Goal: Task Accomplishment & Management: Complete application form

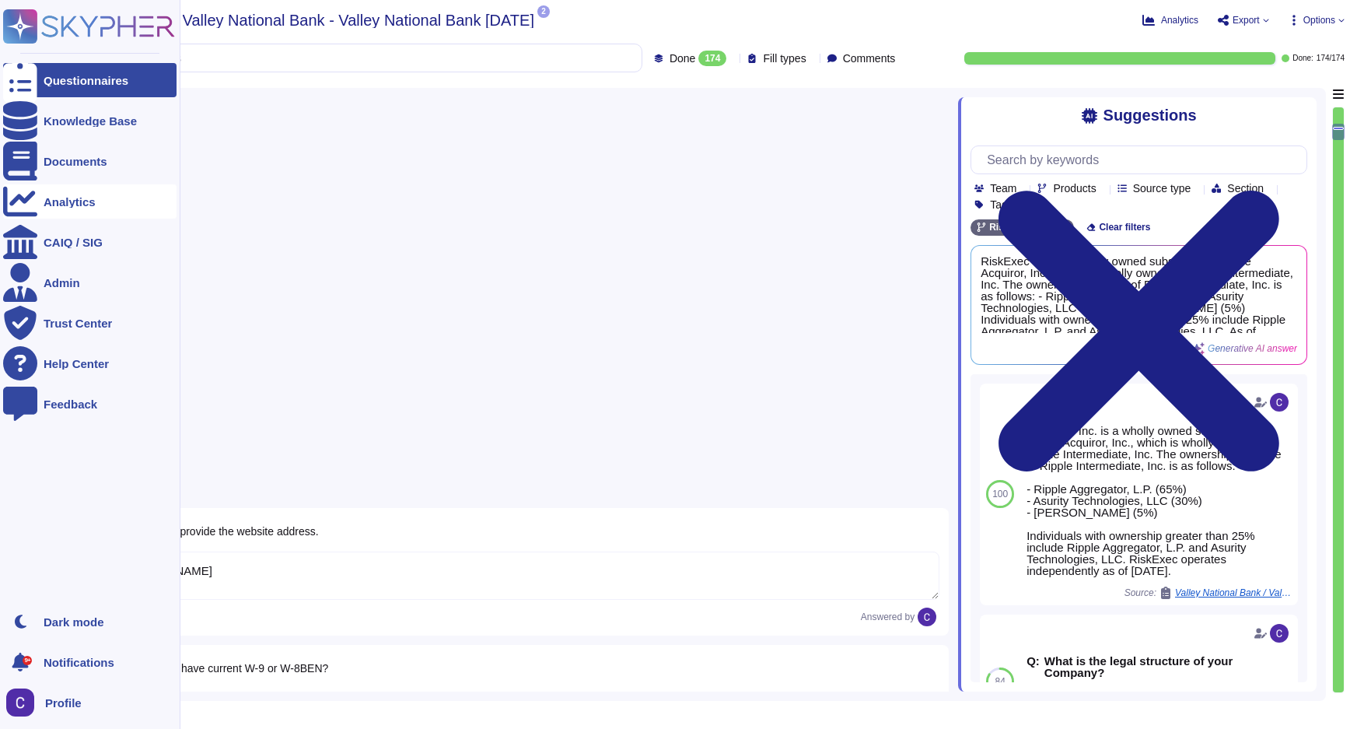
type textarea "[DOMAIN_NAME]"
type textarea "RiskExec went through a carveout from Asurity in [DATE]."
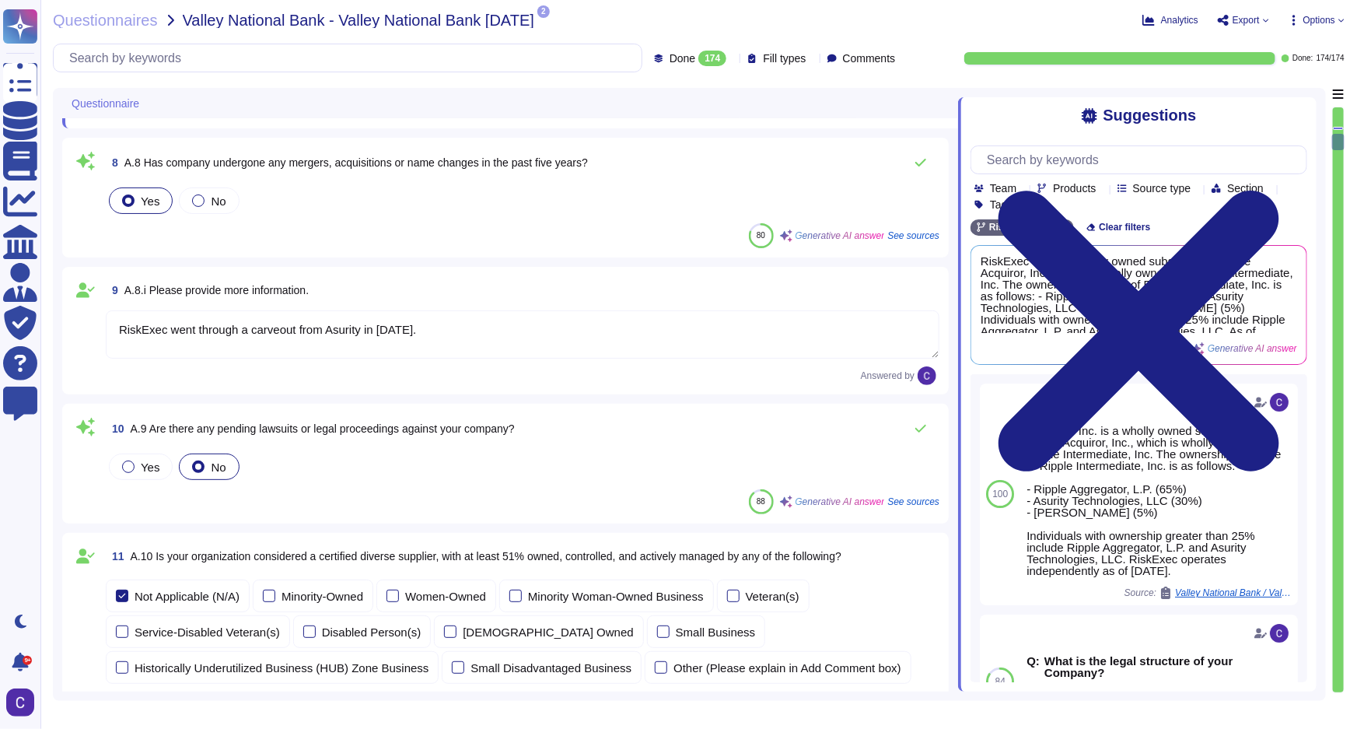
type textarea "RiskExec is a reporting and analysis platform for HMDA, CRA, Small Business Len…"
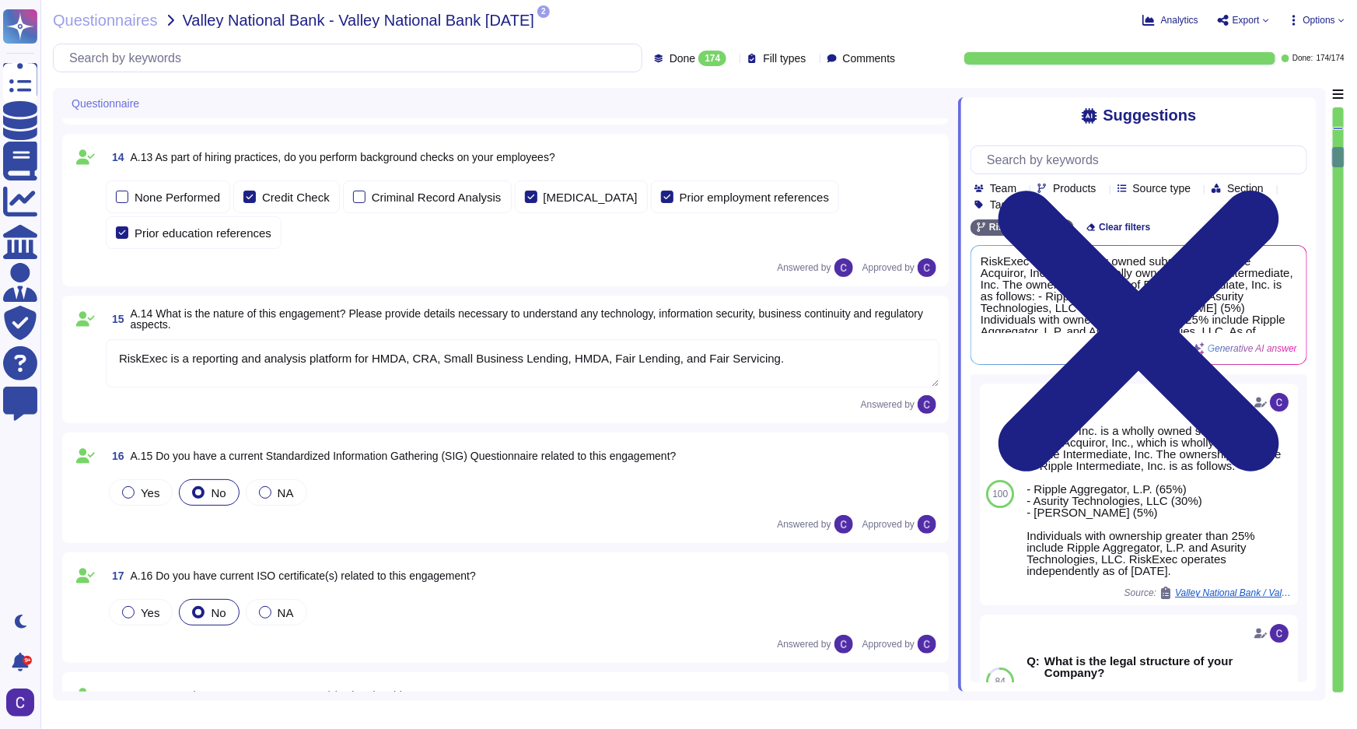
type textarea "The data used in the RiskExec solution is not highly sensitive data typically d…"
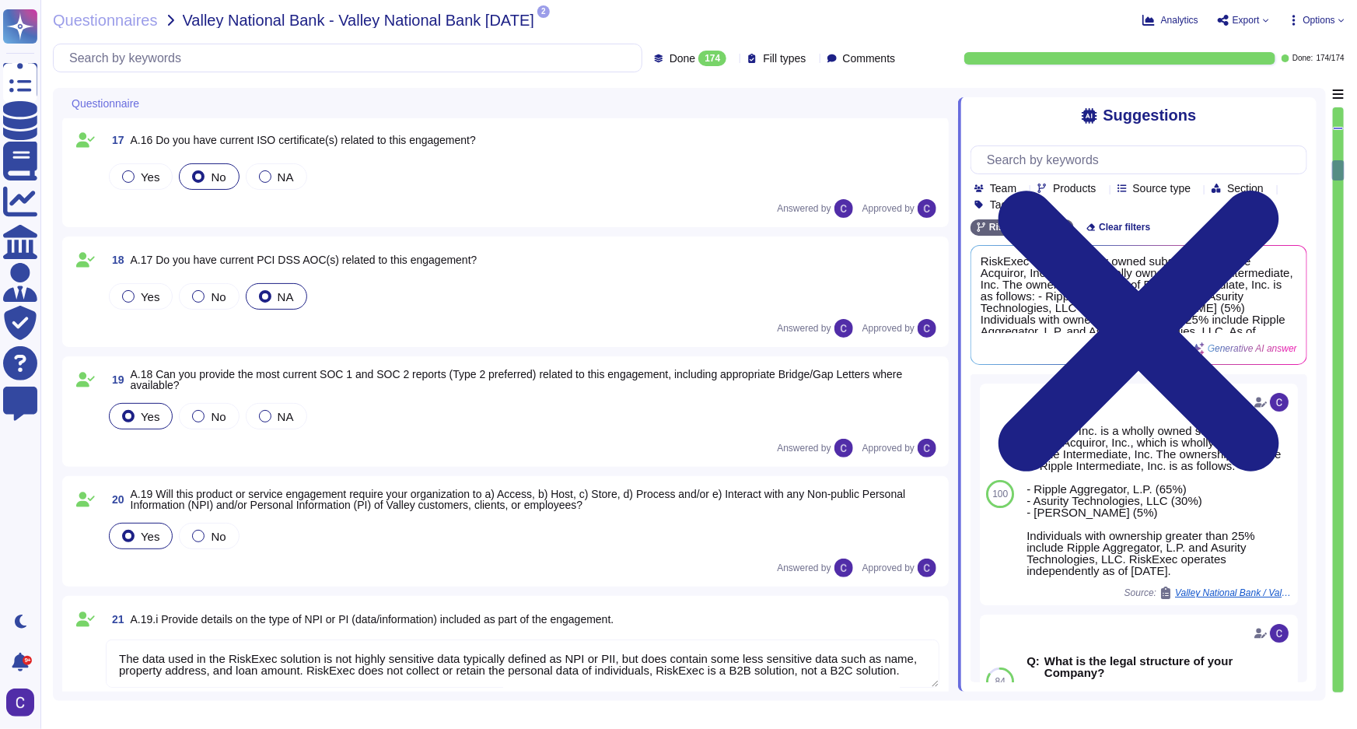
type textarea "Access levels required include read, write, and admin roles, which are establis…"
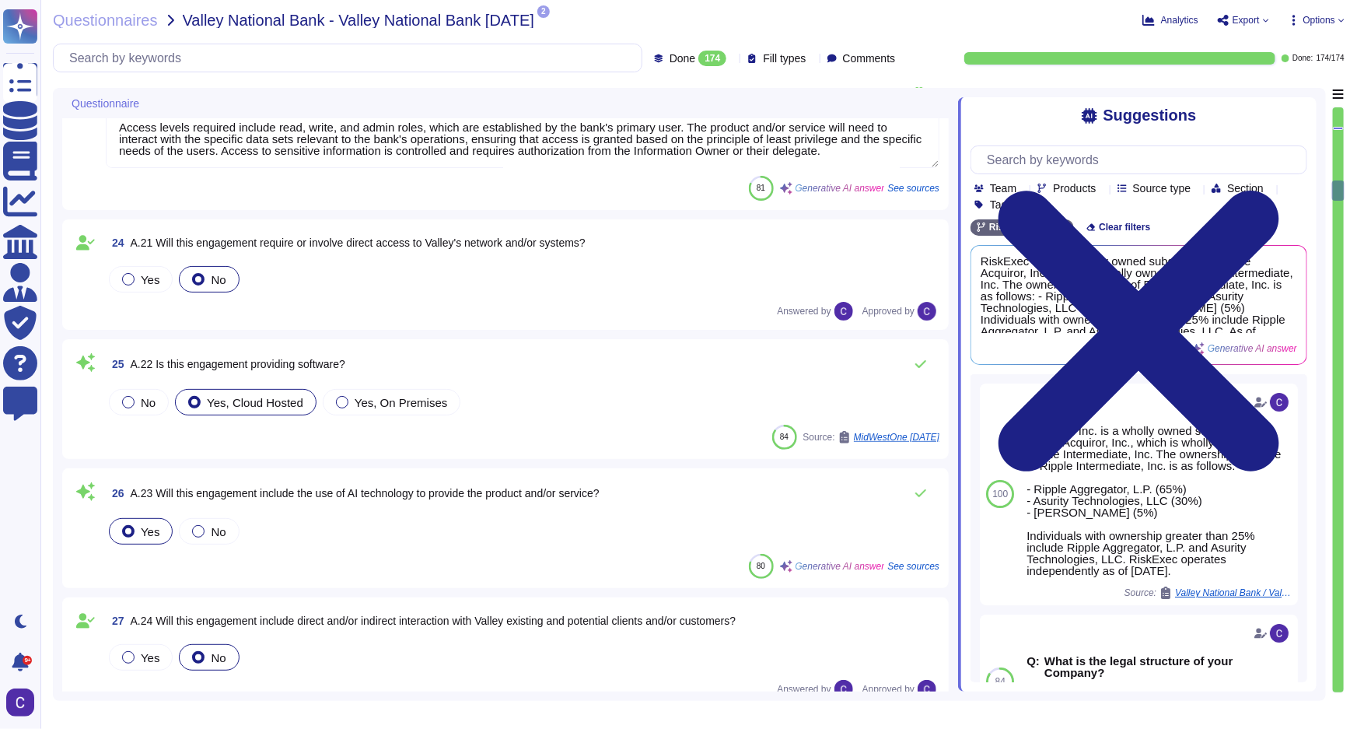
type textarea "RiskExec uses Microsoft Azure to host the RiskExec platform."
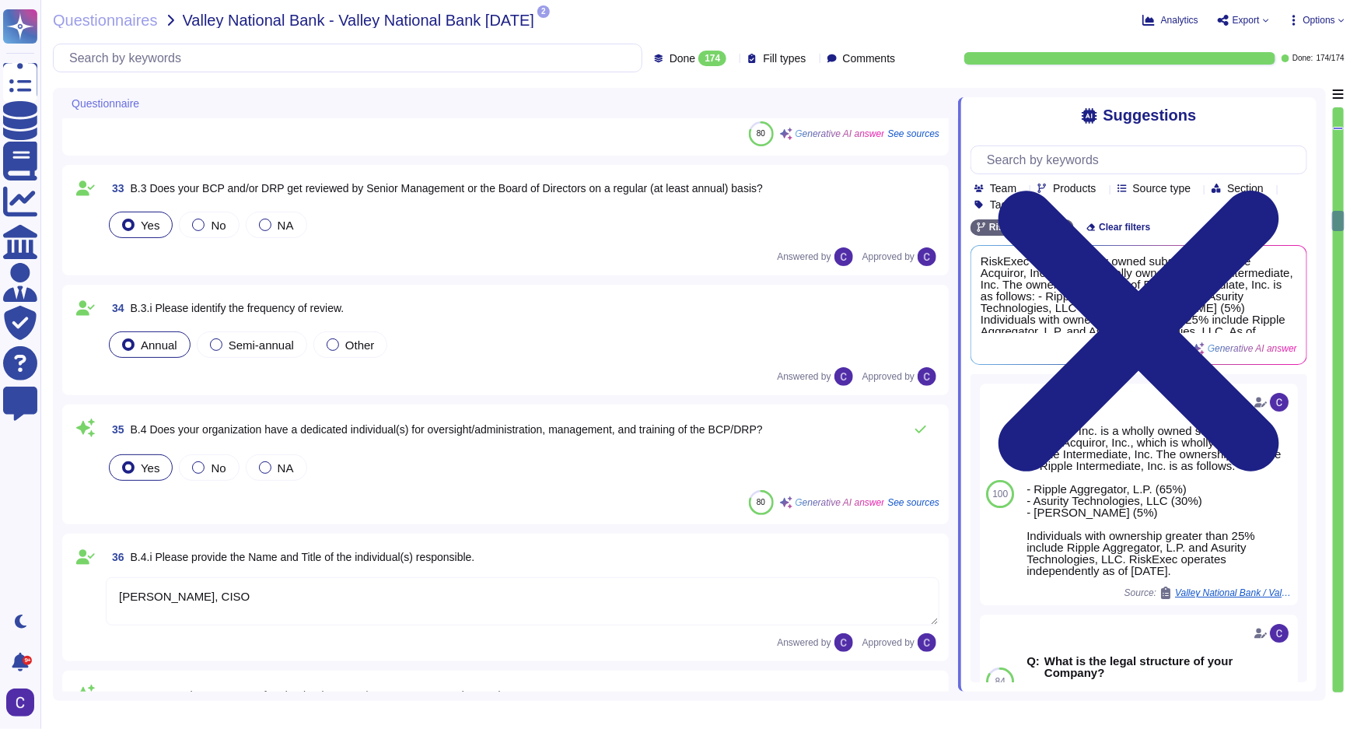
type textarea "[PERSON_NAME], CISO"
type textarea "- [GEOGRAPHIC_DATA] region: [STREET_ADDRESS][GEOGRAPHIC_DATA][PERSON_NAME] regi…"
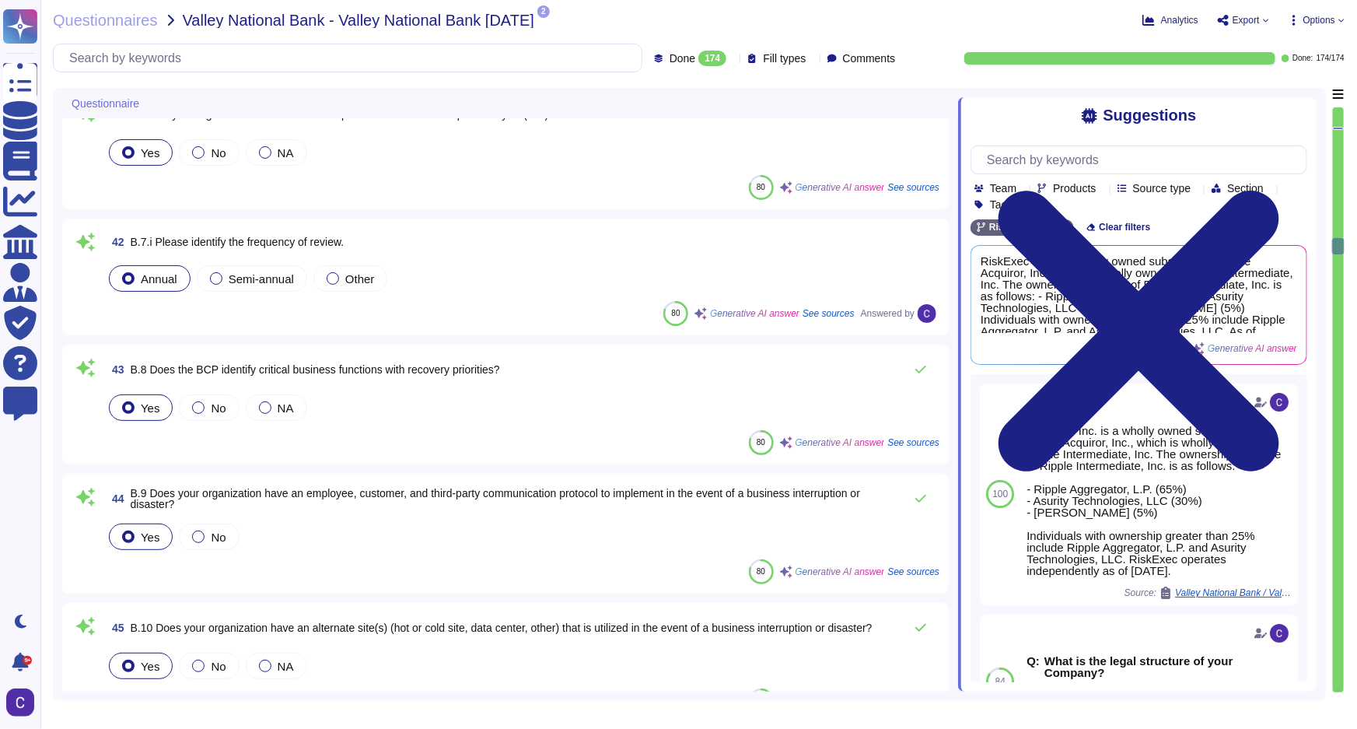
type textarea "The solution is deployed in an active-active configuration for reliability and …"
type textarea "Please see SOC2 Type2. Microsoft Azure manages their own data center."
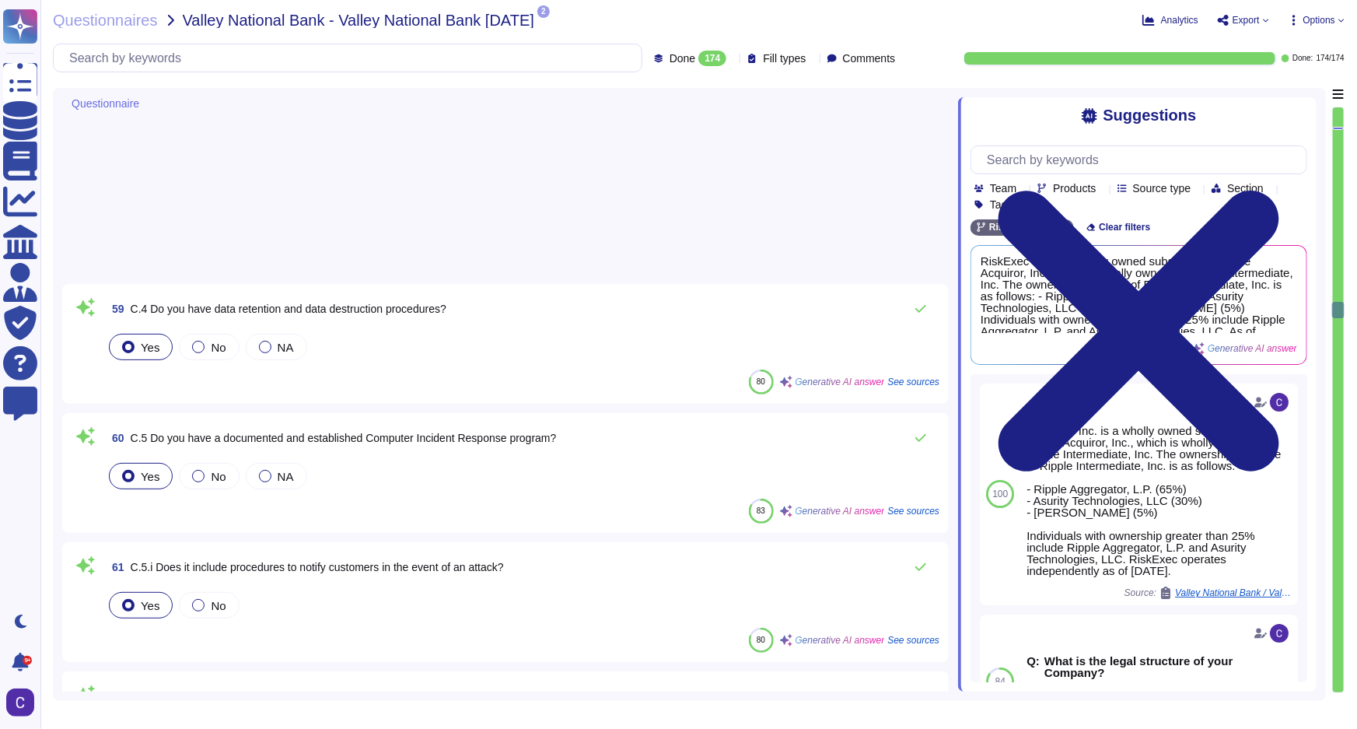
type textarea "At RiskExec, we incorporate the principles of least privilege and separation of…"
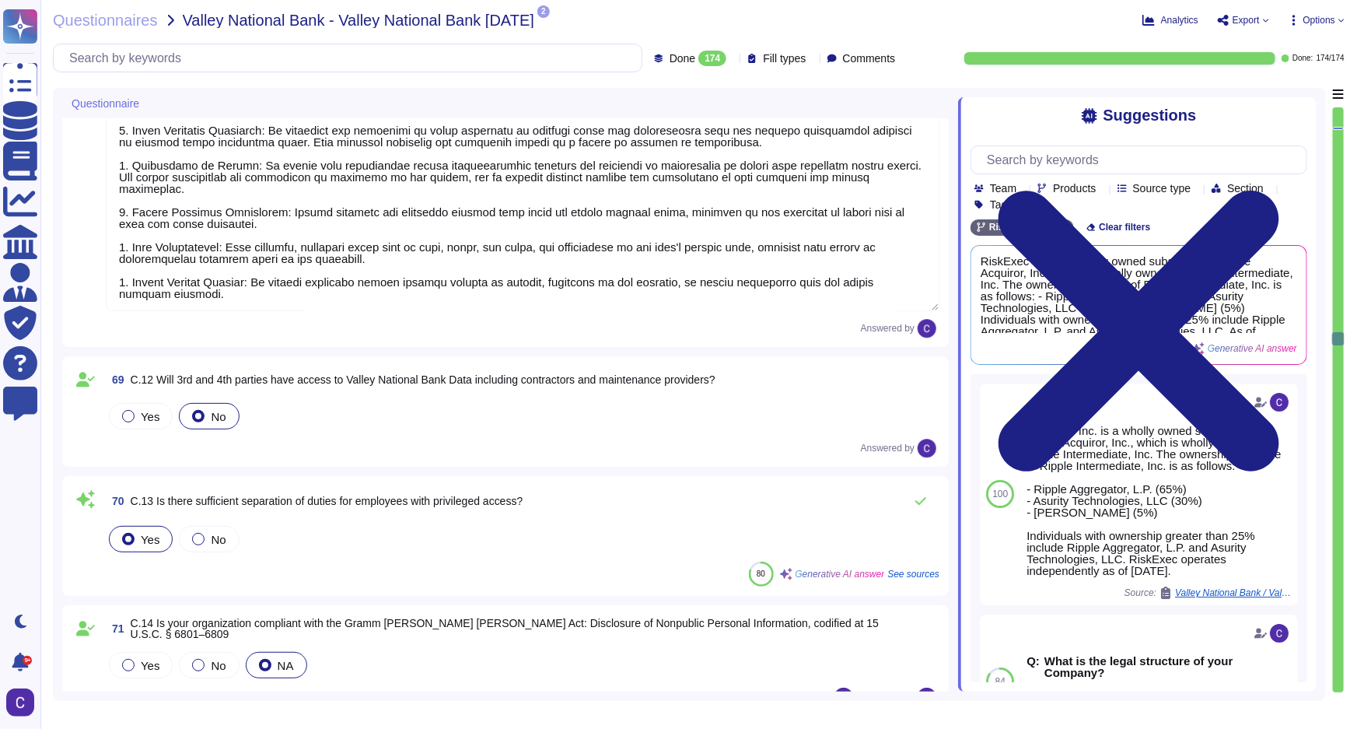
type textarea "Microsoft Azure has practices and policies in place regarding the physical acce…"
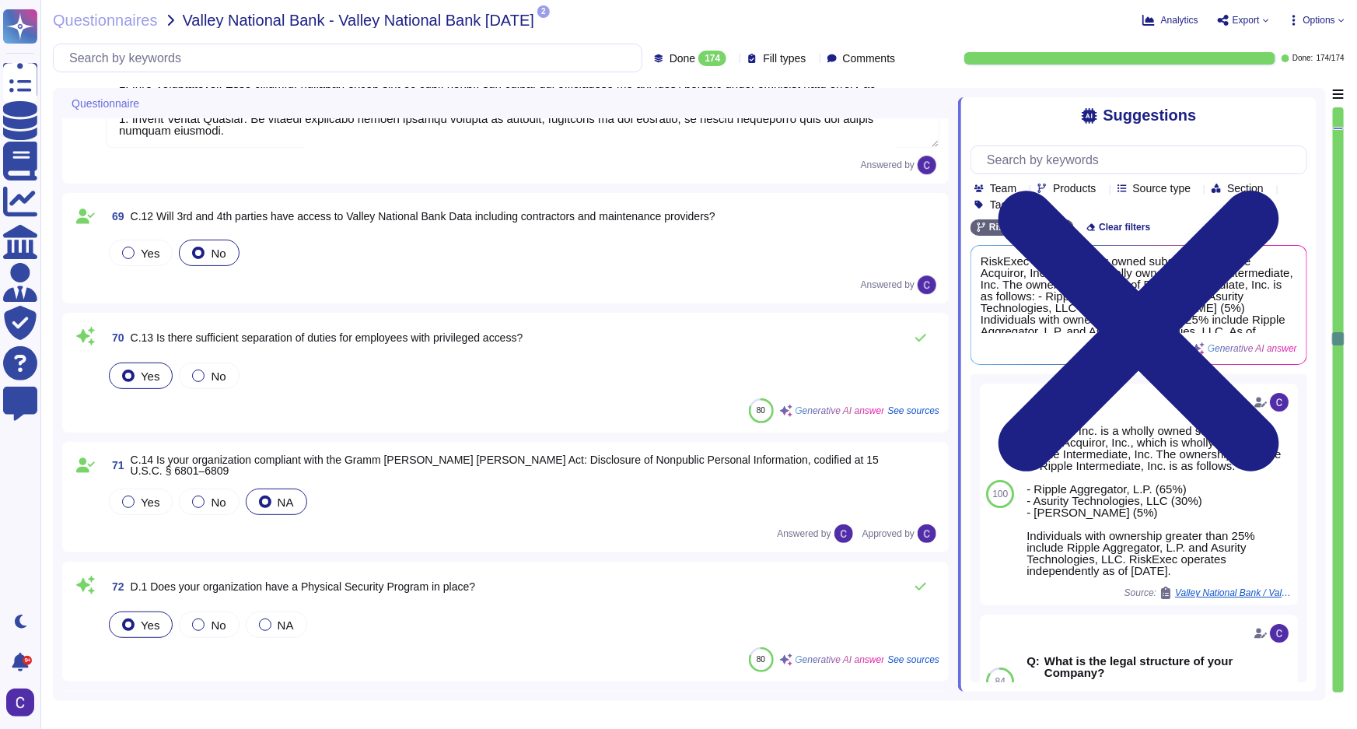
scroll to position [9049, 0]
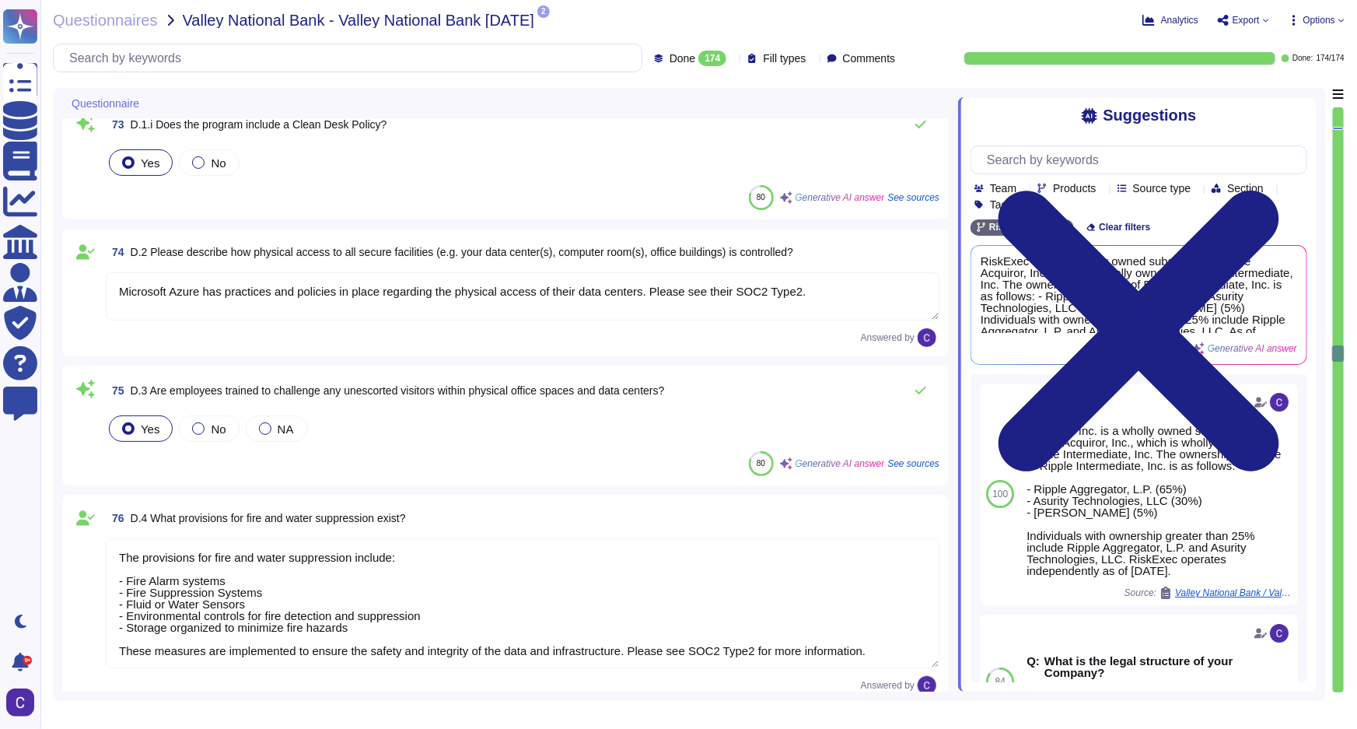
type textarea "The provisions for fire and water suppression include: - Fire Alarm systems - F…"
type textarea "Microsoft Azure data centers are operated at a Tier 4 equivalent level, which i…"
type textarea "RiskExec uses Microsoft Azure for cloud hosting services. The specific cloud re…"
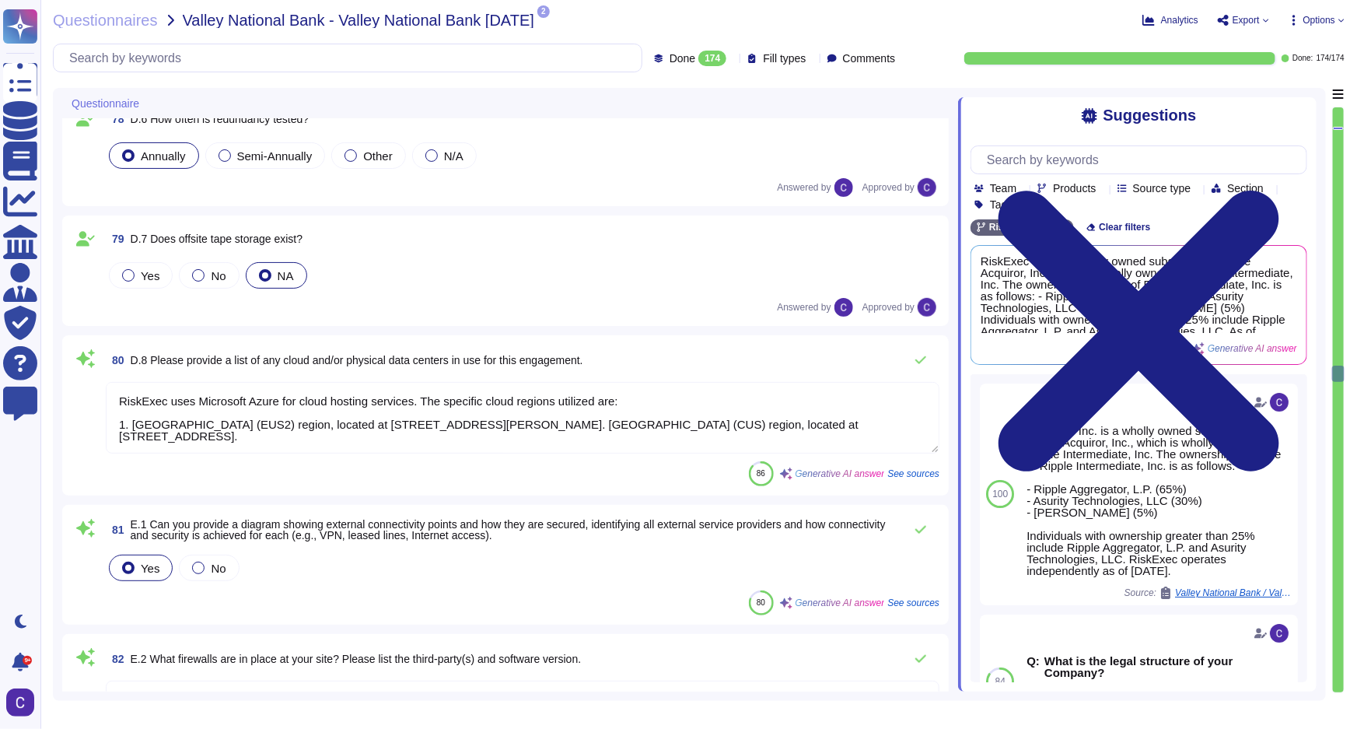
type textarea "RiskExec utilizes the Sophos XG Firewall, which includes Intrusion Detection Sy…"
type textarea "The information captured includes timestamps, IP information, successful and fa…"
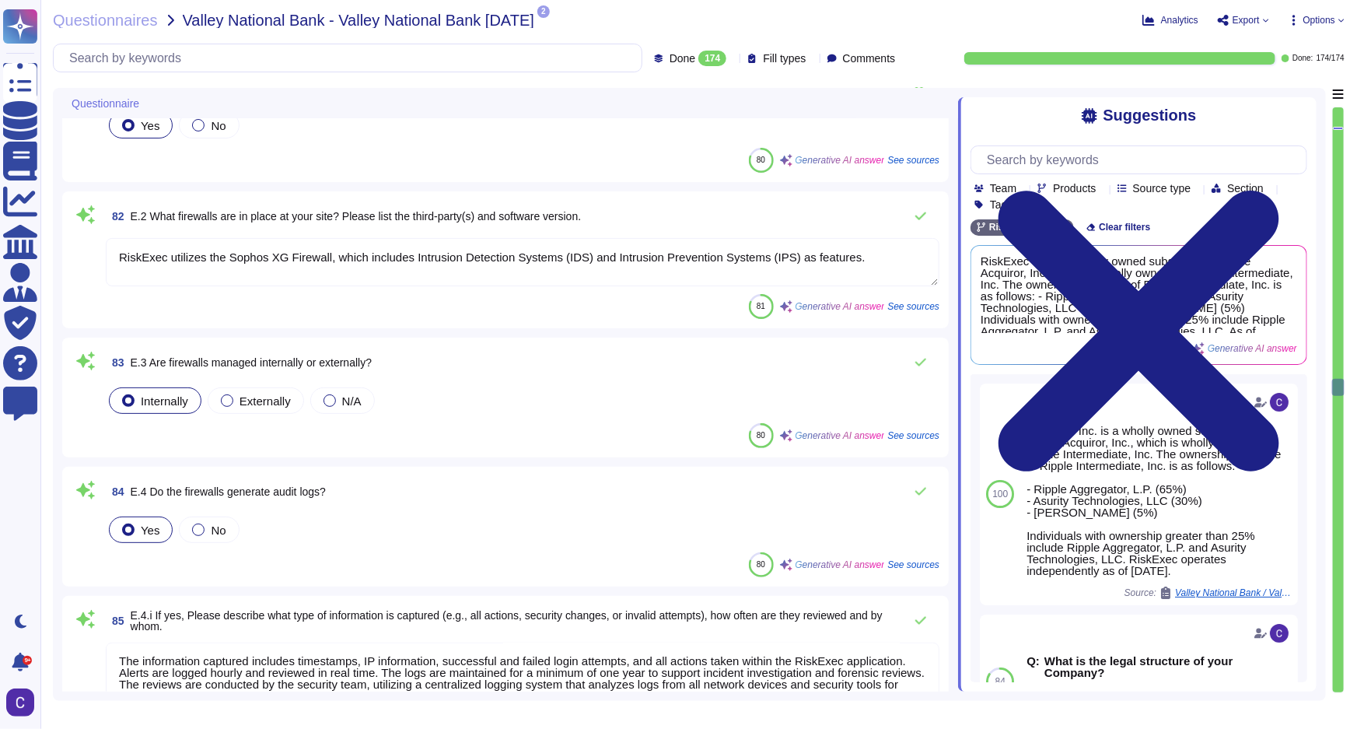
scroll to position [10393, 0]
type textarea "Our network management, monitoring, and alerting capabilities include: 1. Monit…"
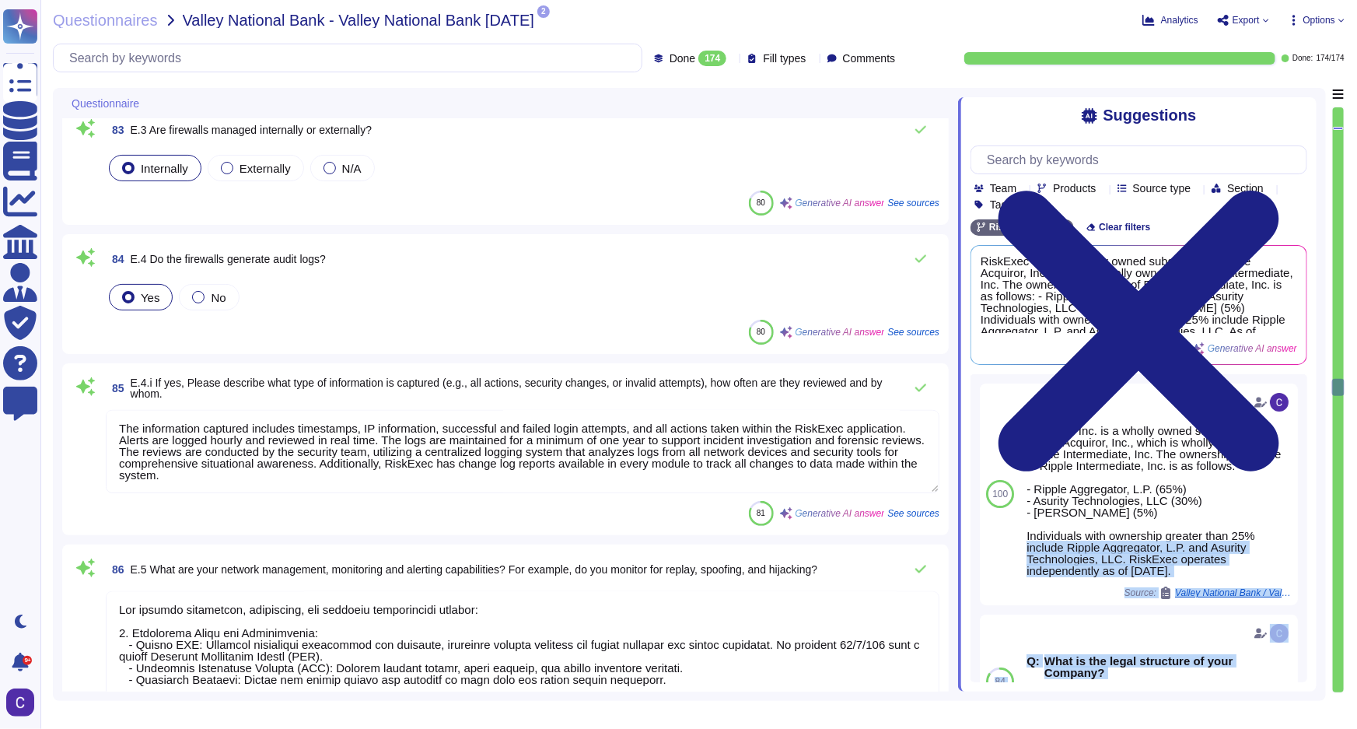
drag, startPoint x: 1338, startPoint y: 387, endPoint x: 1316, endPoint y: 541, distance: 156.4
click at [1316, 541] on div "Questionnaire 80 D.8 Please provide a list of any cloud and/or physical data ce…" at bounding box center [699, 394] width 1292 height 613
click at [1342, 389] on div at bounding box center [1338, 387] width 12 height 17
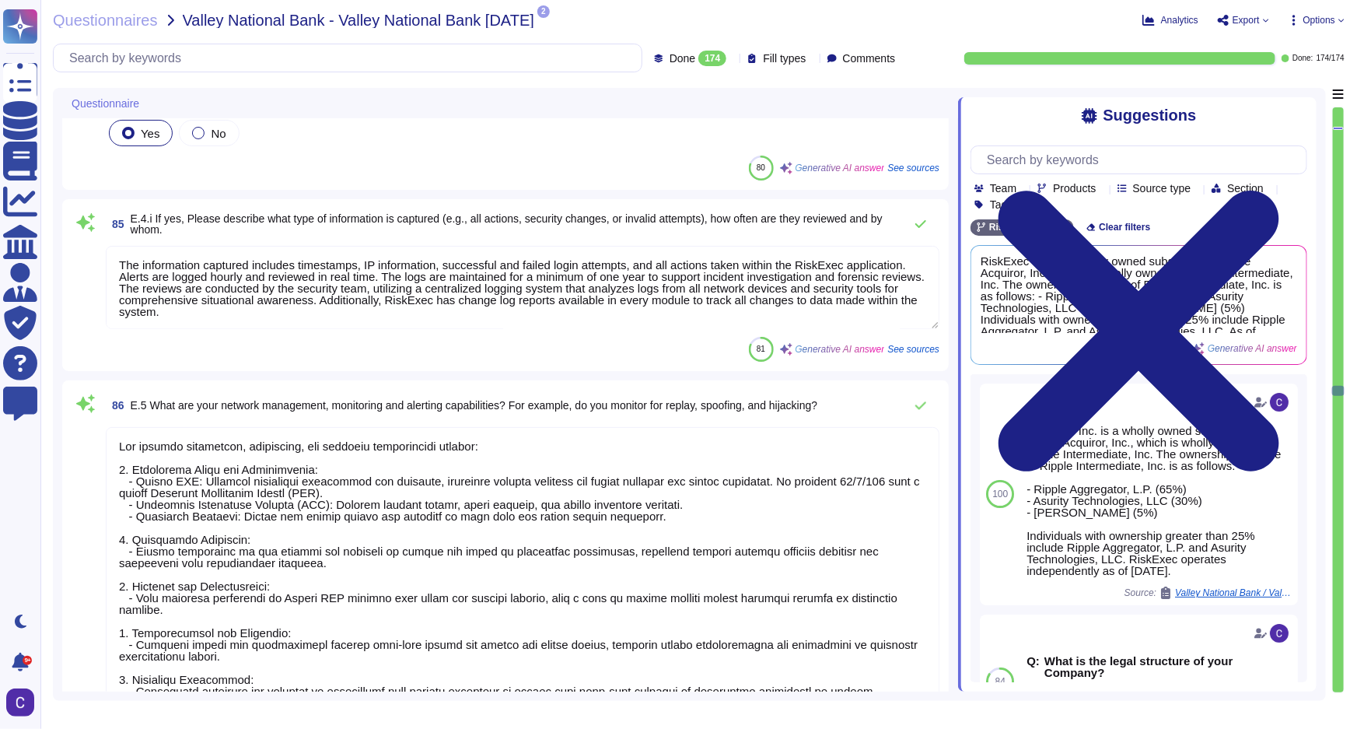
type textarea "The process is reviewed formally at a management level no less frequently than …"
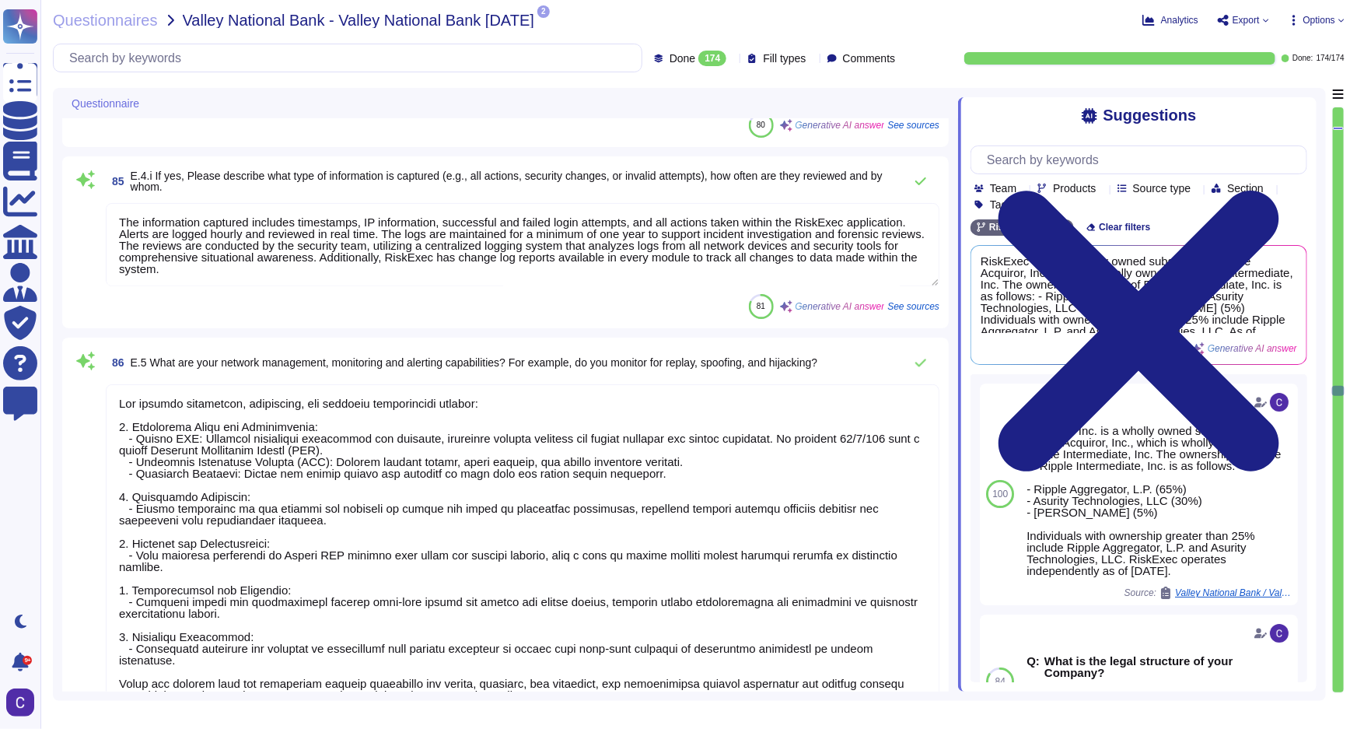
drag, startPoint x: 1342, startPoint y: 388, endPoint x: 1342, endPoint y: 449, distance: 60.7
click at [1342, 449] on div at bounding box center [1338, 400] width 12 height 586
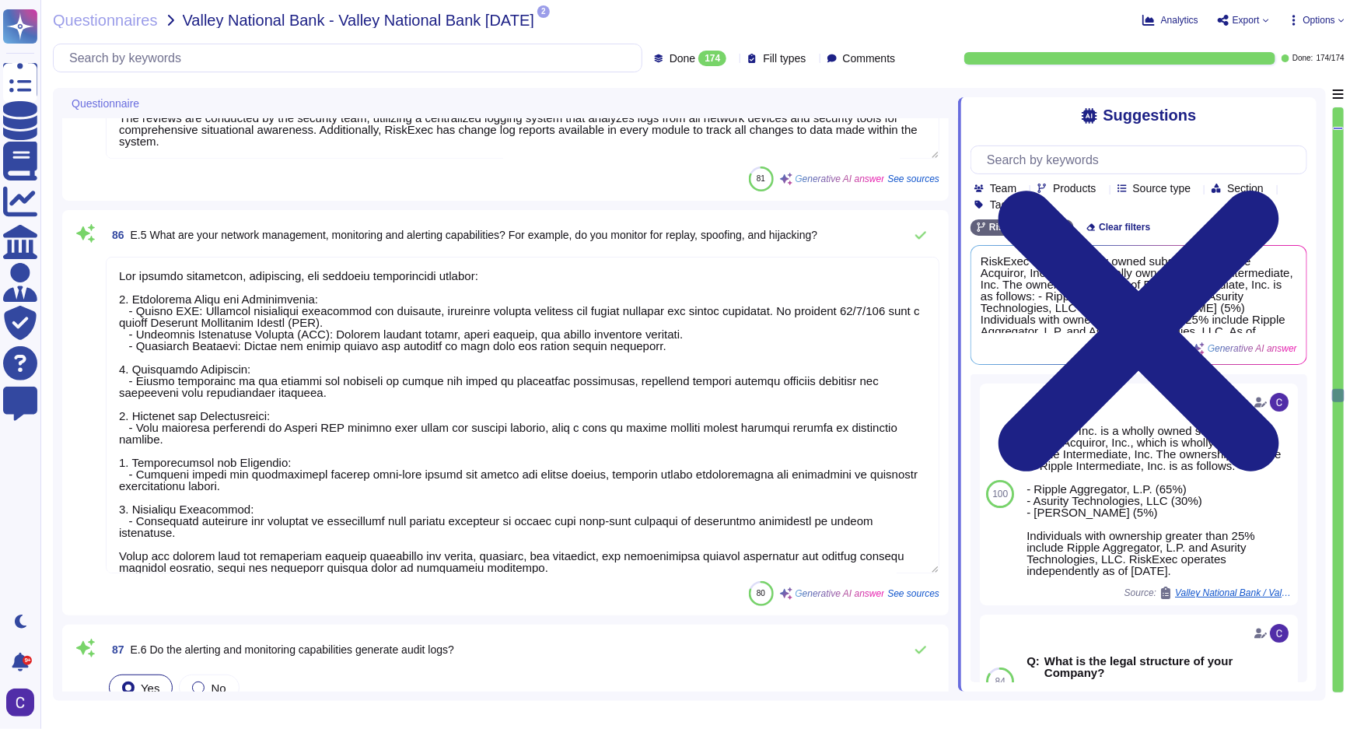
type textarea "RiskExec uses Microsoft Azure to host the RiskExec platform."
type textarea "Employee access to the internal network is facilitated through a Virtual Privat…"
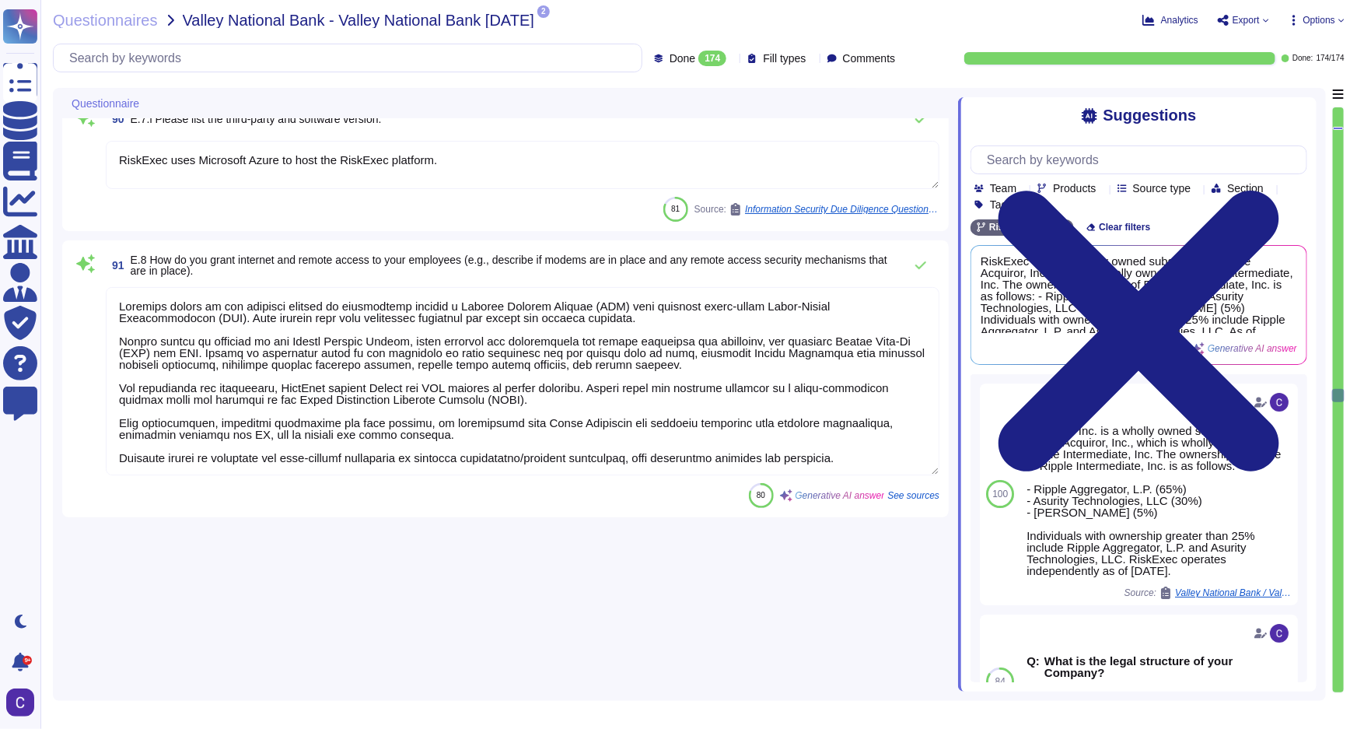
click at [1342, 449] on div at bounding box center [1338, 399] width 11 height 585
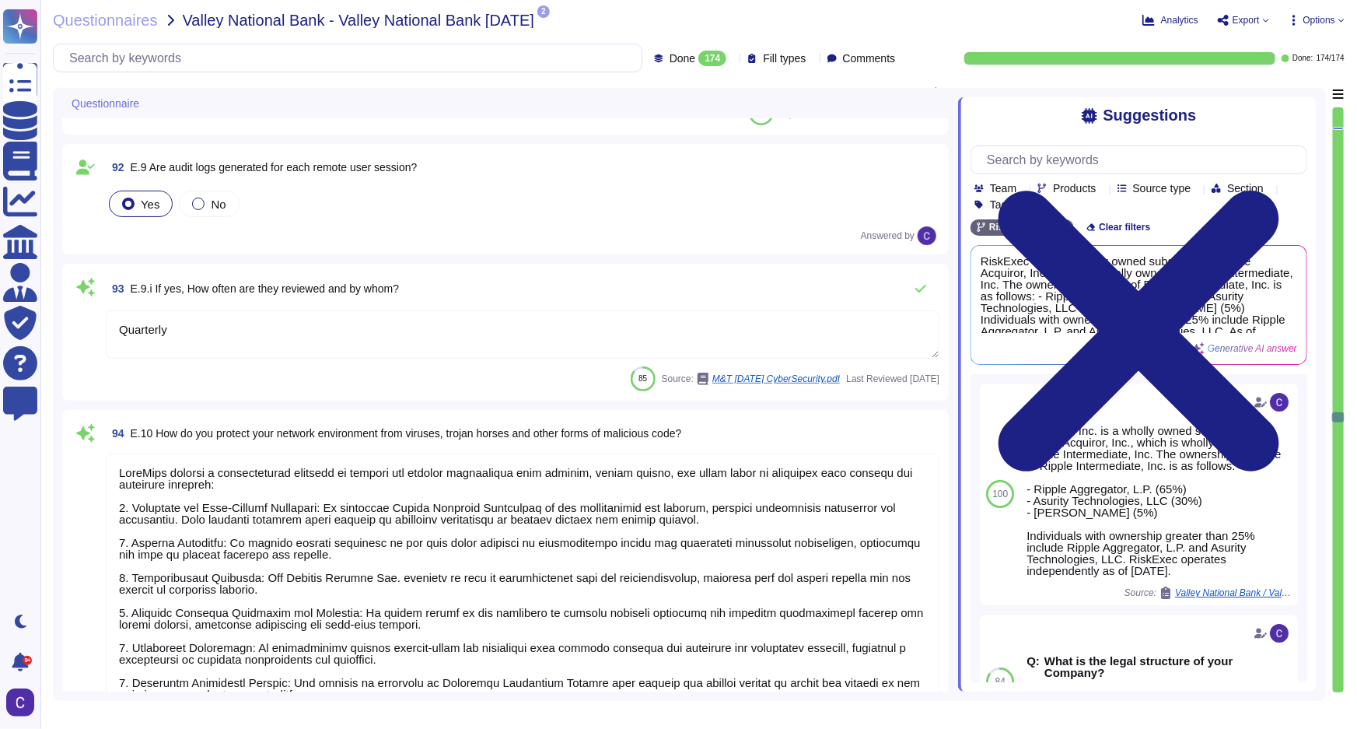
type textarea "Quarterly"
type textarea "RiskExec employs a comprehensive approach to protect our network environment fr…"
type textarea "RiskExec employs a comprehensive architecture and a set of controls to protect …"
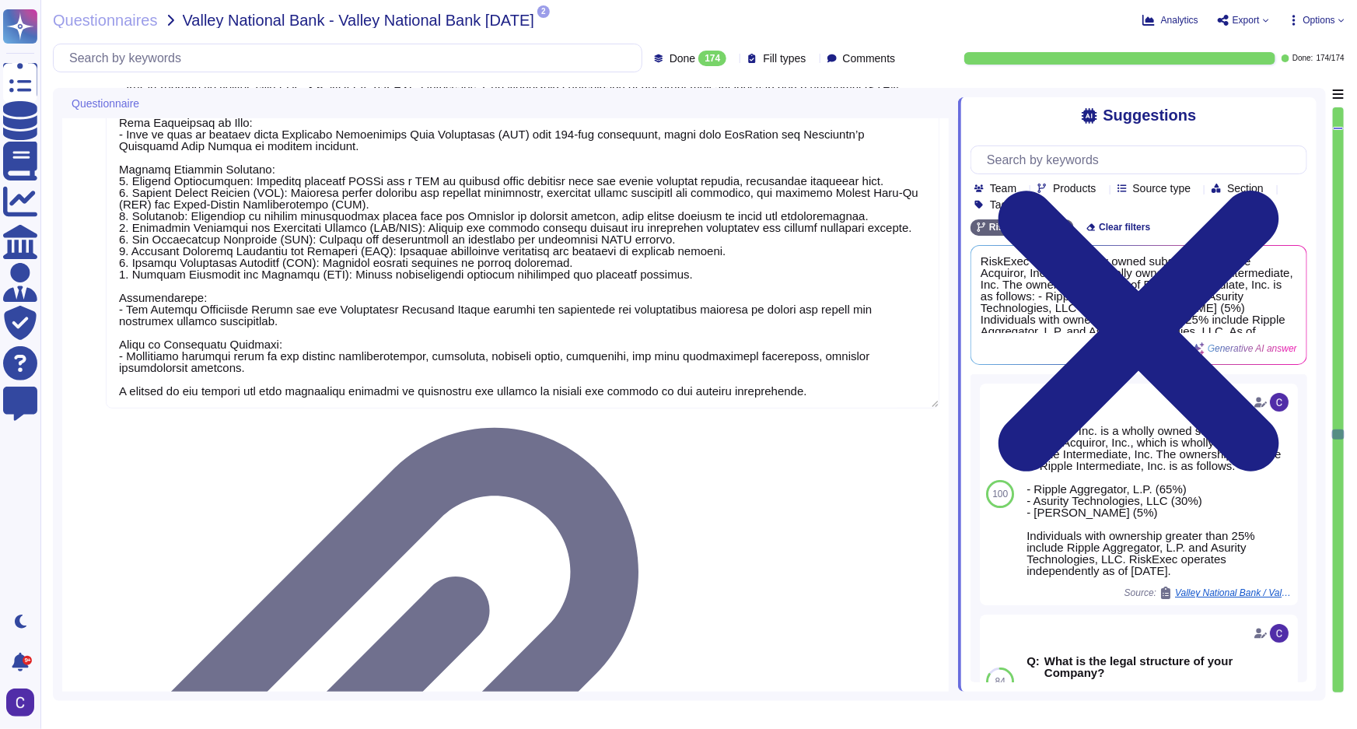
type textarea "The organization employs several methods and specialized tools to detect Advanc…"
type textarea "The organization employs a comprehensive approach to detect a machine compromis…"
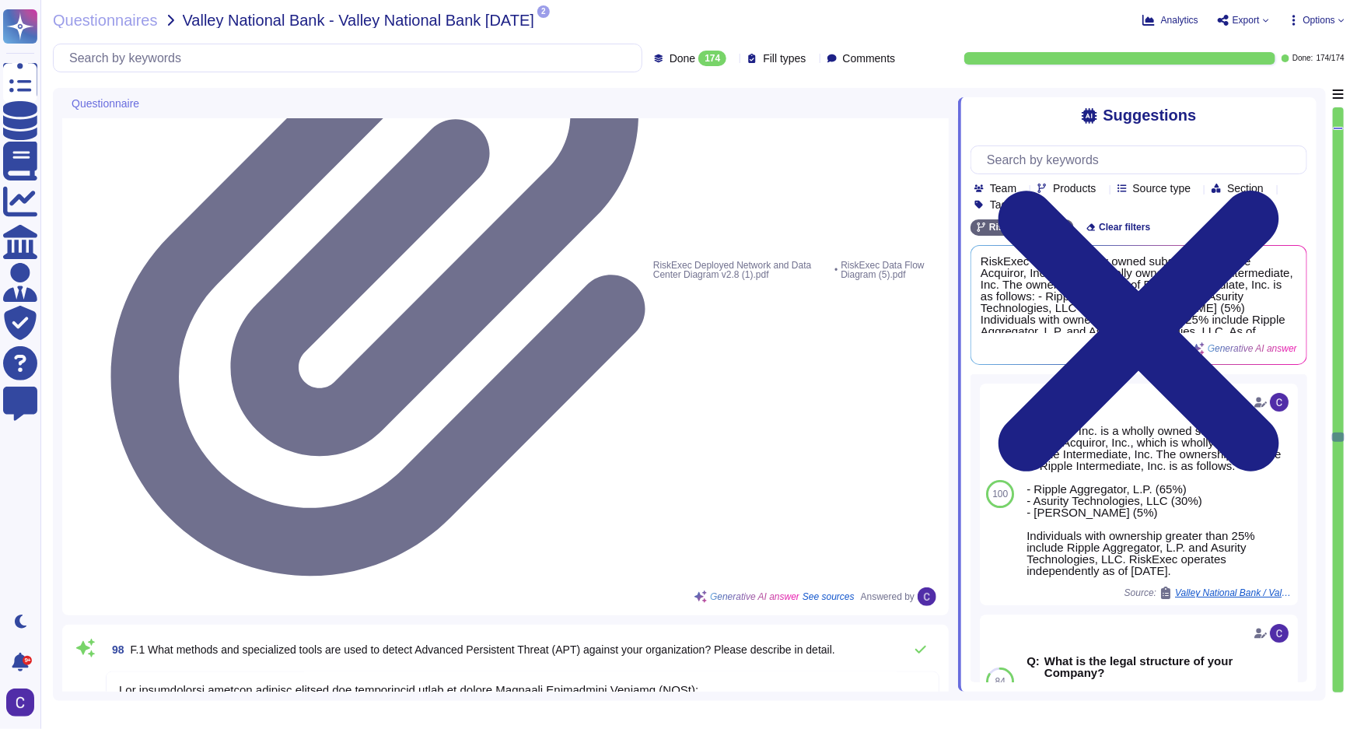
type textarea "Endpoints are secured through a combination of advanced technologies and method…"
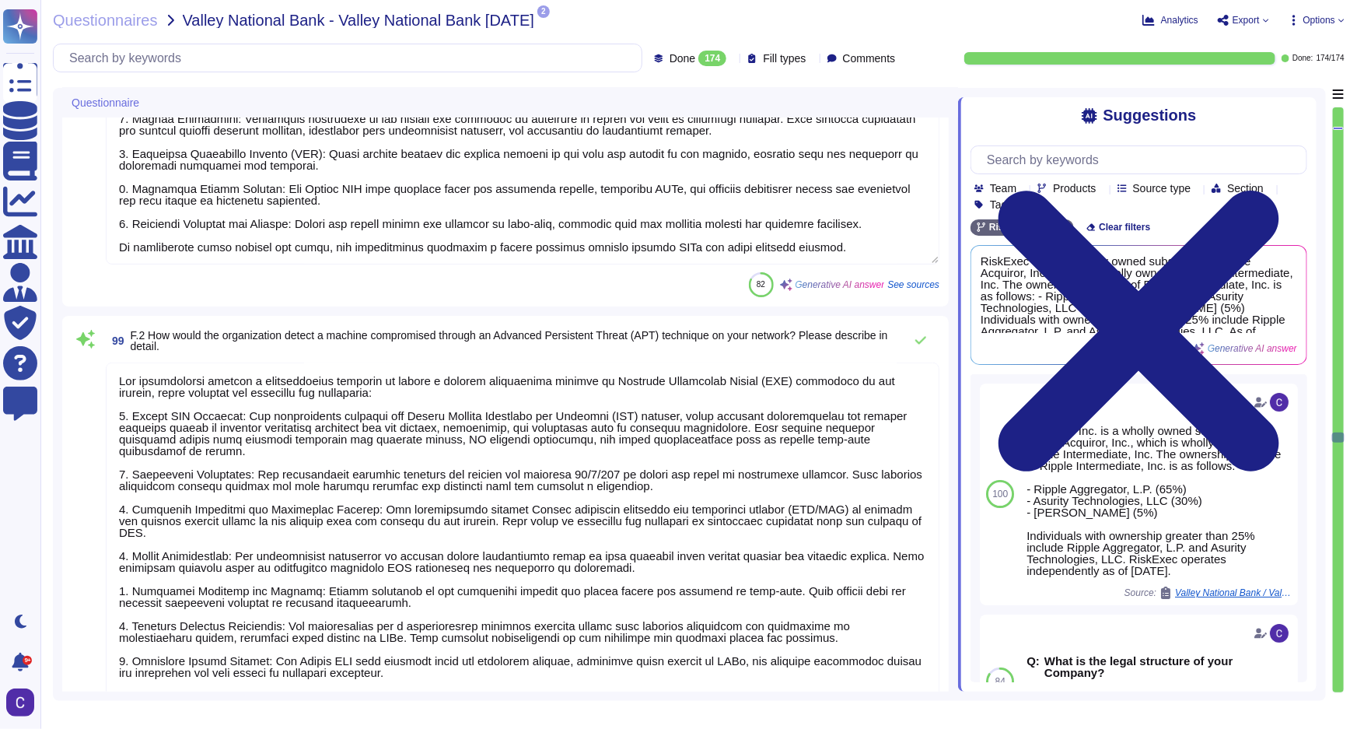
type textarea "Remote access to systems at RiskExec is granted through a structured process th…"
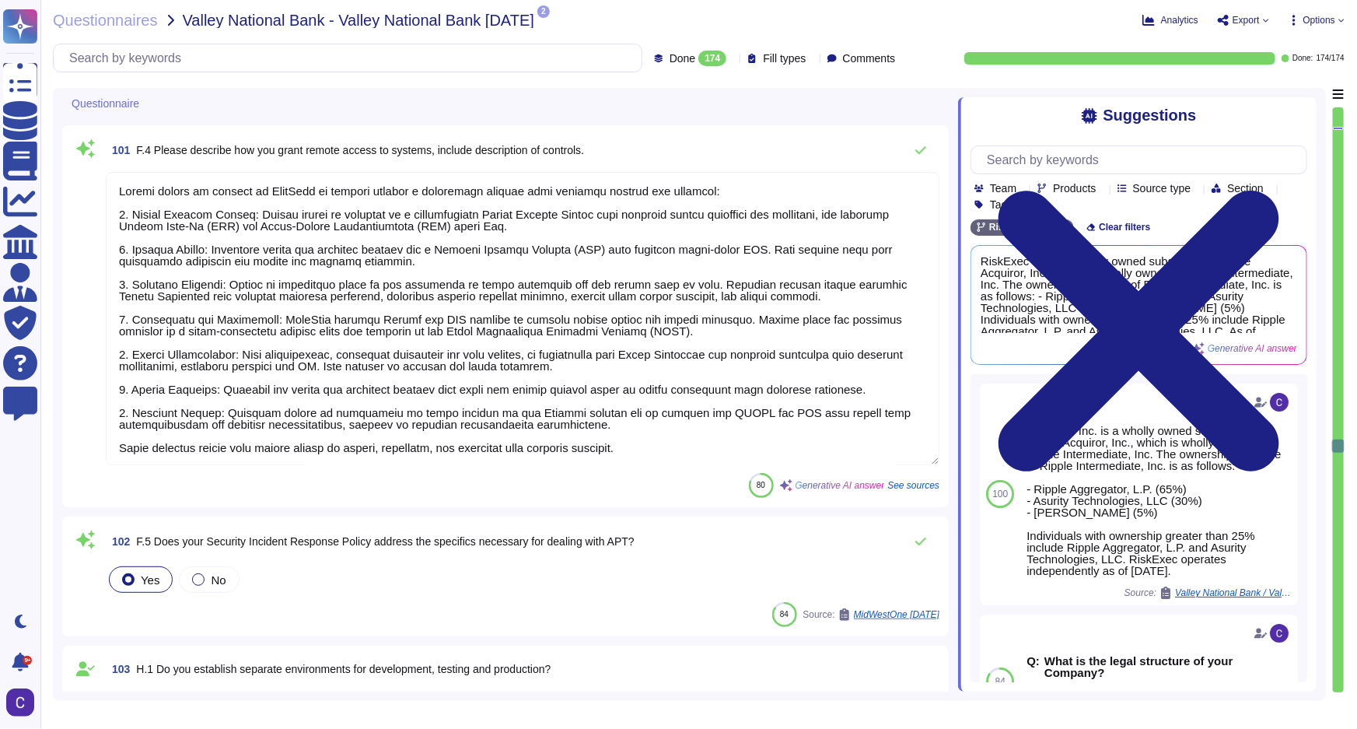
type textarea "The security software implemented at the application level includes Sophos Endp…"
type textarea "RiskExec has implemented several controls to ensure that the latest versions of…"
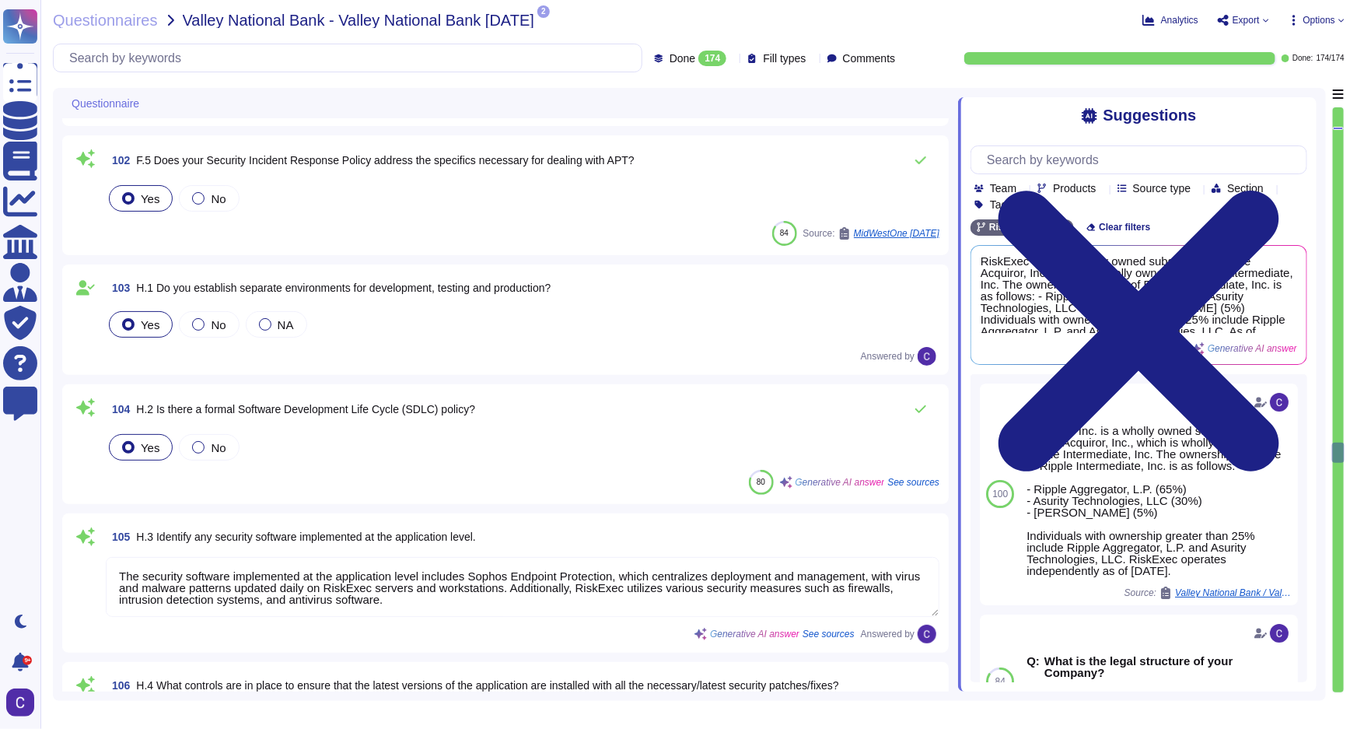
scroll to position [14863, 0]
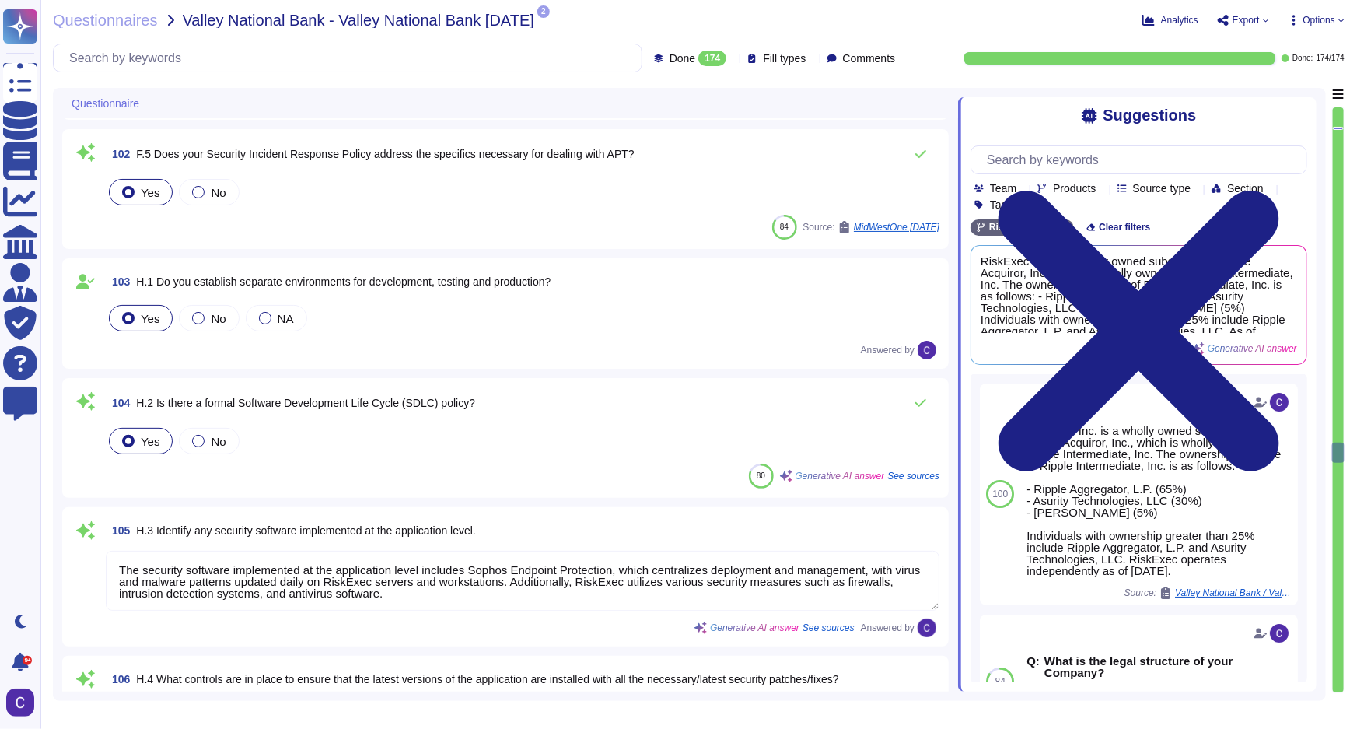
click at [1337, 513] on div at bounding box center [1338, 399] width 11 height 585
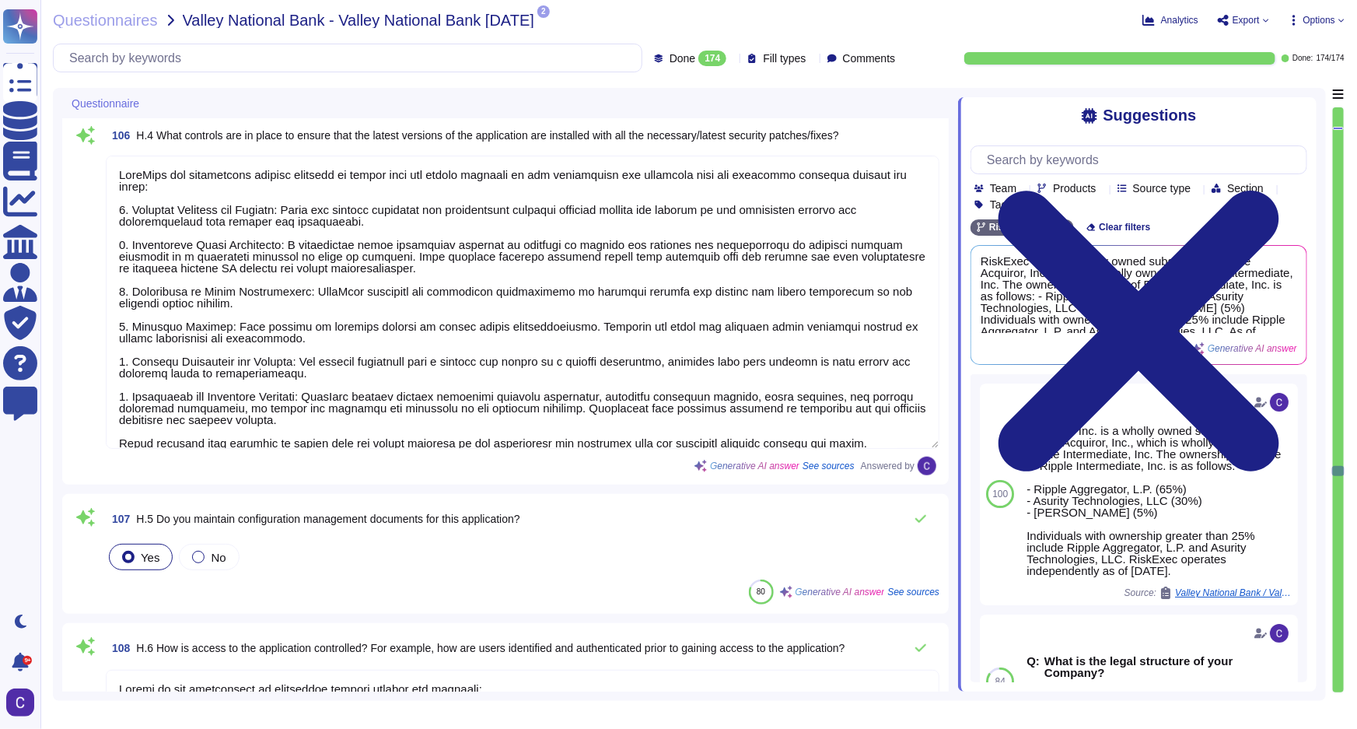
type textarea "Access to the application is controlled through several key measures: 1. User I…"
type textarea "The information captured includes: - Timestamps - IP information - Successful a…"
type textarea "Quarterly, reviewed by our internal team/CISO"
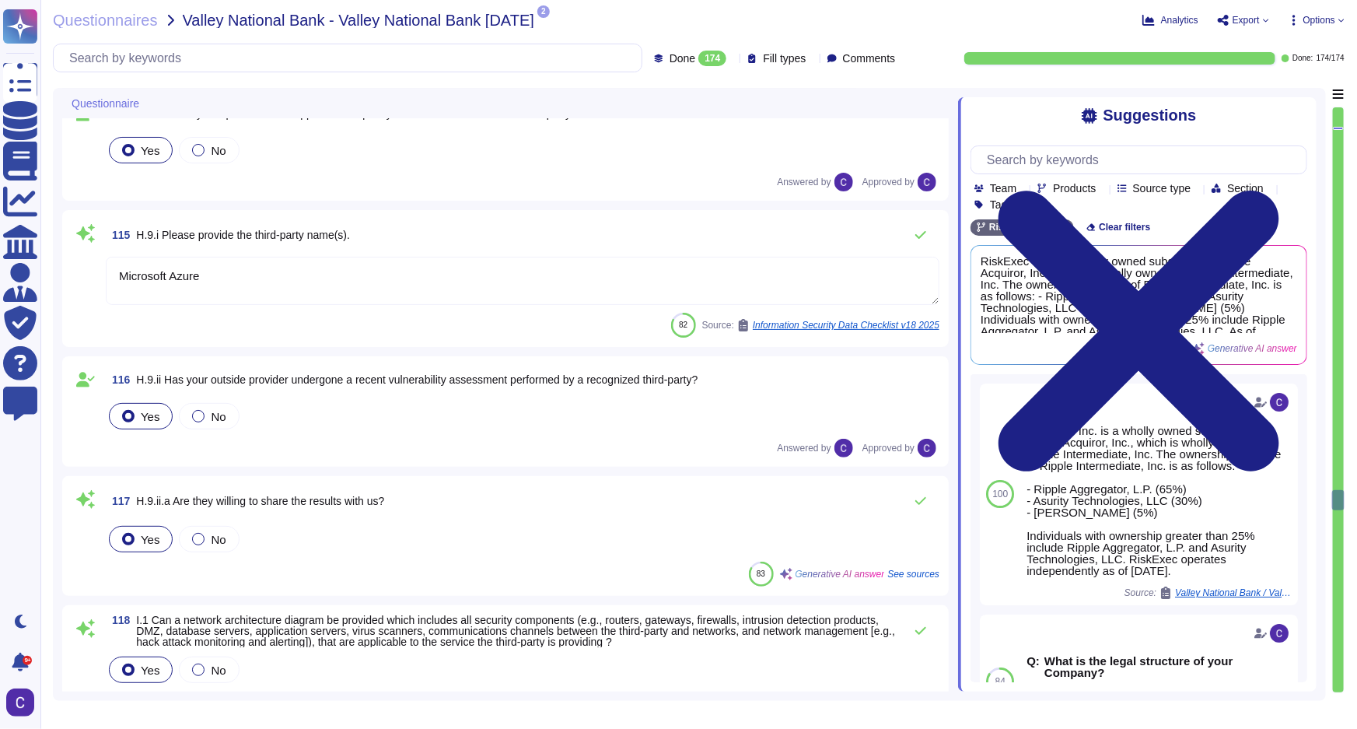
type textarea "Microsoft Azure"
type textarea "- A broadband connection that meets the following performance standards: at lea…"
type textarea "The transport protocols, services, and ports enabled on the firewall and networ…"
type textarea "a) The algorithm used for encryption is TLS 1.2 and Advanced Encryption Standar…"
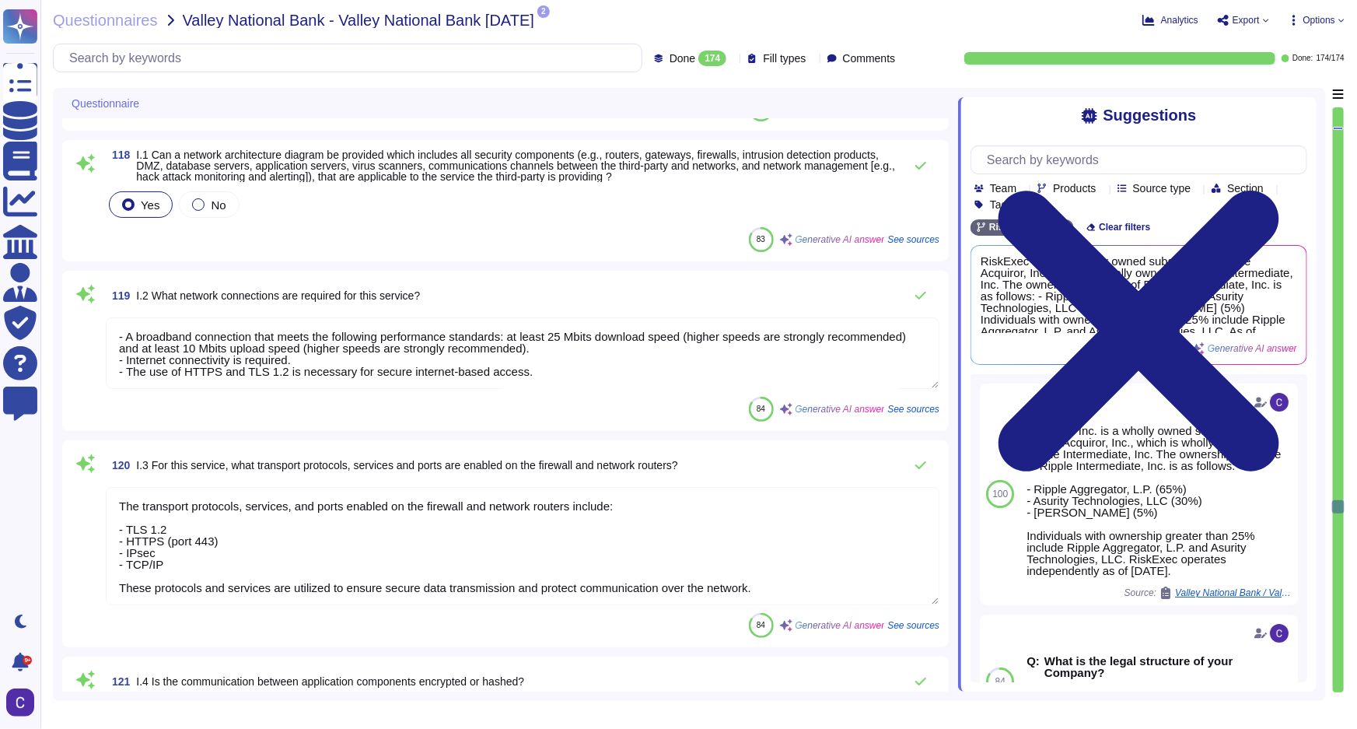
type textarea "Encryption keys are centrally managed and maintained according to the Key Manag…"
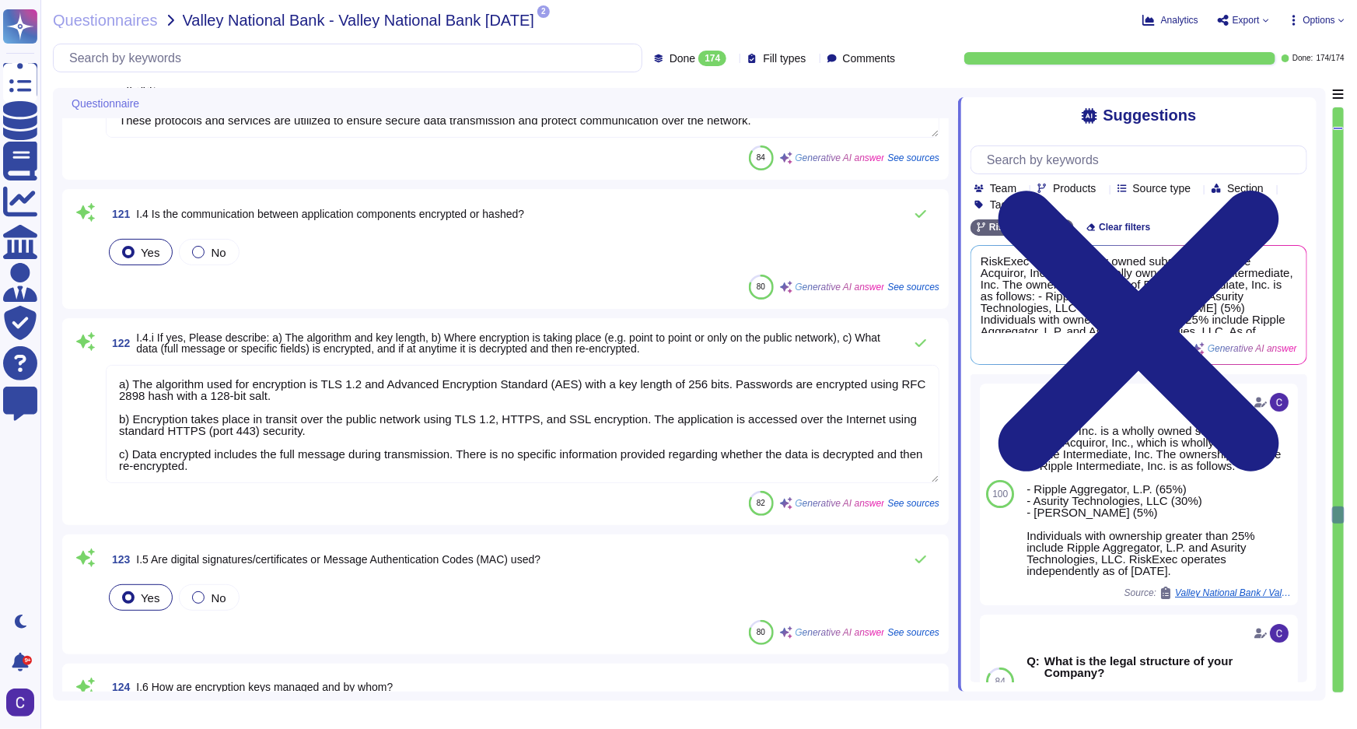
type textarea "RiskExec does not own or operate any physical hardware or equipment required to…"
type textarea "To ensure that the latest versions of the operating system are installed with a…"
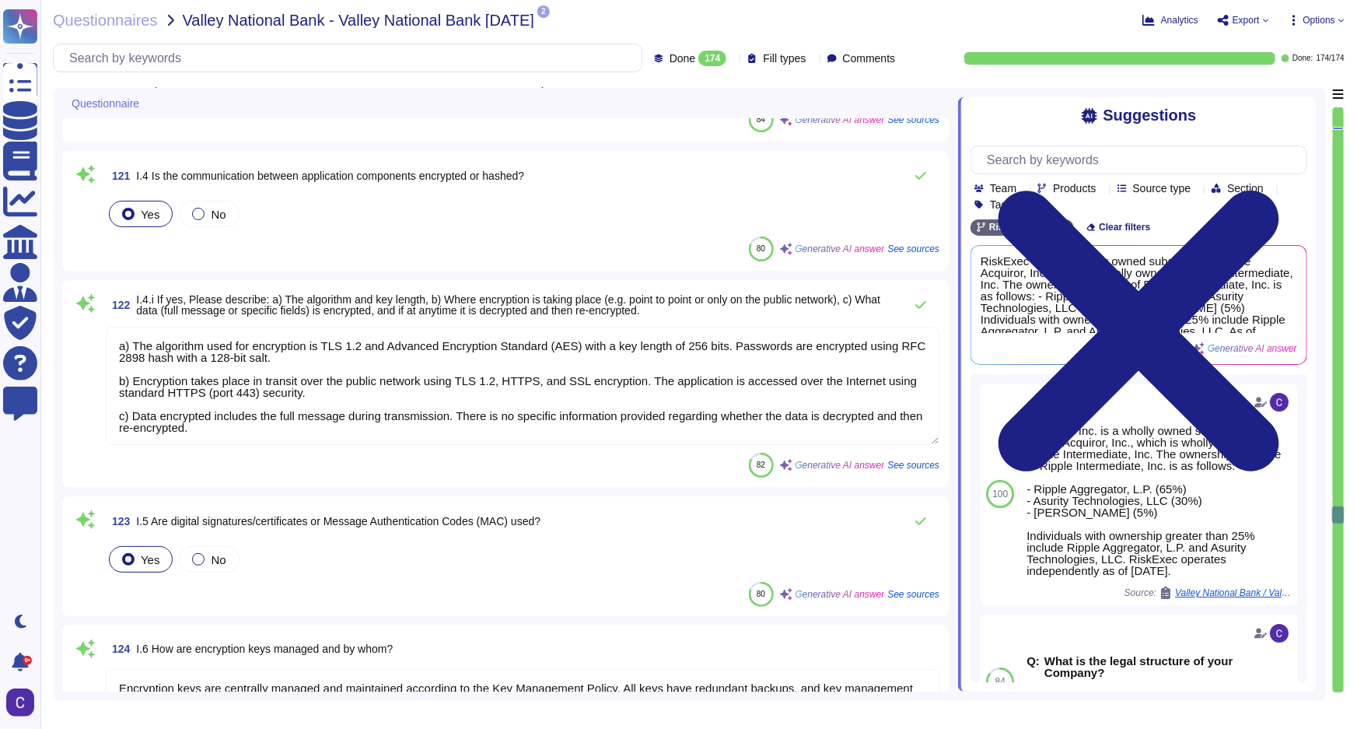
scroll to position [17932, 0]
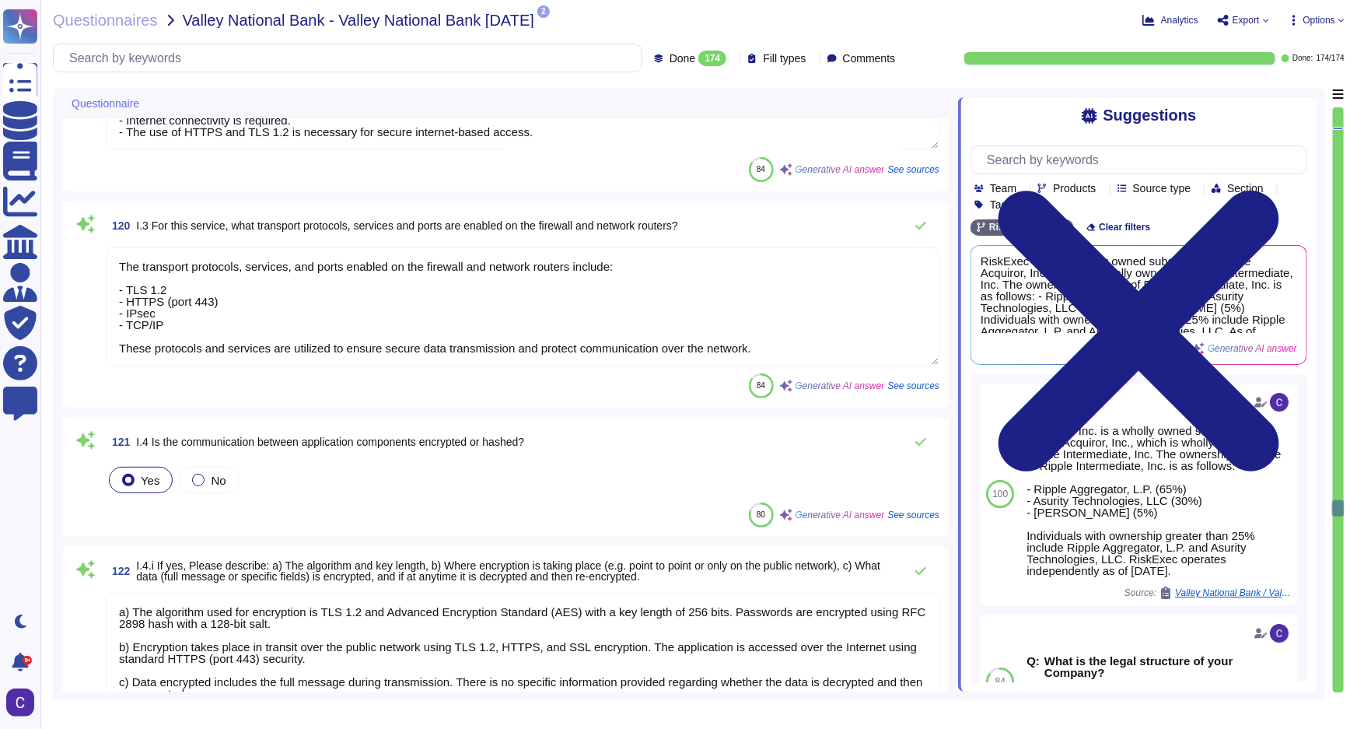
type textarea "Microsoft Azure"
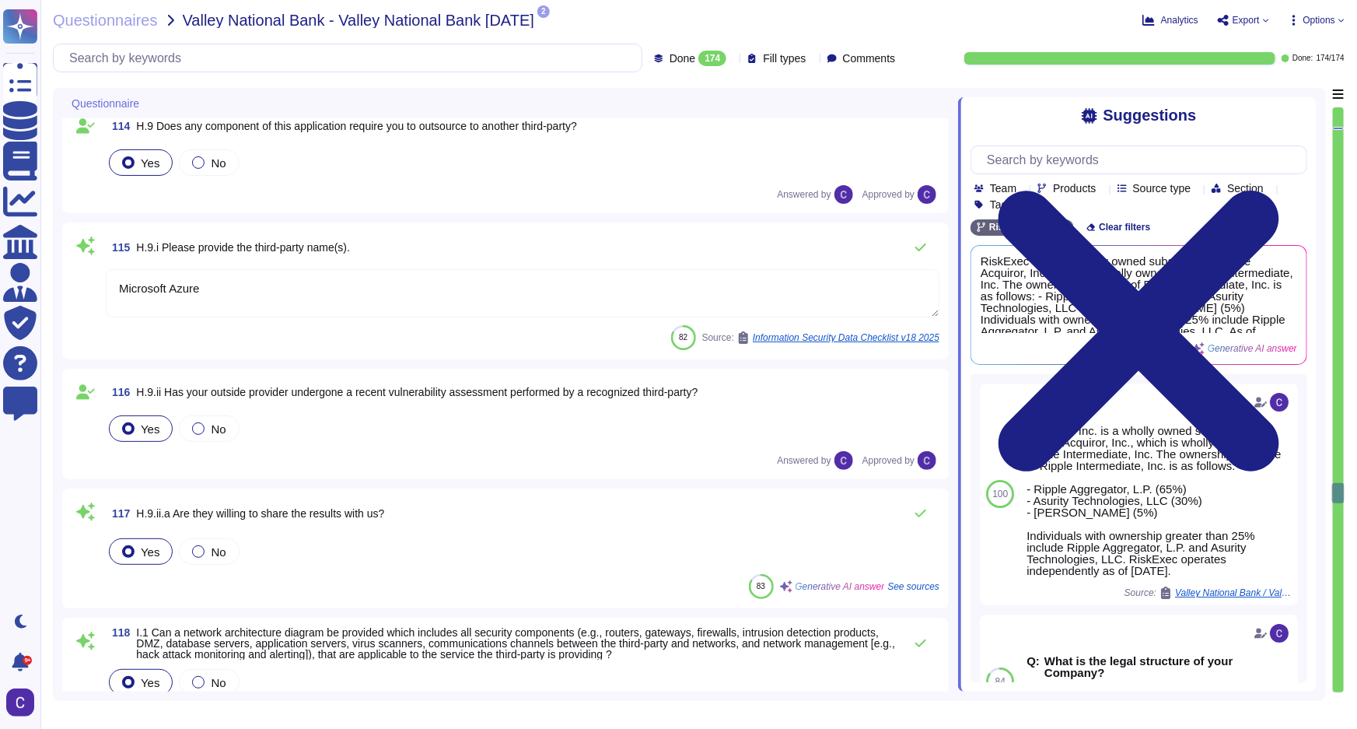
type textarea "Quarterly, reviewed by our internal team/CISO"
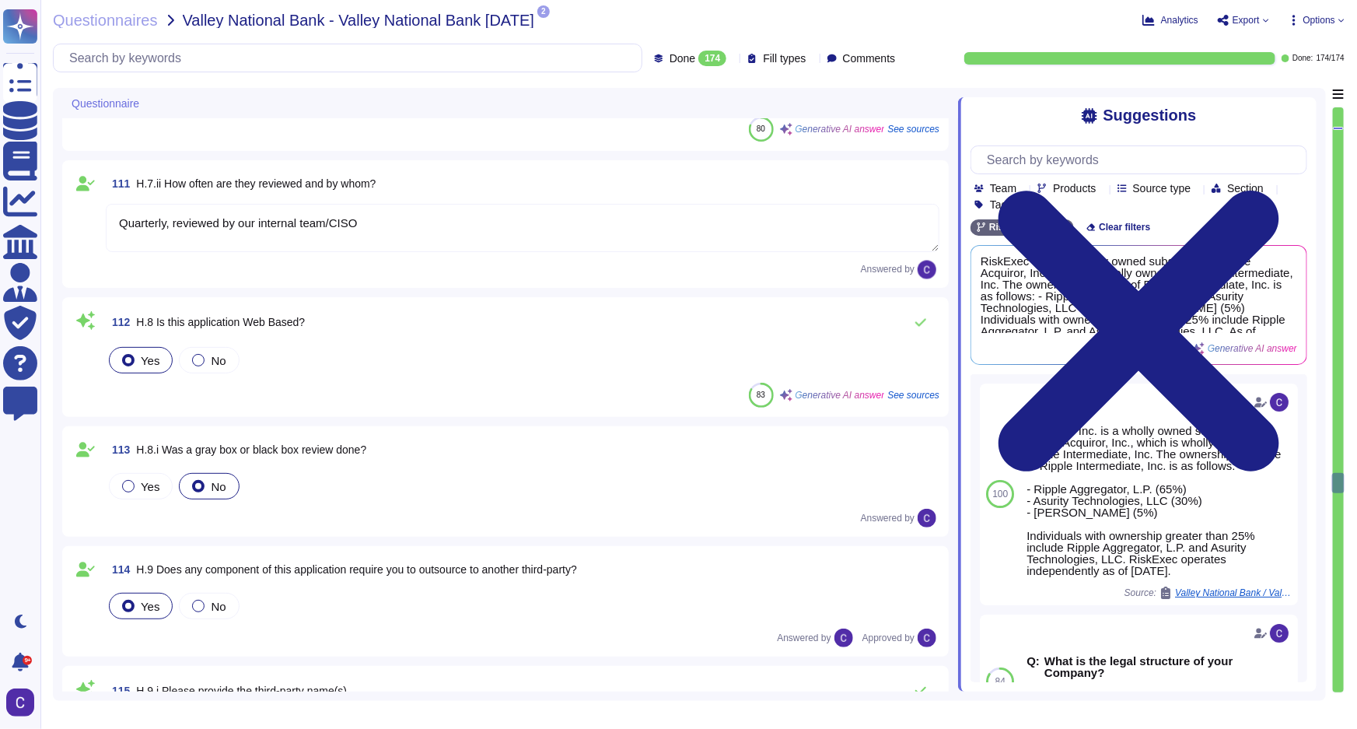
type textarea "The information captured includes: - Timestamps - IP information - Successful a…"
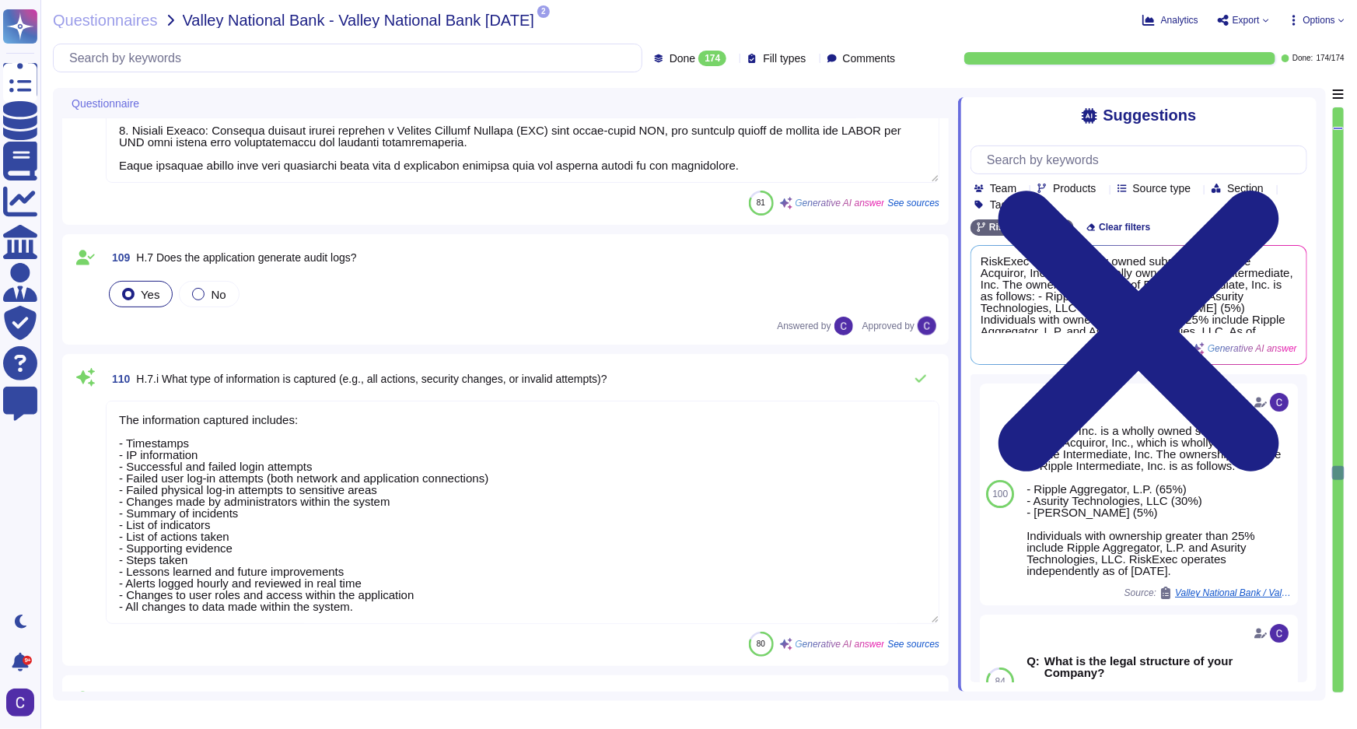
type textarea "Access to the application is controlled through several key measures: 1. User I…"
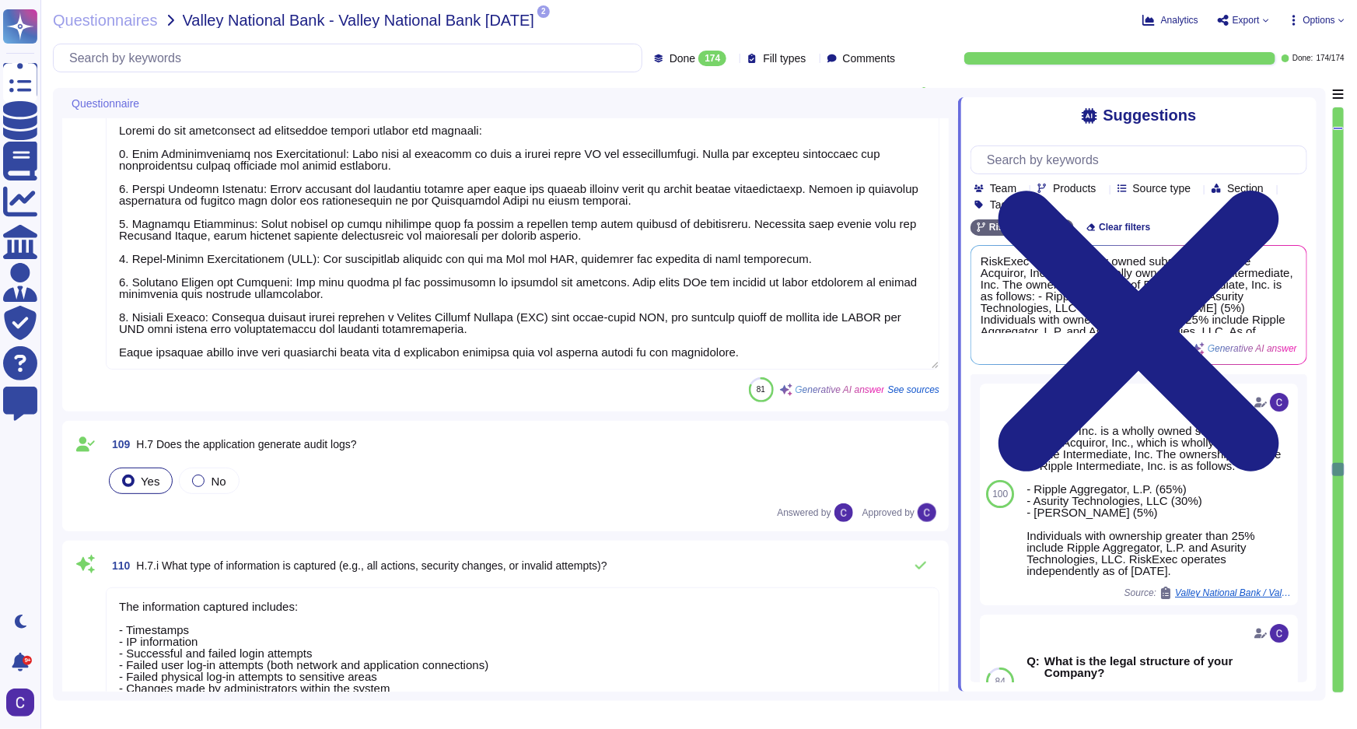
type textarea "RiskExec has implemented several controls to ensure that the latest versions of…"
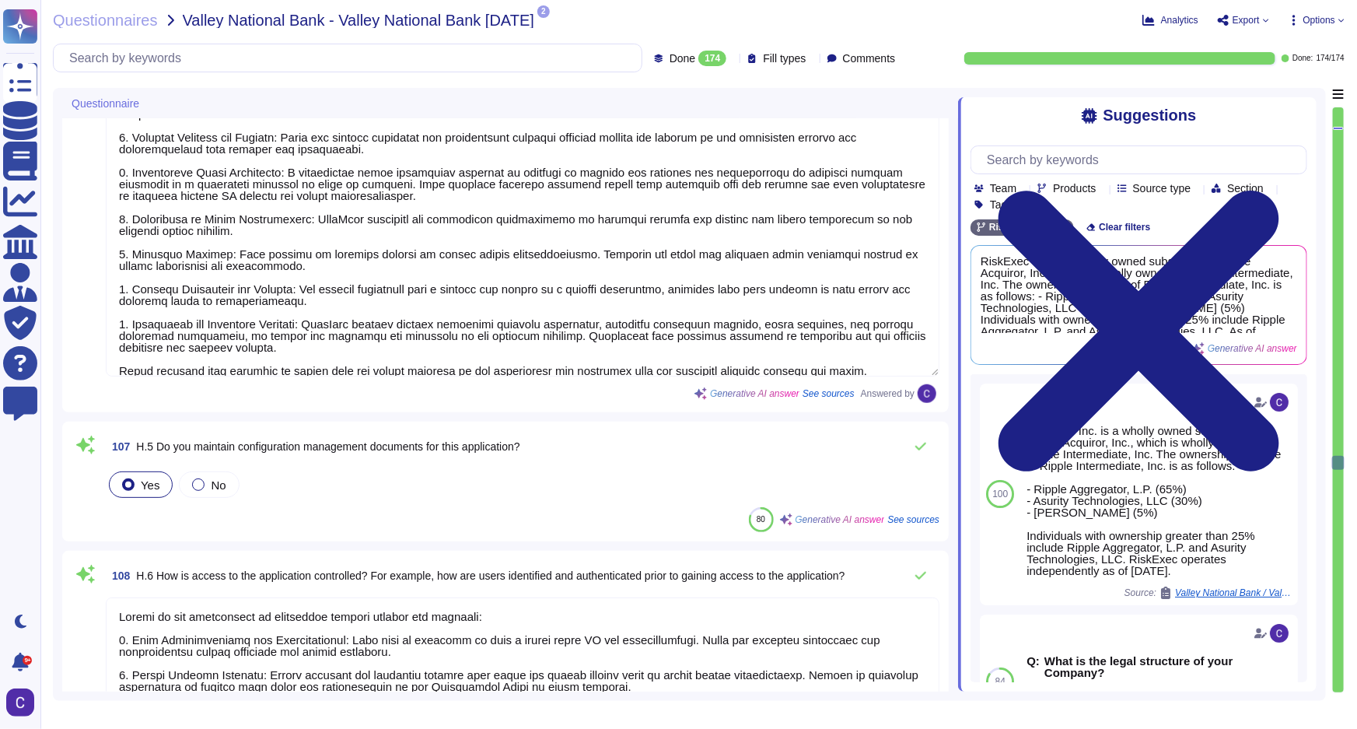
type textarea "The security software implemented at the application level includes Sophos Endp…"
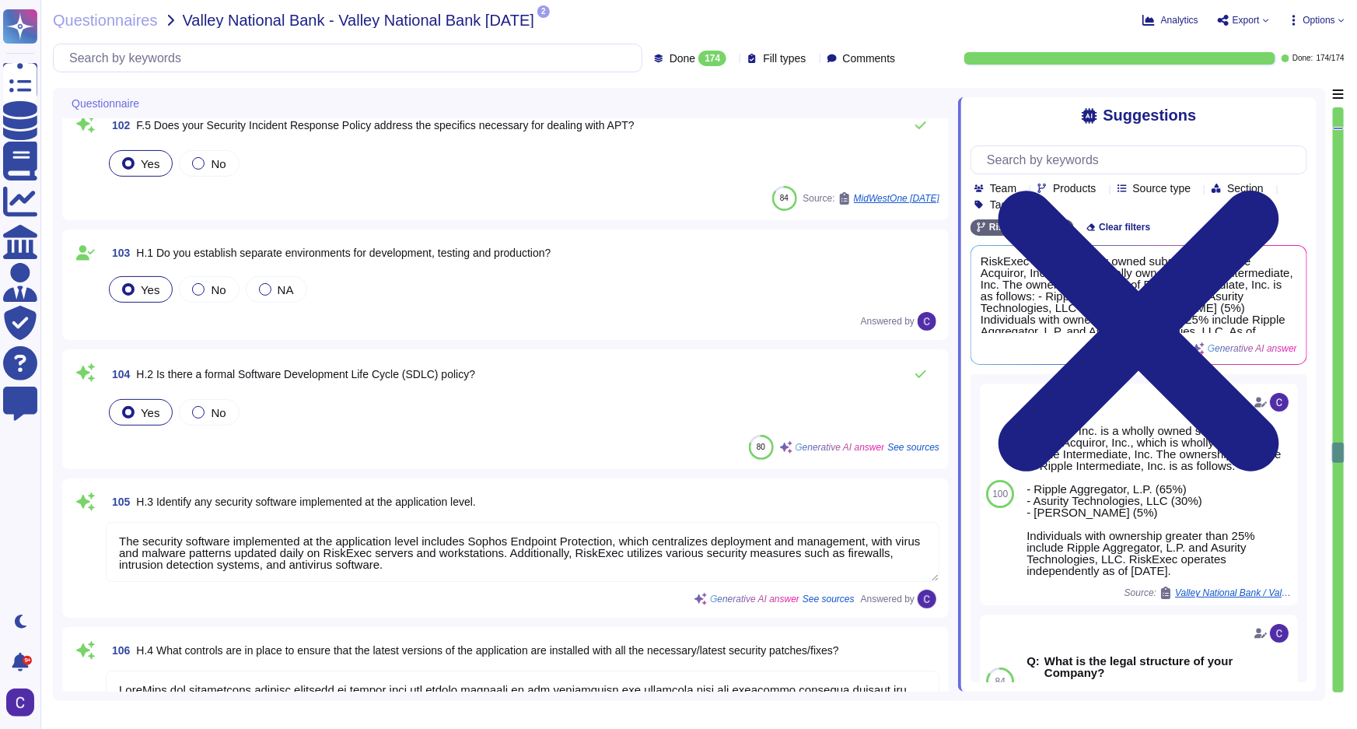
type textarea "Remote access to systems at RiskExec is granted through a structured process th…"
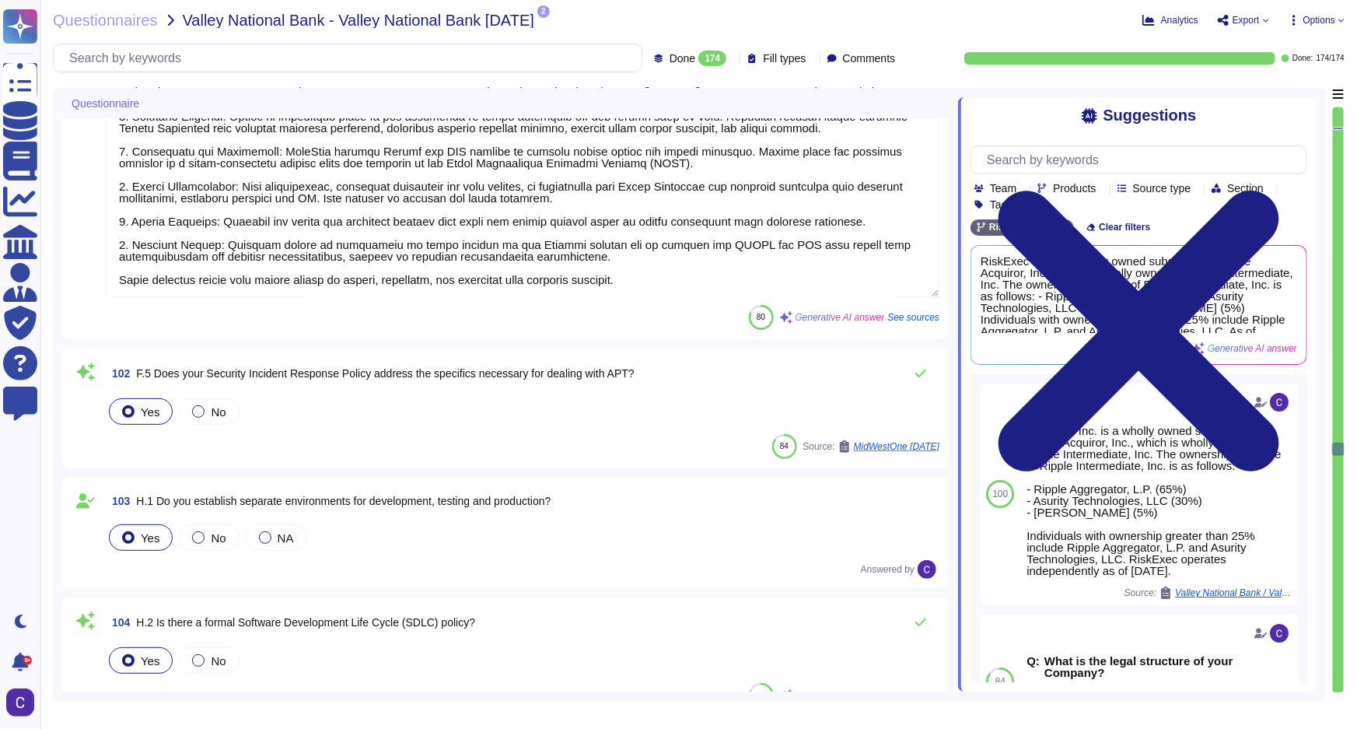
type textarea "Endpoints are secured through a combination of advanced technologies and method…"
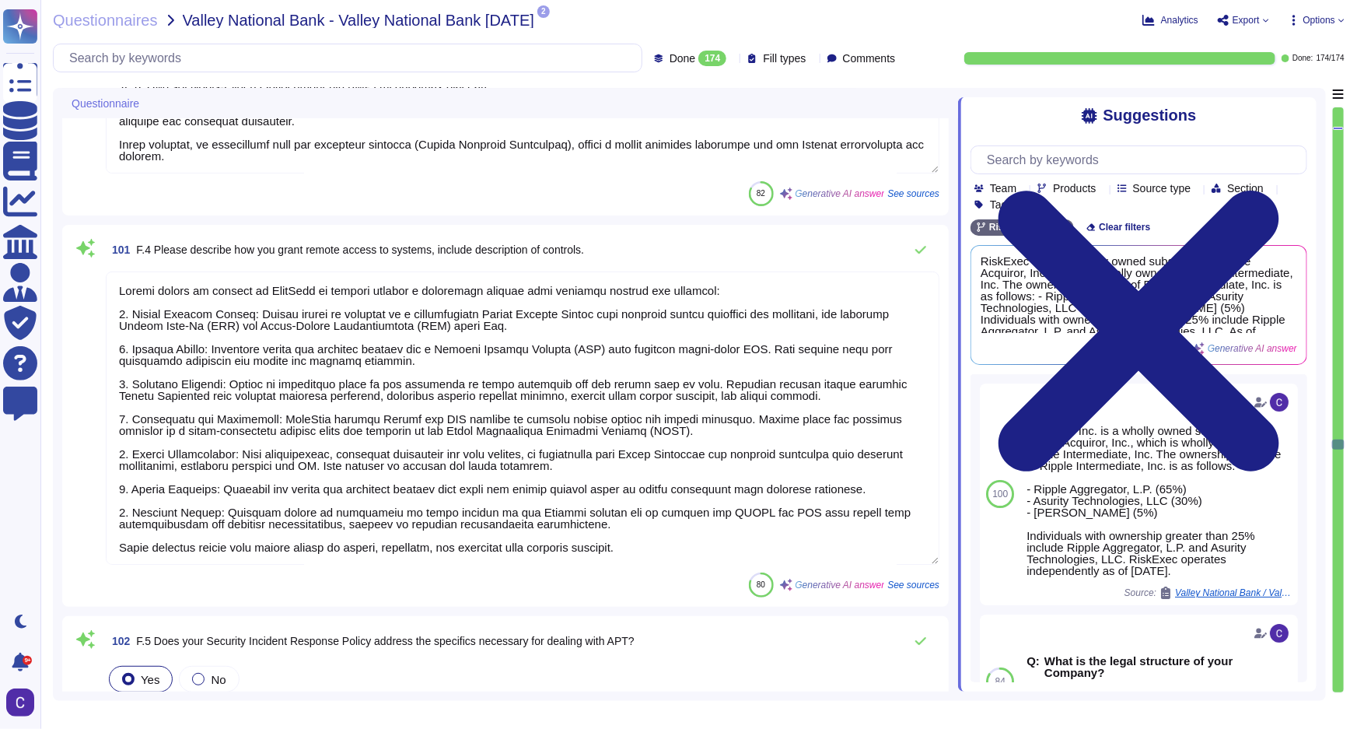
type textarea "The organization employs a comprehensive approach to detect a machine compromis…"
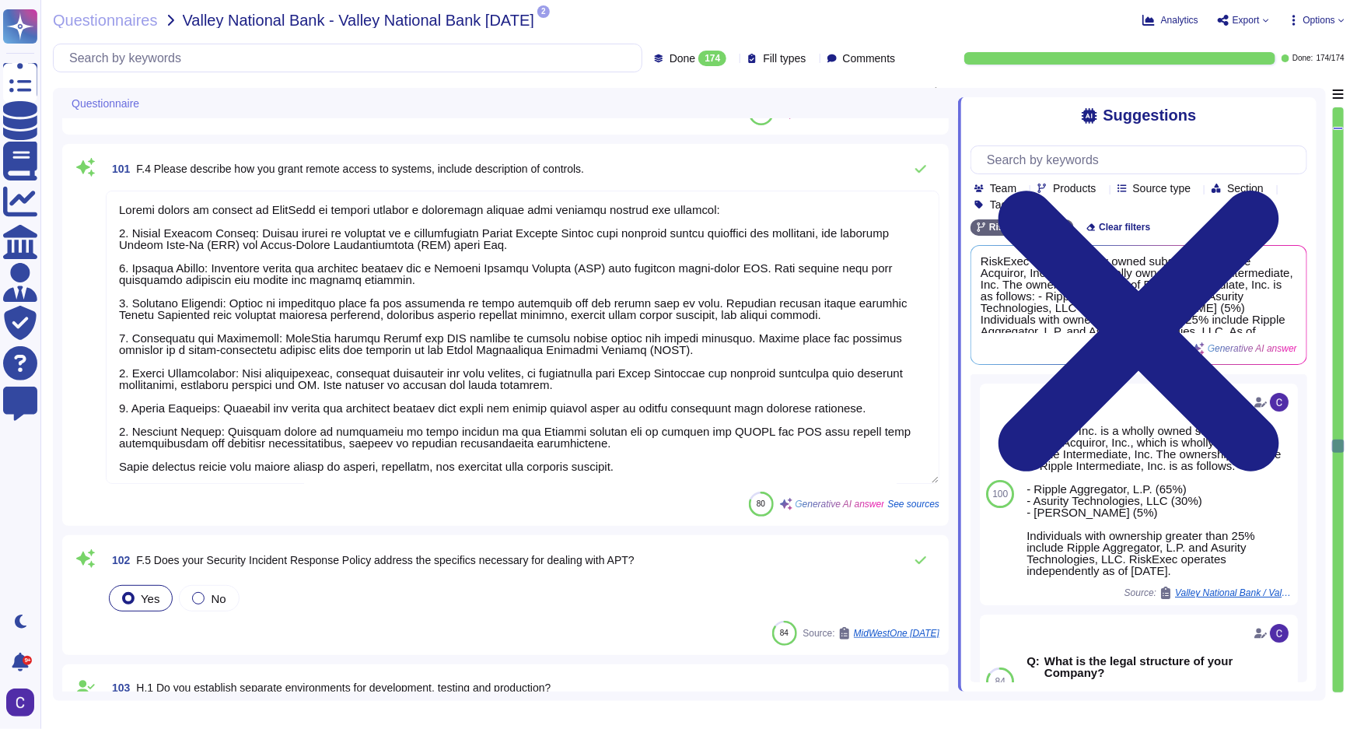
type textarea "RiskExec has implemented several controls to ensure that the latest versions of…"
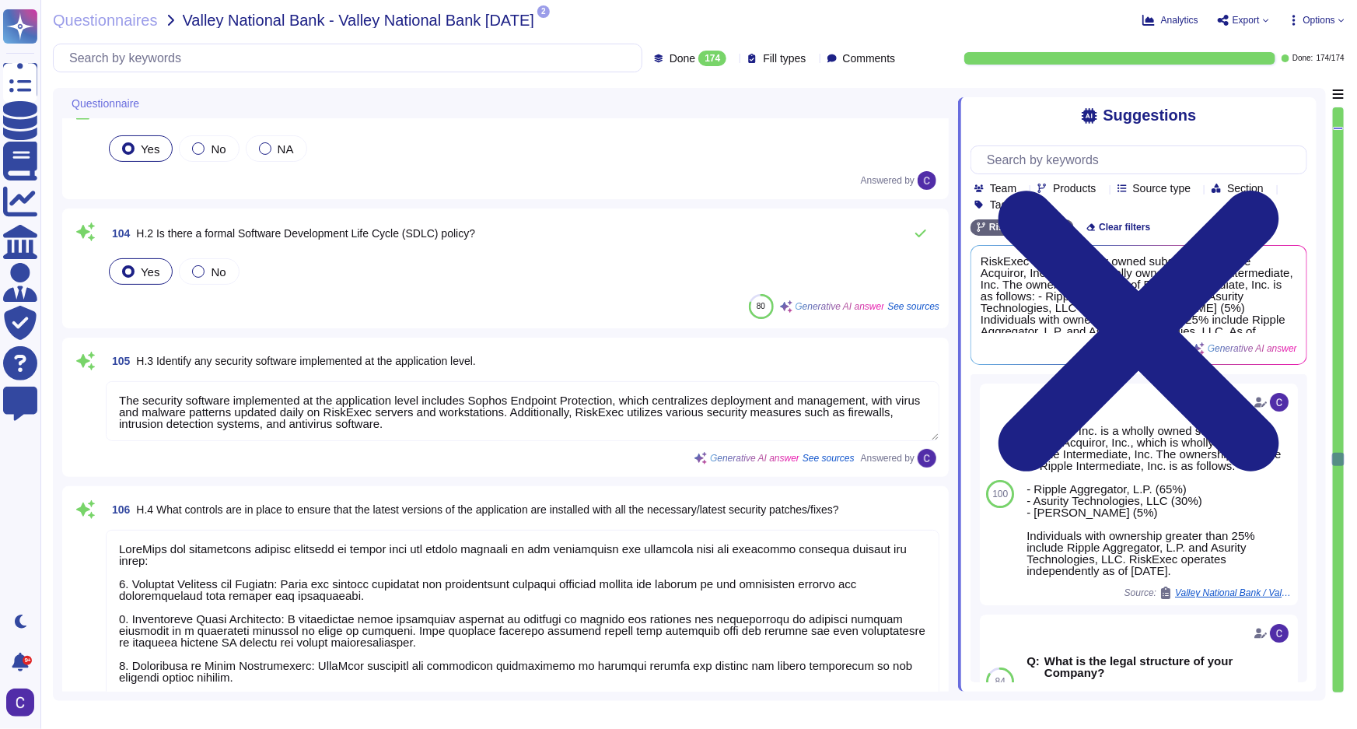
scroll to position [15386, 0]
type textarea "Access to the application is controlled through several key measures: 1. User I…"
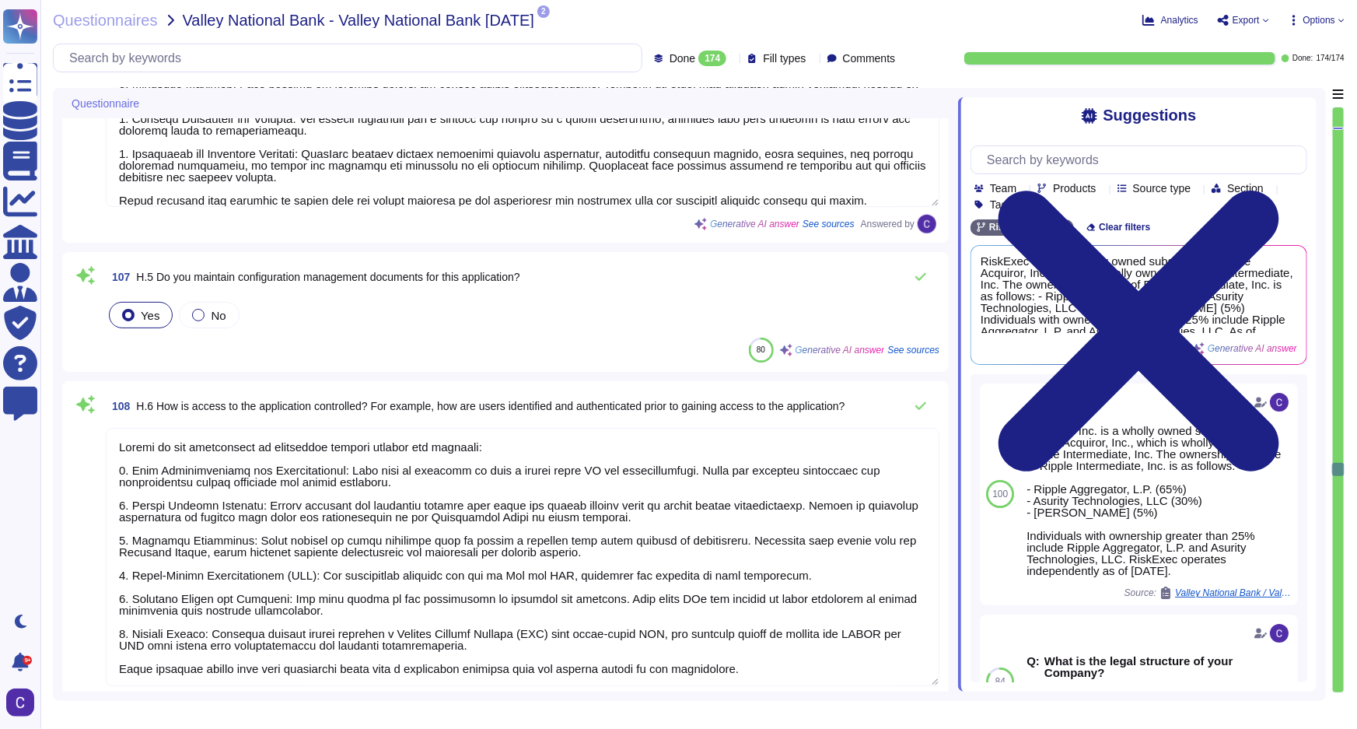
scroll to position [15881, 0]
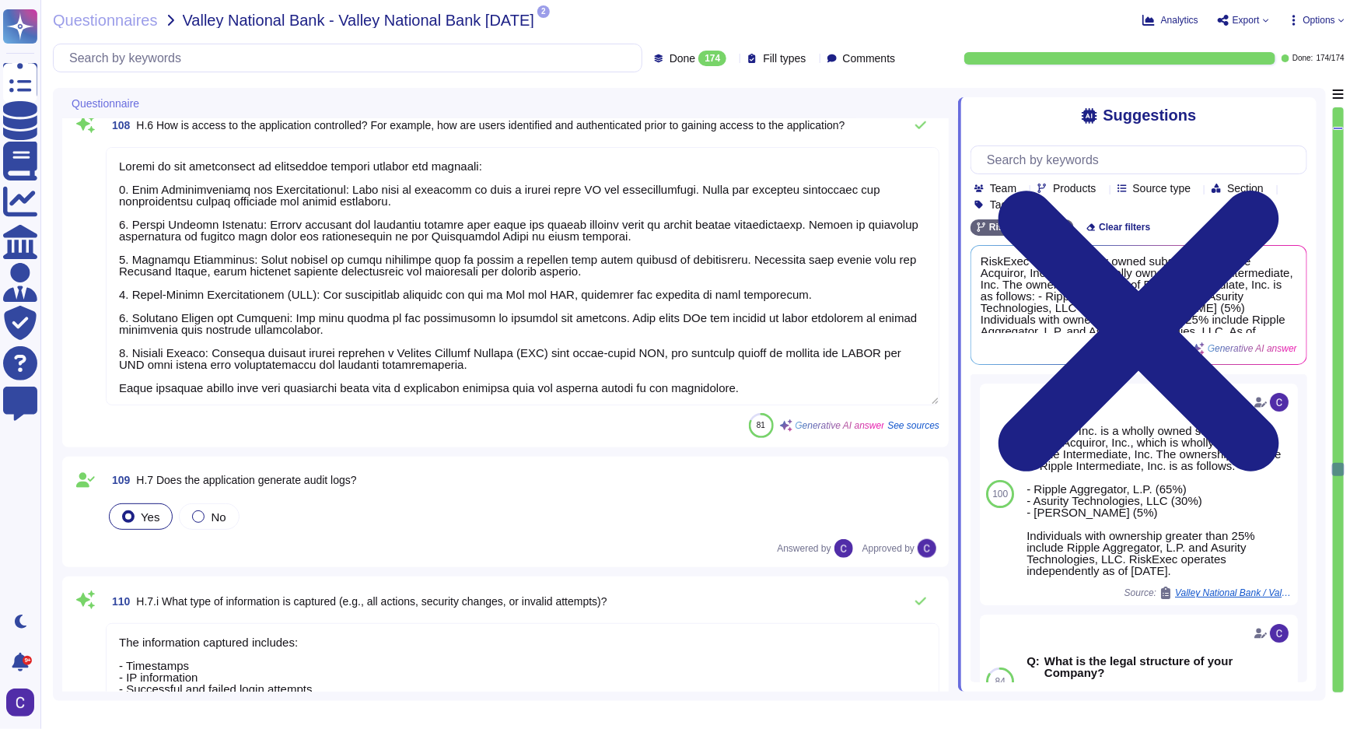
type textarea "The information captured includes: - Timestamps - IP information - Successful a…"
type textarea "Quarterly, reviewed by our internal team/CISO"
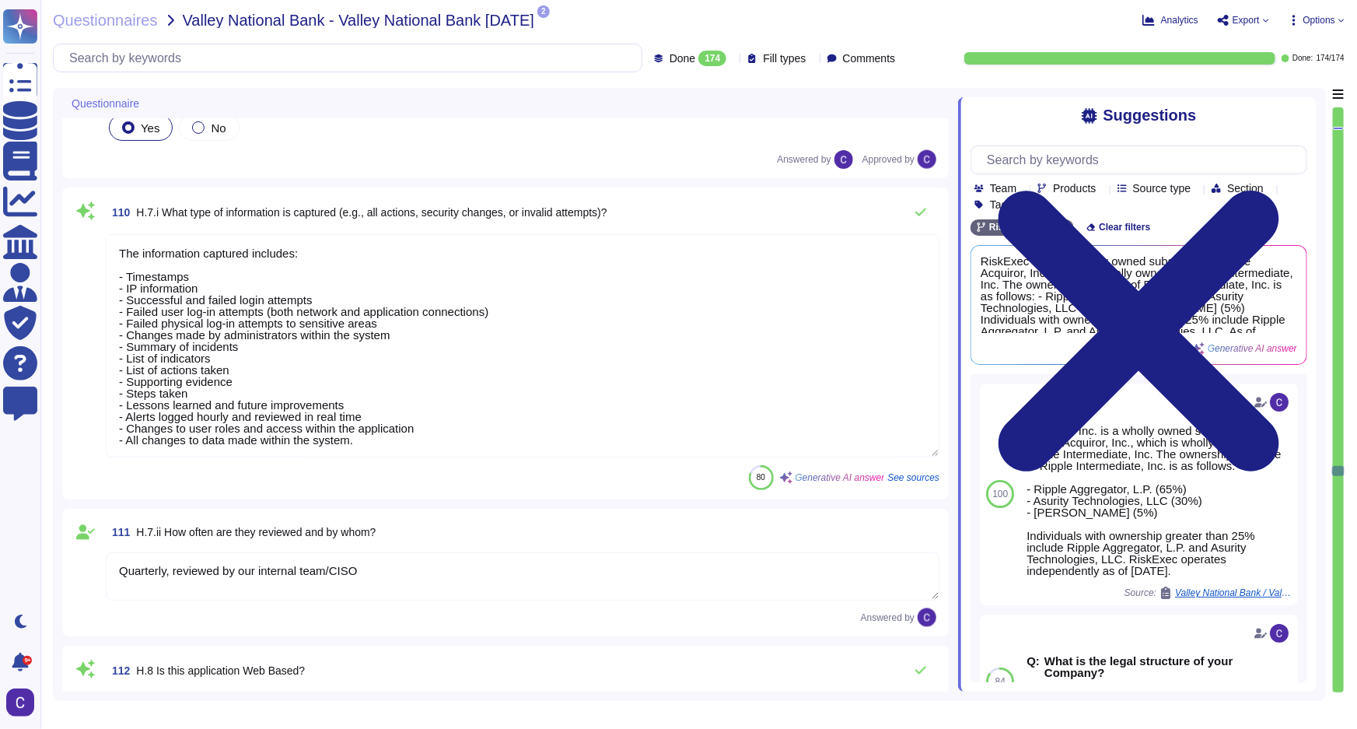
scroll to position [16376, 0]
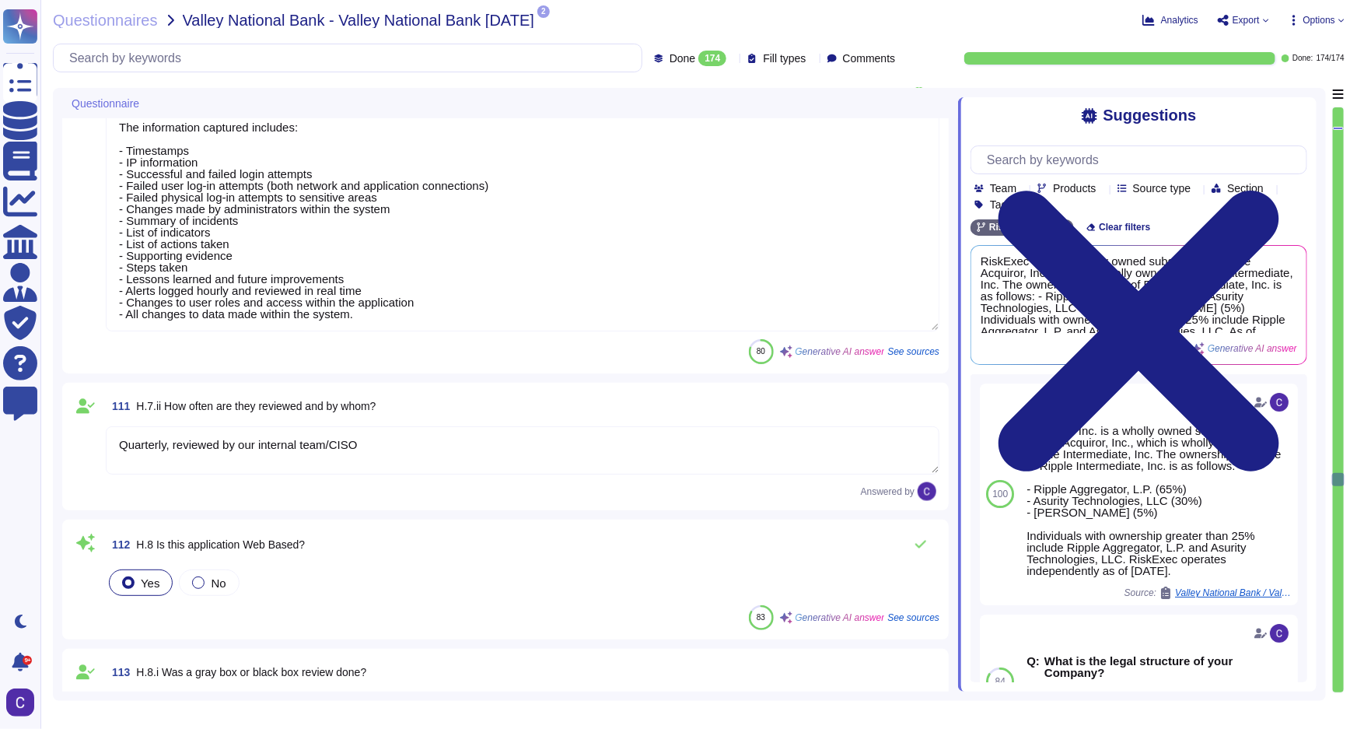
type textarea "Microsoft Azure"
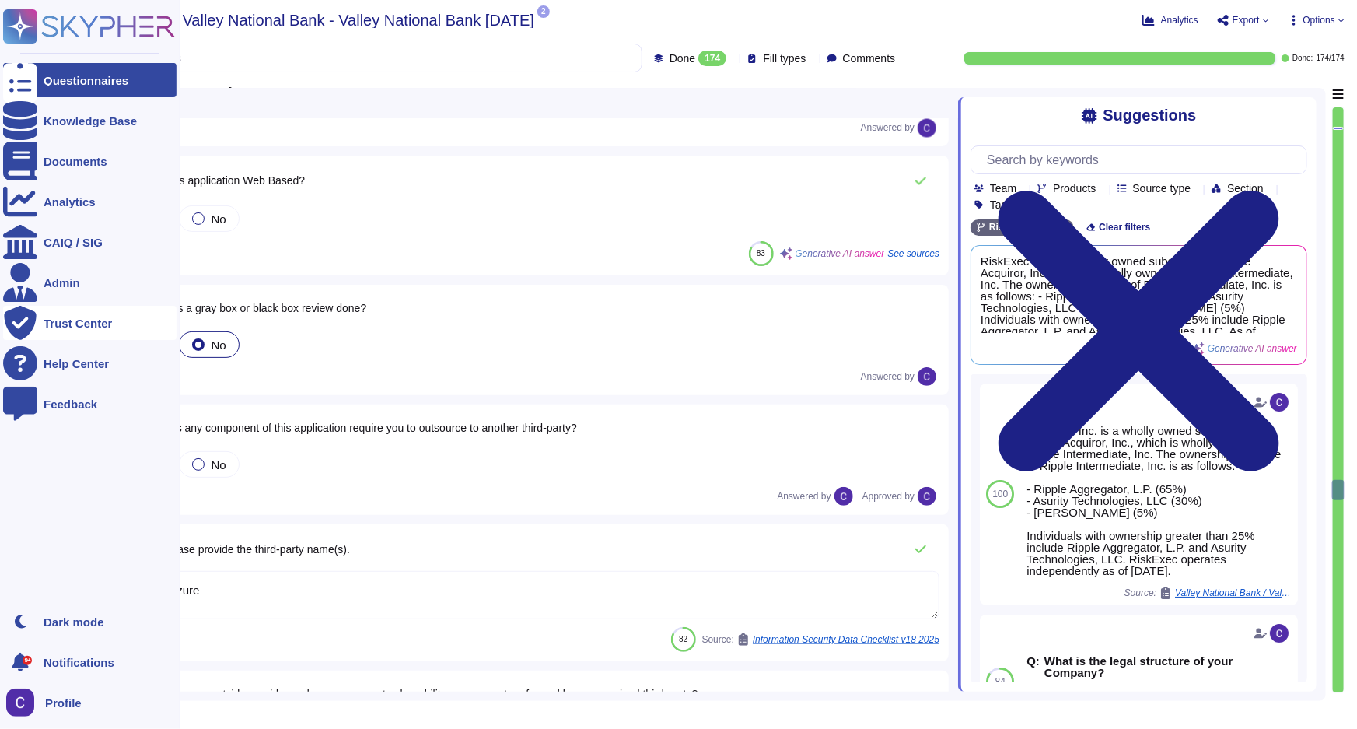
type textarea "- A broadband connection that meets the following performance standards: at lea…"
type textarea "The transport protocols, services, and ports enabled on the firewall and networ…"
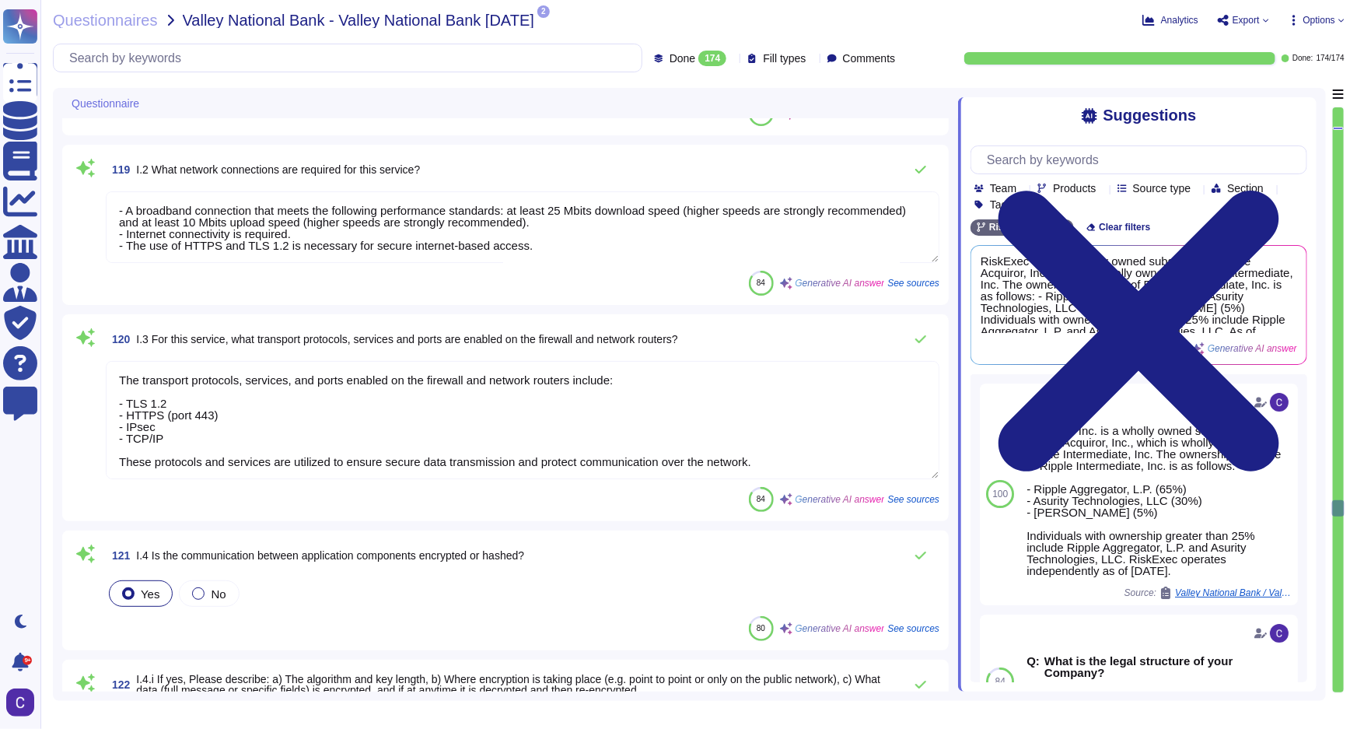
type textarea "a) The algorithm used for encryption is TLS 1.2 and Advanced Encryption Standar…"
type textarea "Encryption keys are centrally managed and maintained according to the Key Manag…"
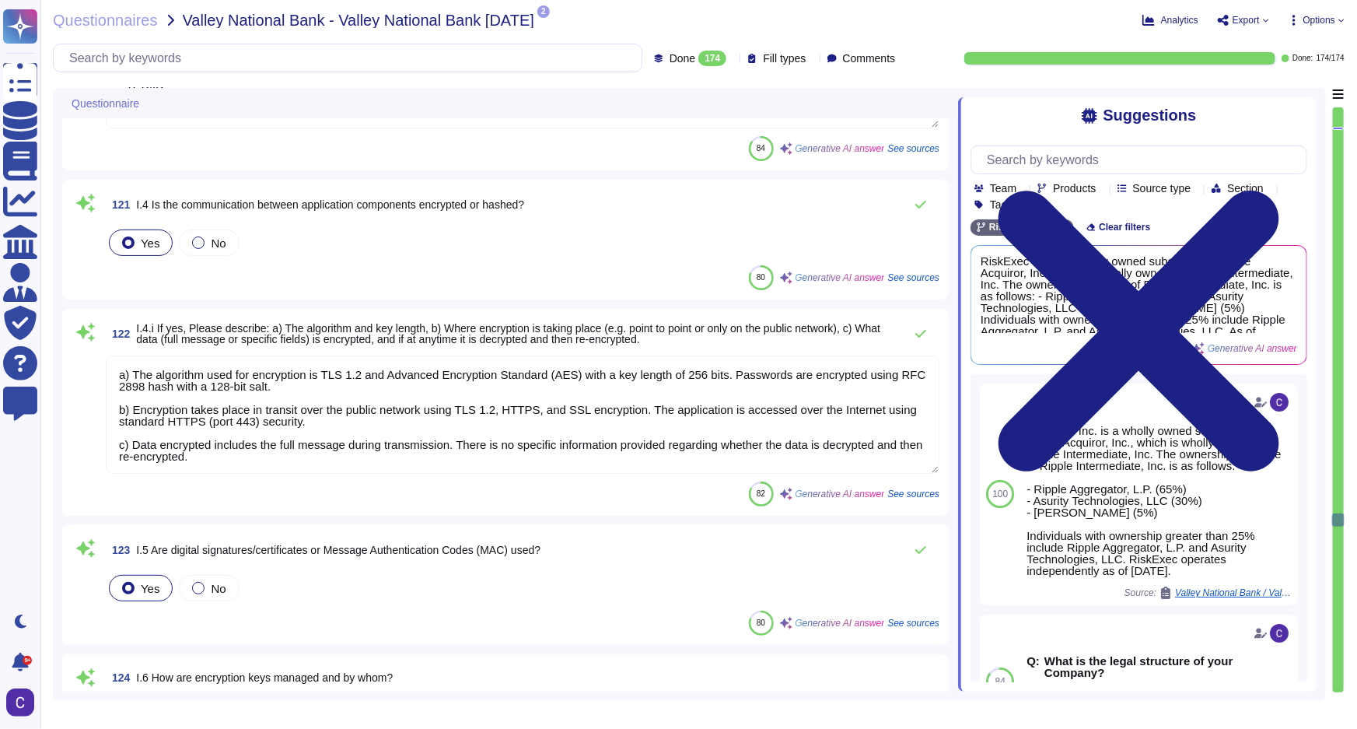
type textarea "RiskExec does not own or operate any physical hardware or equipment required to…"
type textarea "To ensure that the latest versions of the operating system are installed with a…"
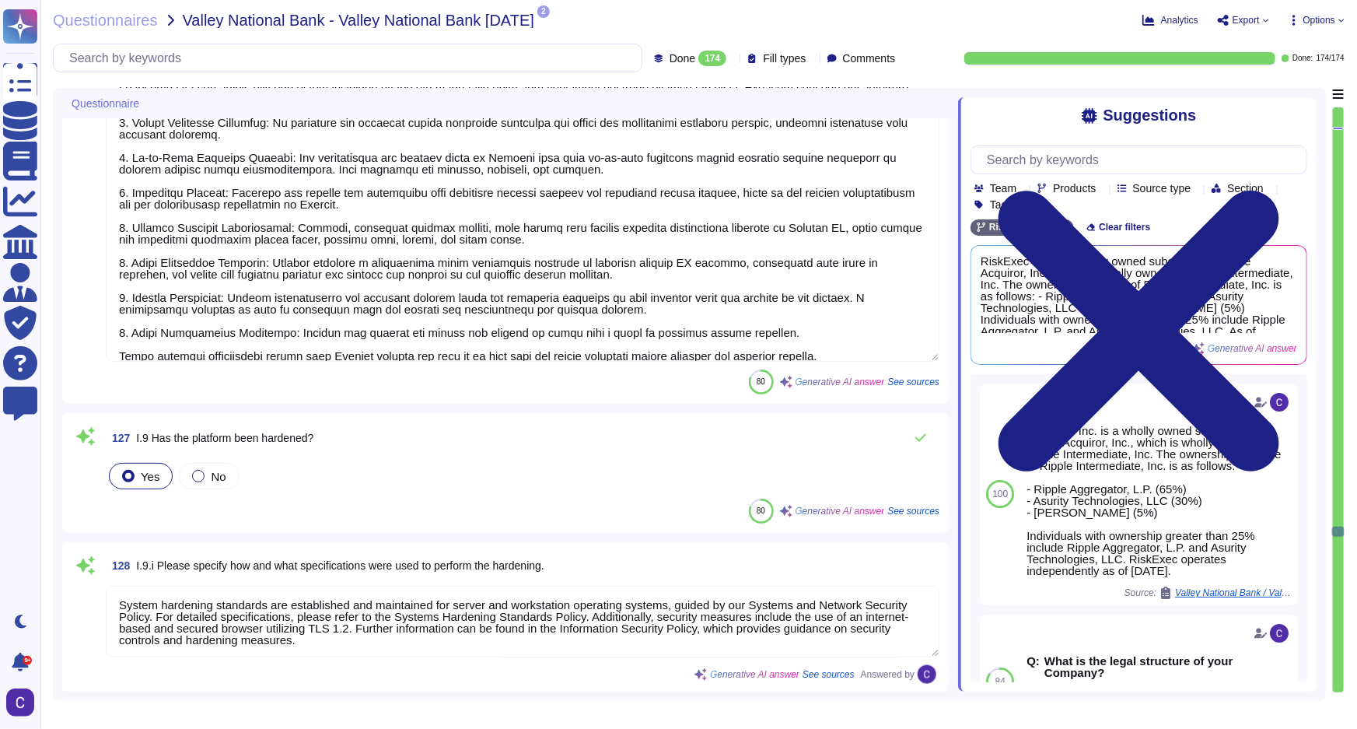
type textarea "System hardening standards are established and maintained for server and workst…"
type textarea "- Transport Protocols: TLS 1.2, HTTPS, SSL - Services: Secure data transmission…"
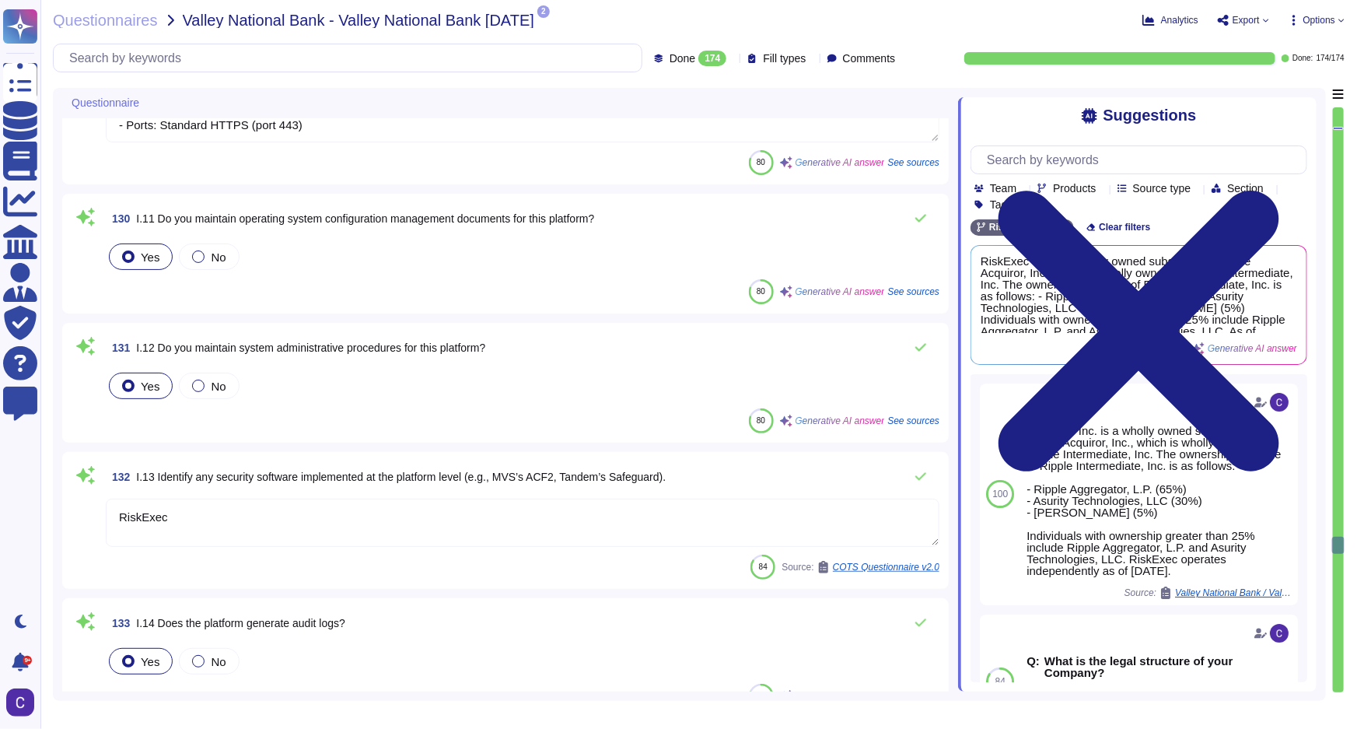
type textarea "RiskExec"
type textarea "The information captured includes operating system, network, and application lo…"
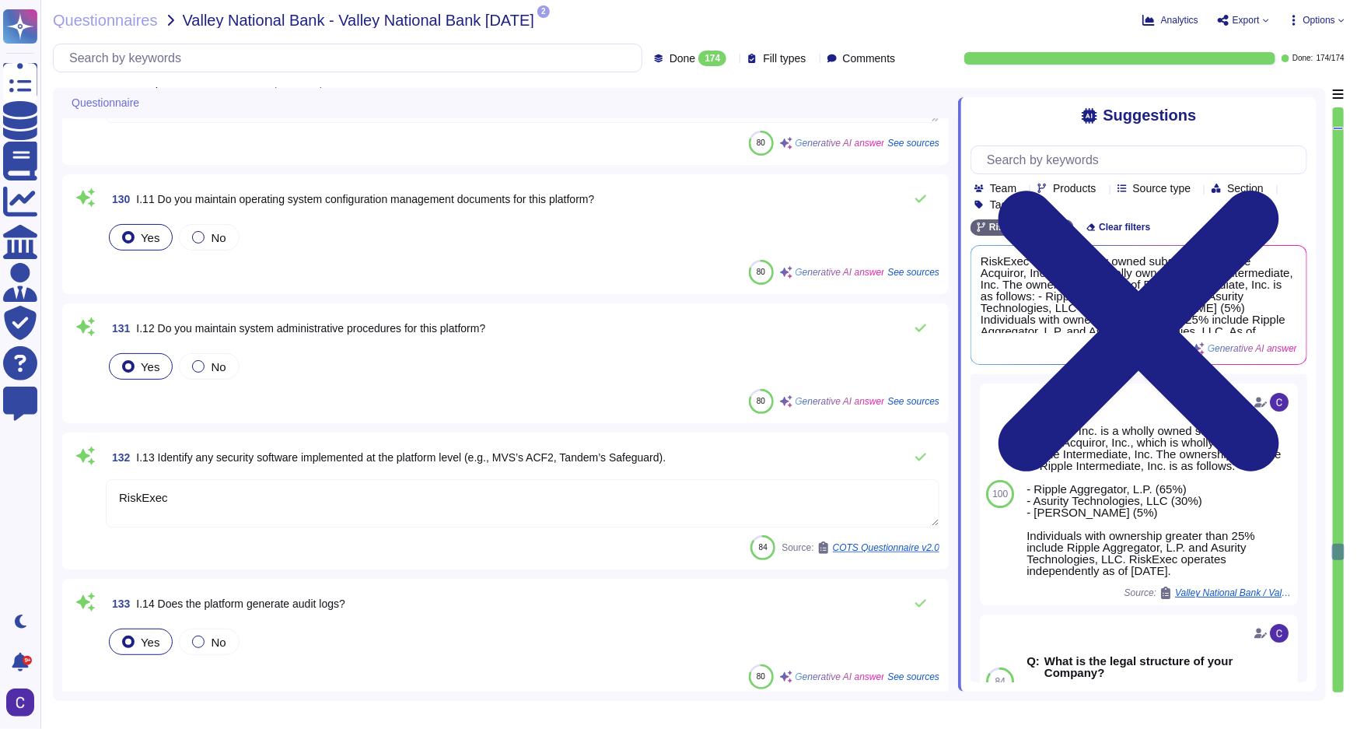
type textarea "Micsoft SQL Server Enterprise"
type textarea "RiskExec utilizes a centralized patch management solution with deployed agents …"
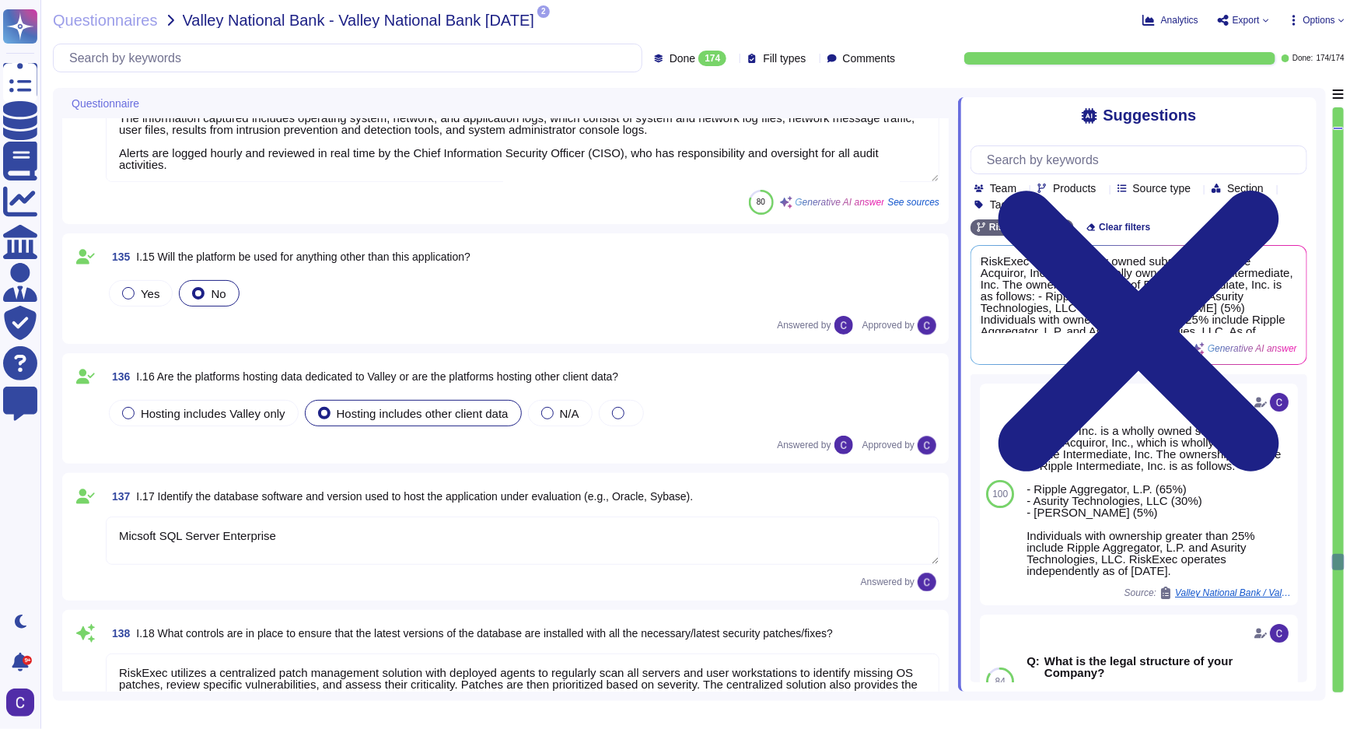
type textarea "Micsoft SQL Server Enterprise"
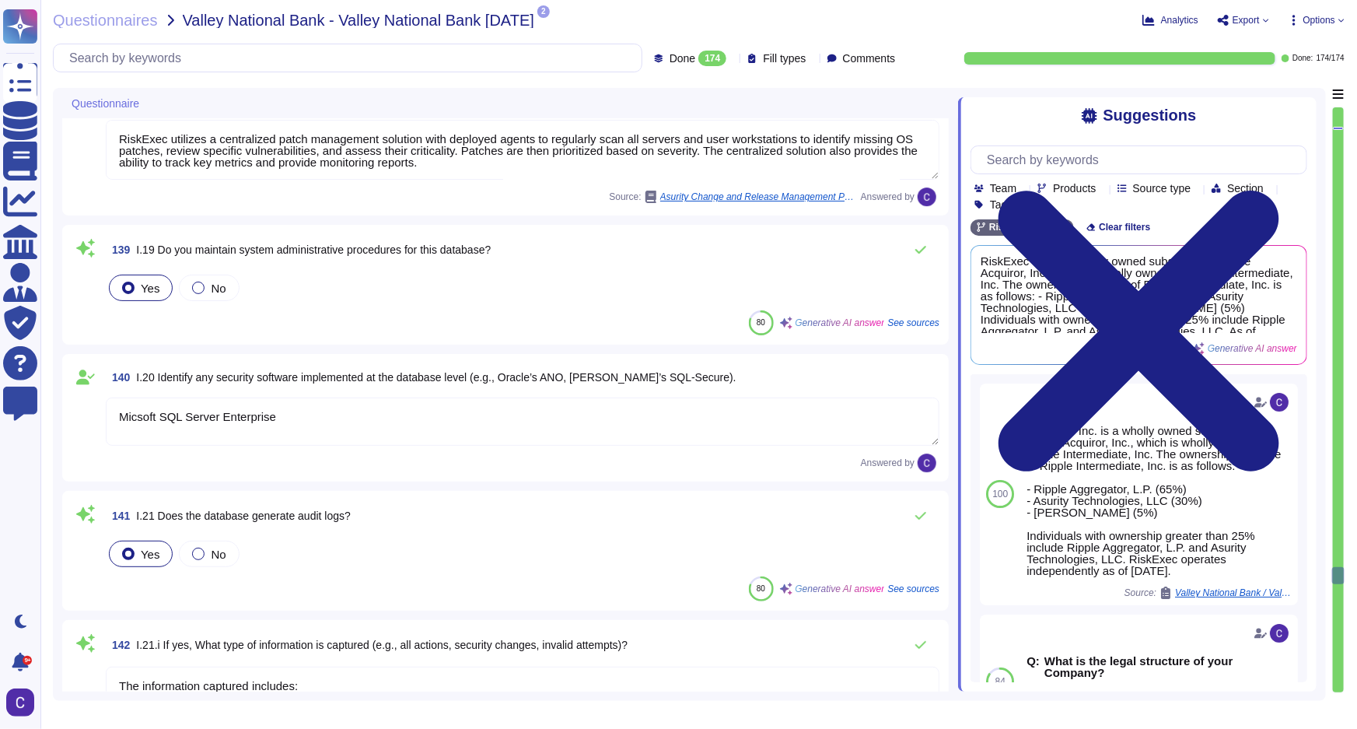
type textarea "The information captured includes: - All actions related to user log-ins, inclu…"
type textarea "Quarterly, by Scott Sykes, CISO"
type textarea "Our process for securing the database includes the following measures: 1. Data …"
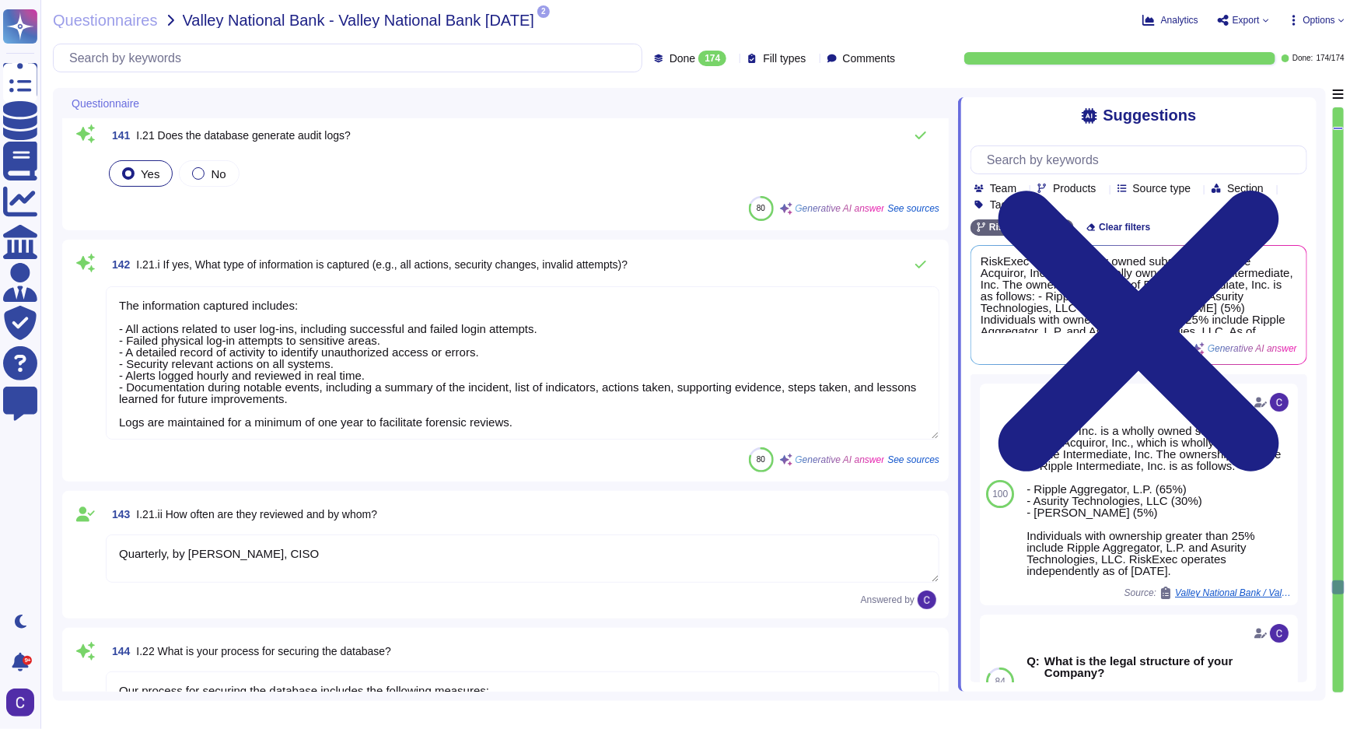
type textarea "The algorithm used for encryption is AES with a key length of 256 bits. For dat…"
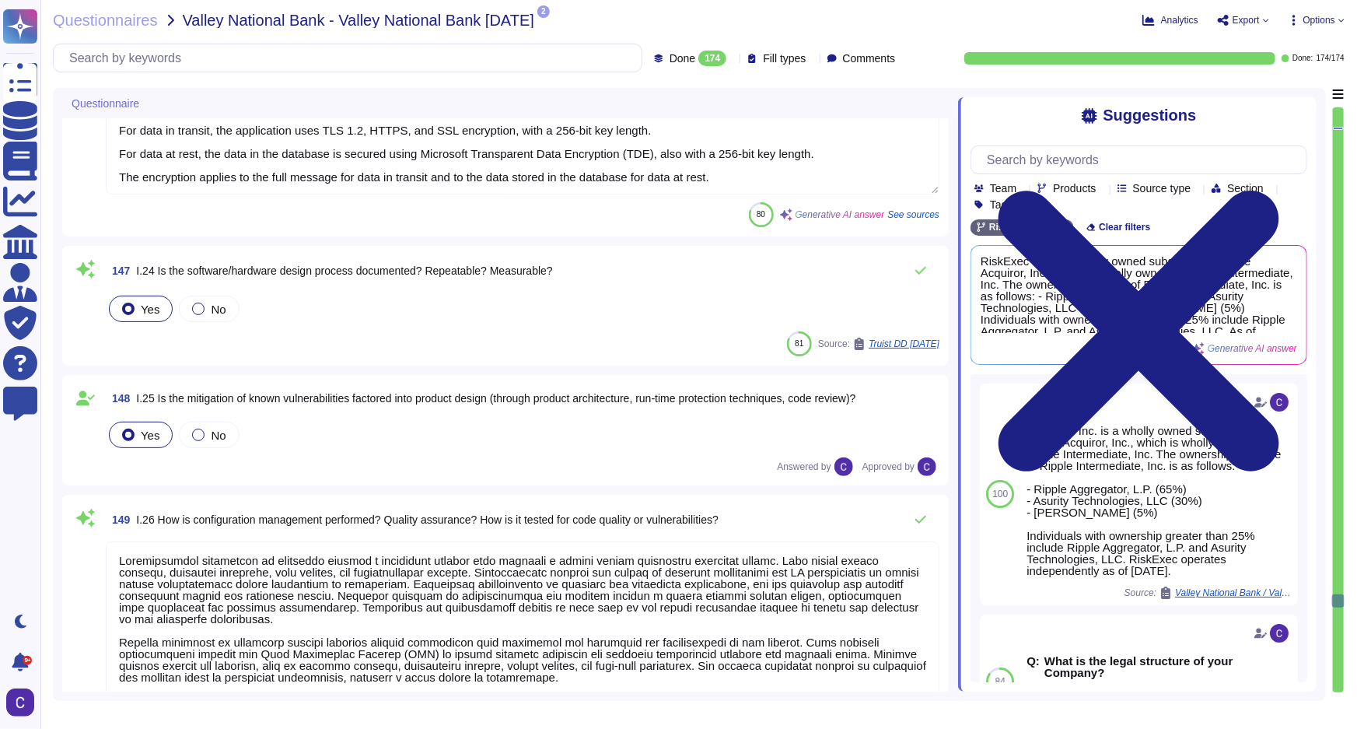
type textarea "Configuration management is performed through a structured process that include…"
type textarea "Blocking is too disruptive to the business with false positives."
type textarea "RiskExec holds its vendors to the same standards as those applied to RiskExec b…"
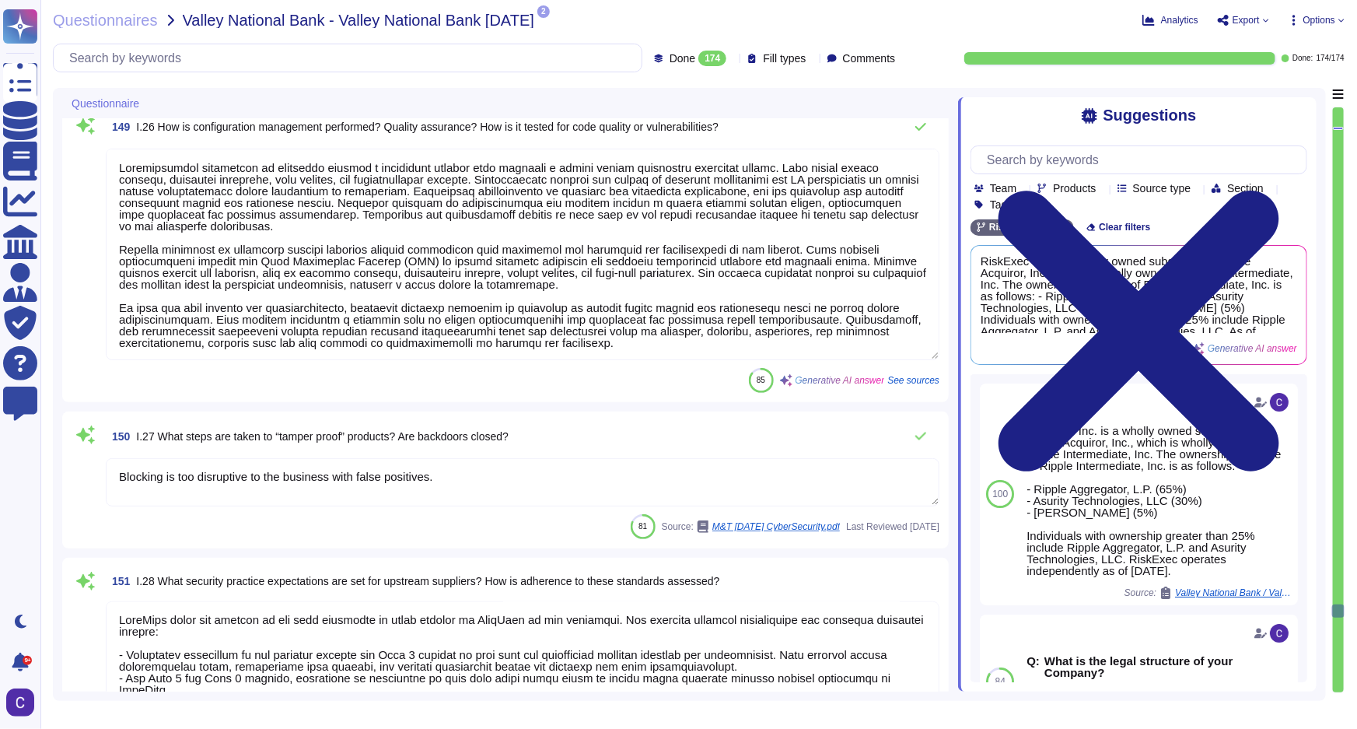
type textarea "The distribution process is designed to minimize the risk of unauthorized discl…"
type textarea "The Compliance program is overseen by a compliance and risk committee establish…"
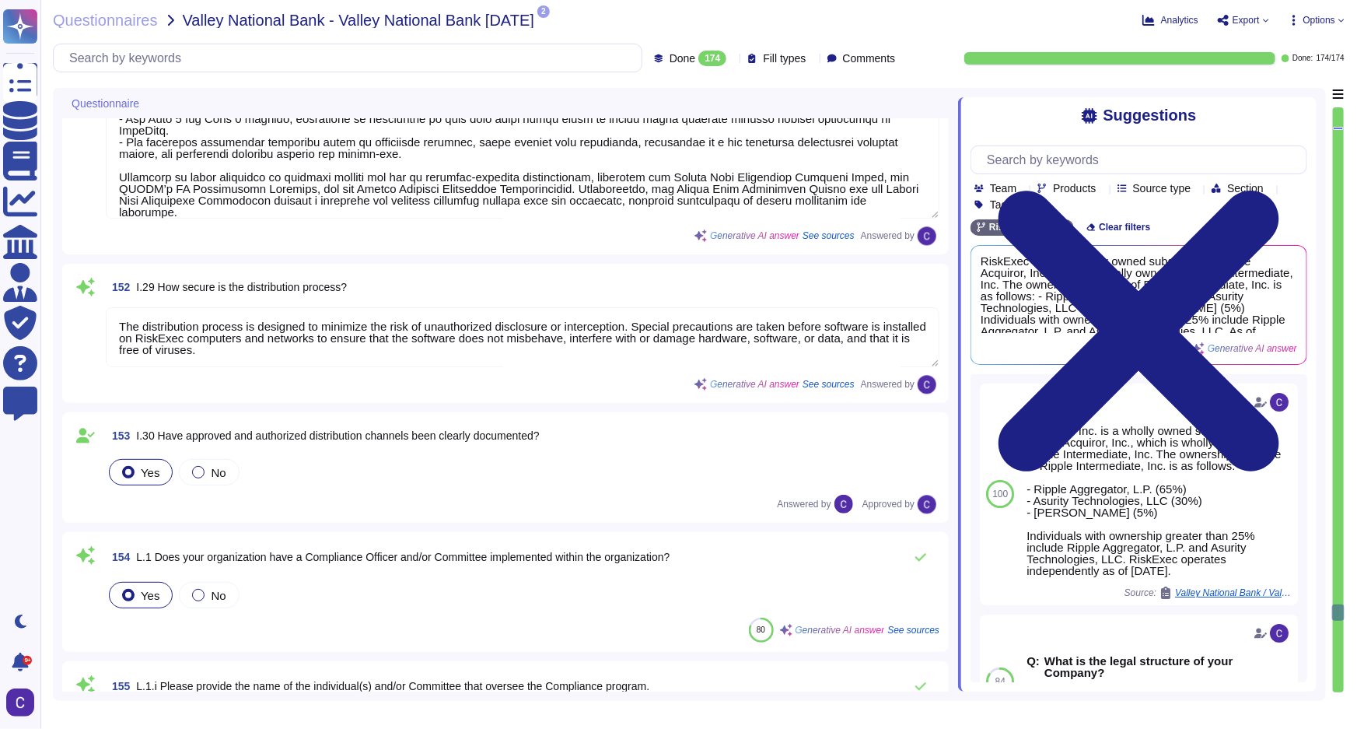
scroll to position [23093, 0]
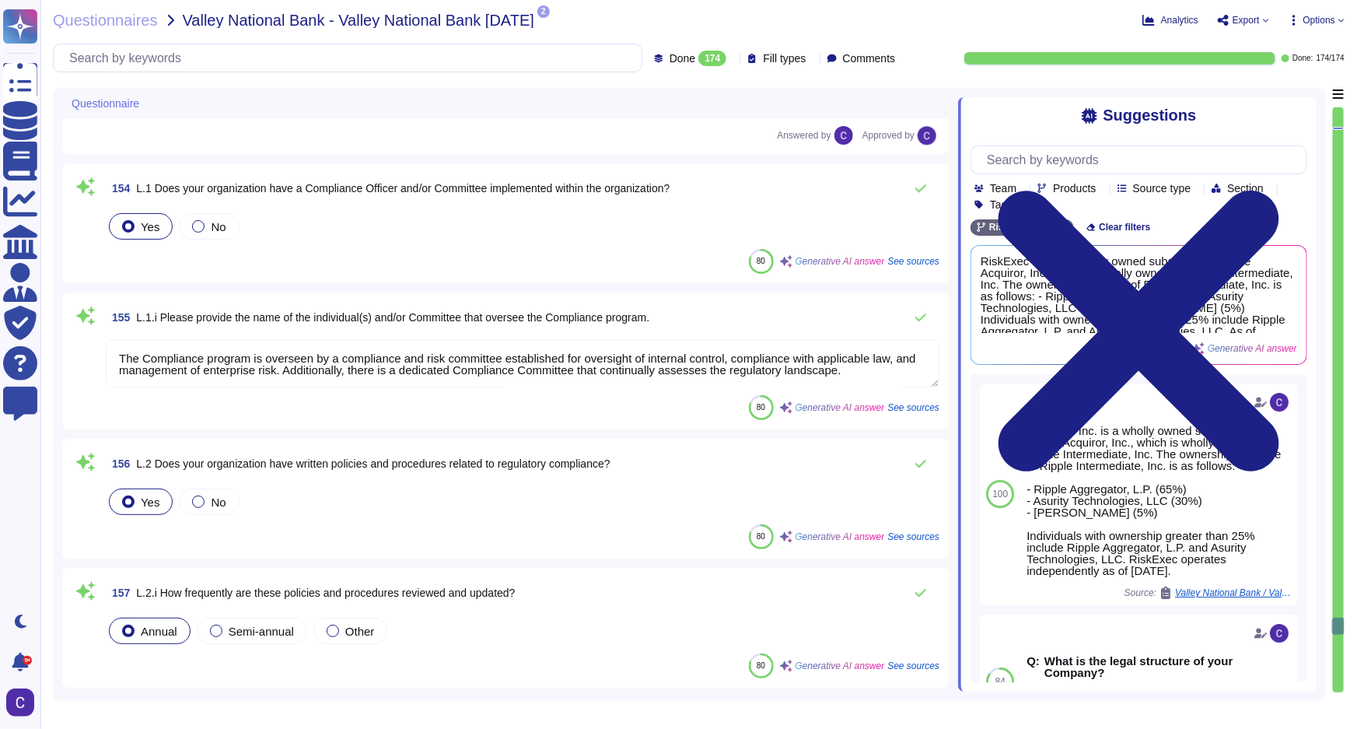
type textarea "Our organization ensures that employees are aware of and adhere to applicable p…"
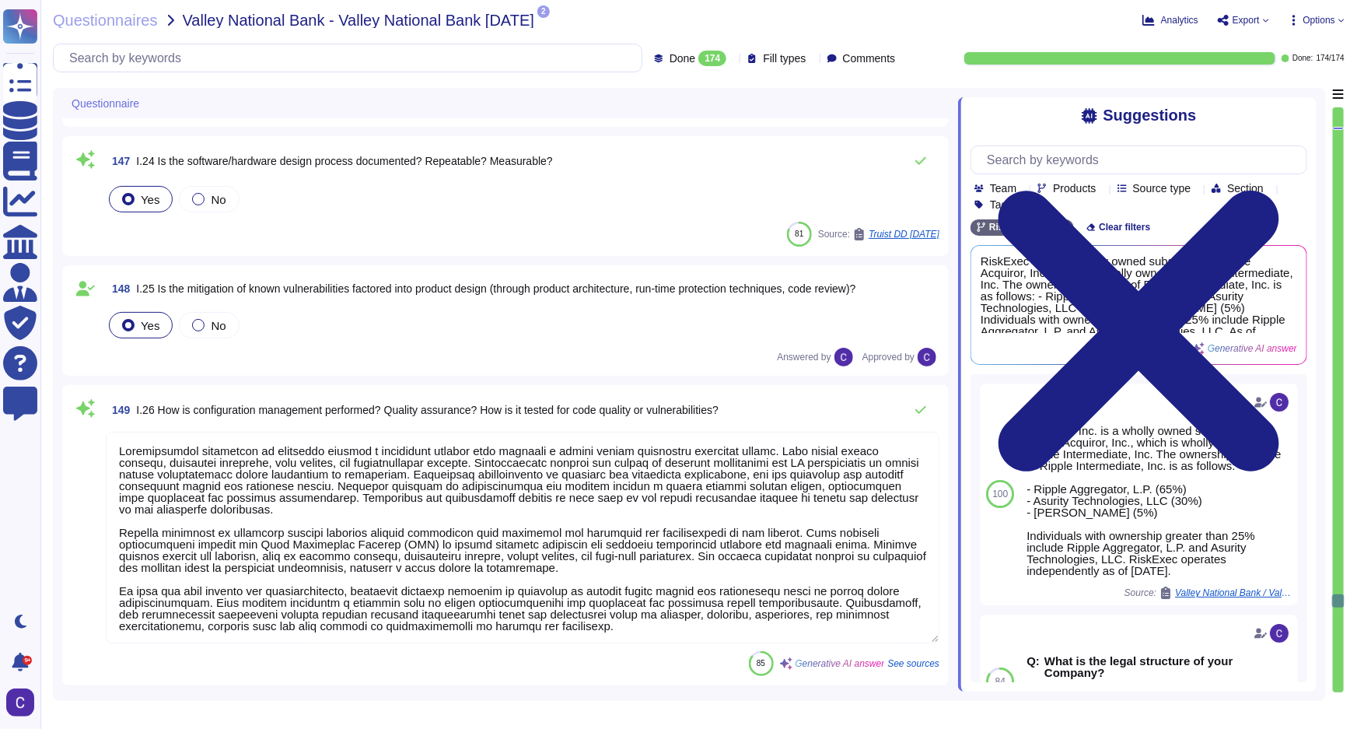
type textarea "Our process for securing the database includes the following measures: 1. Data …"
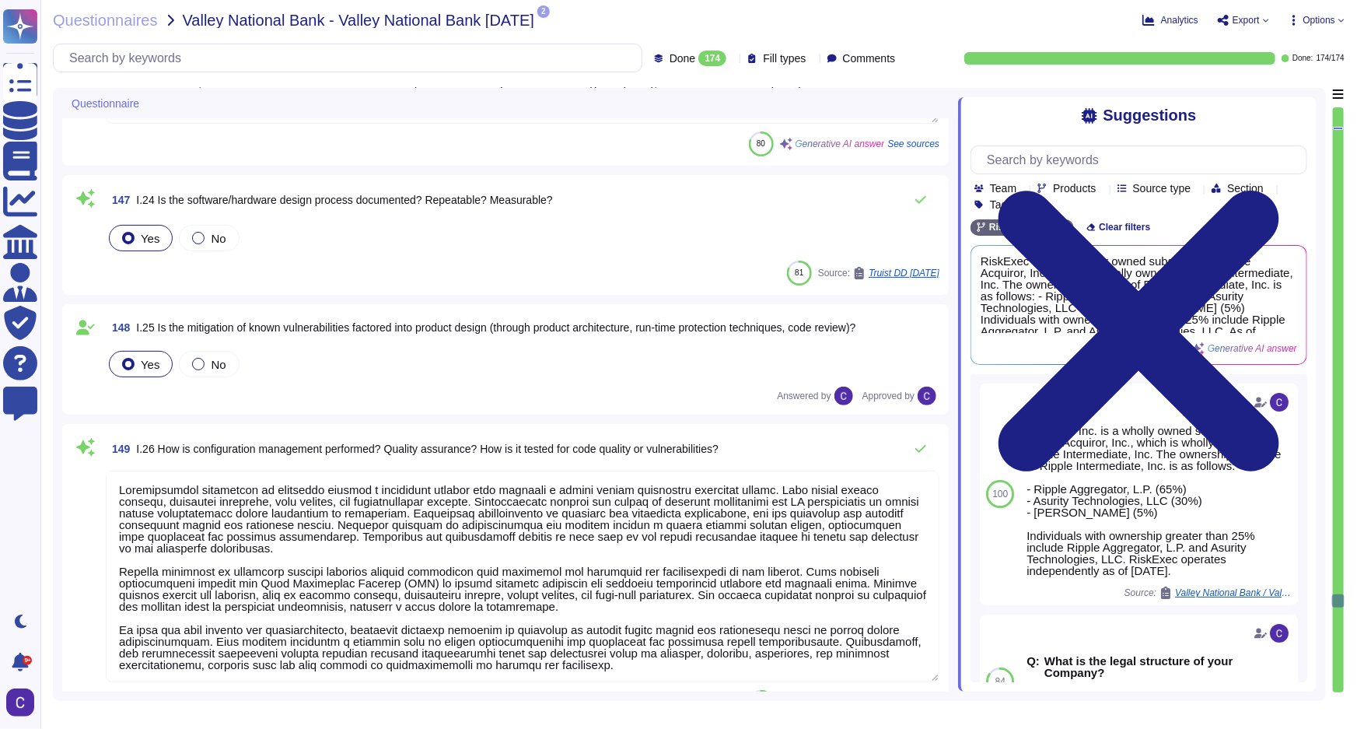
type textarea "The algorithm used for encryption is AES with a key length of 256 bits. For dat…"
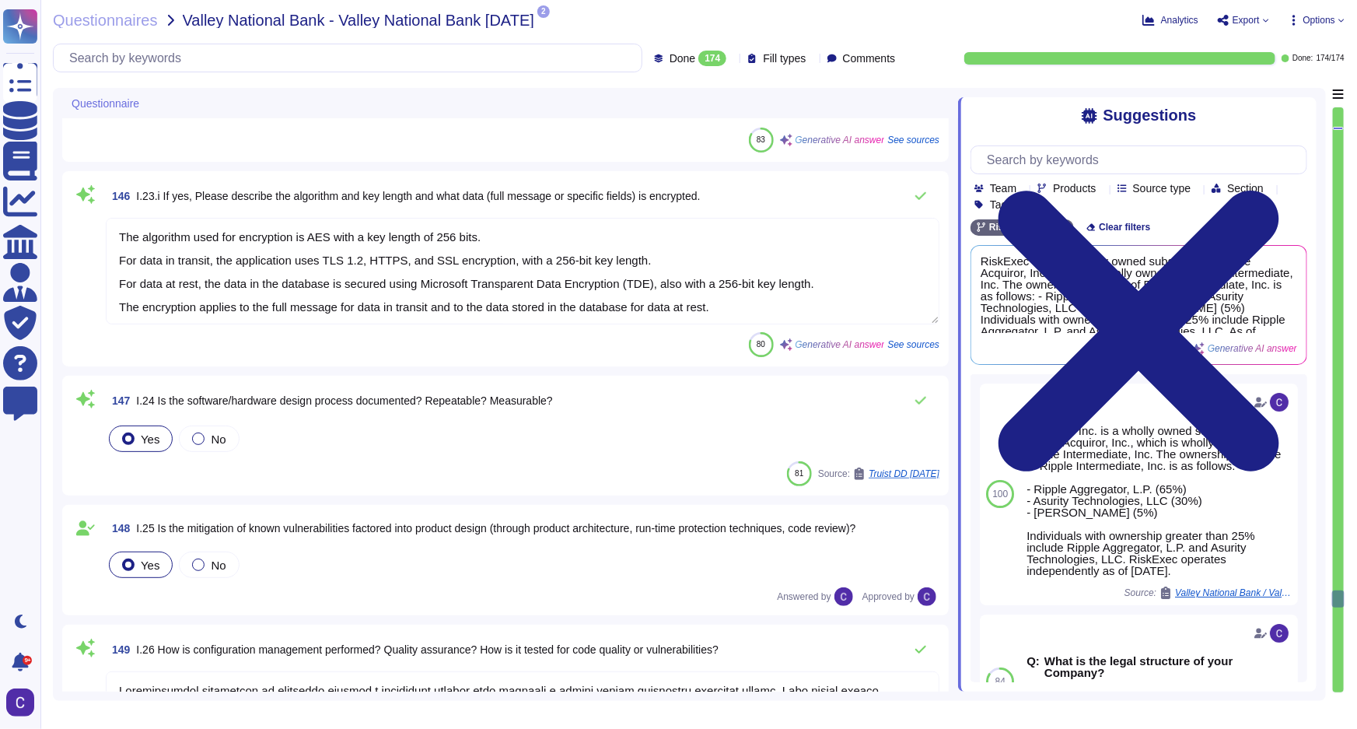
type textarea "Quarterly, by Scott Sykes, CISO"
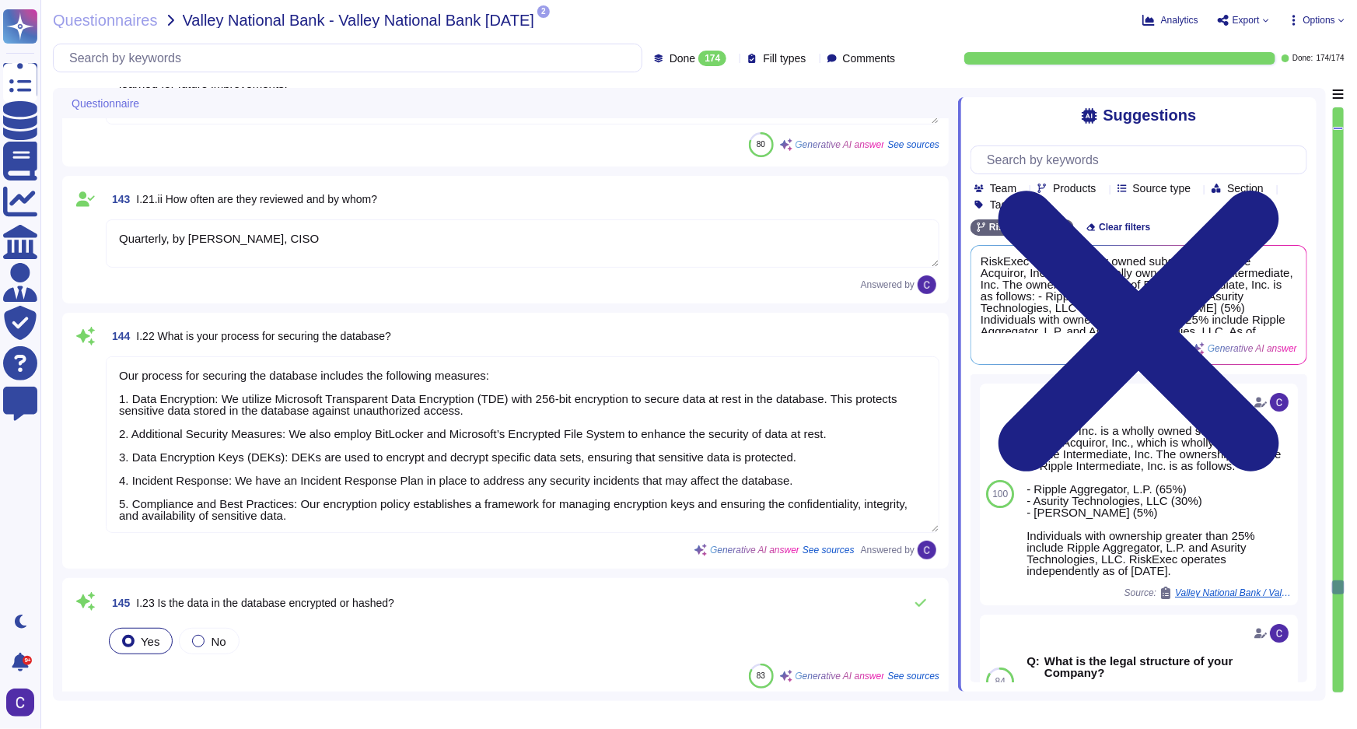
type textarea "The information captured includes: - All actions related to user log-ins, inclu…"
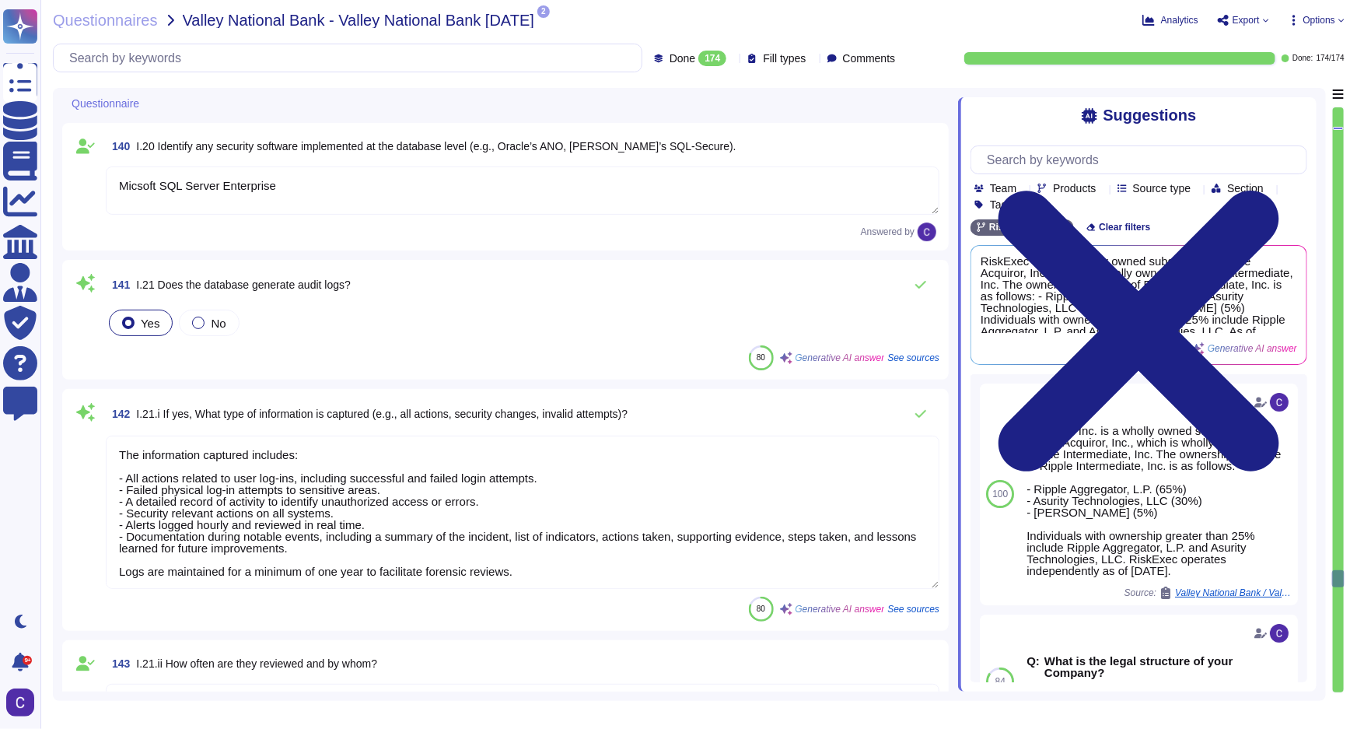
type textarea "Micsoft SQL Server Enterprise"
type textarea "RiskExec utilizes a centralized patch management solution with deployed agents …"
type textarea "Micsoft SQL Server Enterprise"
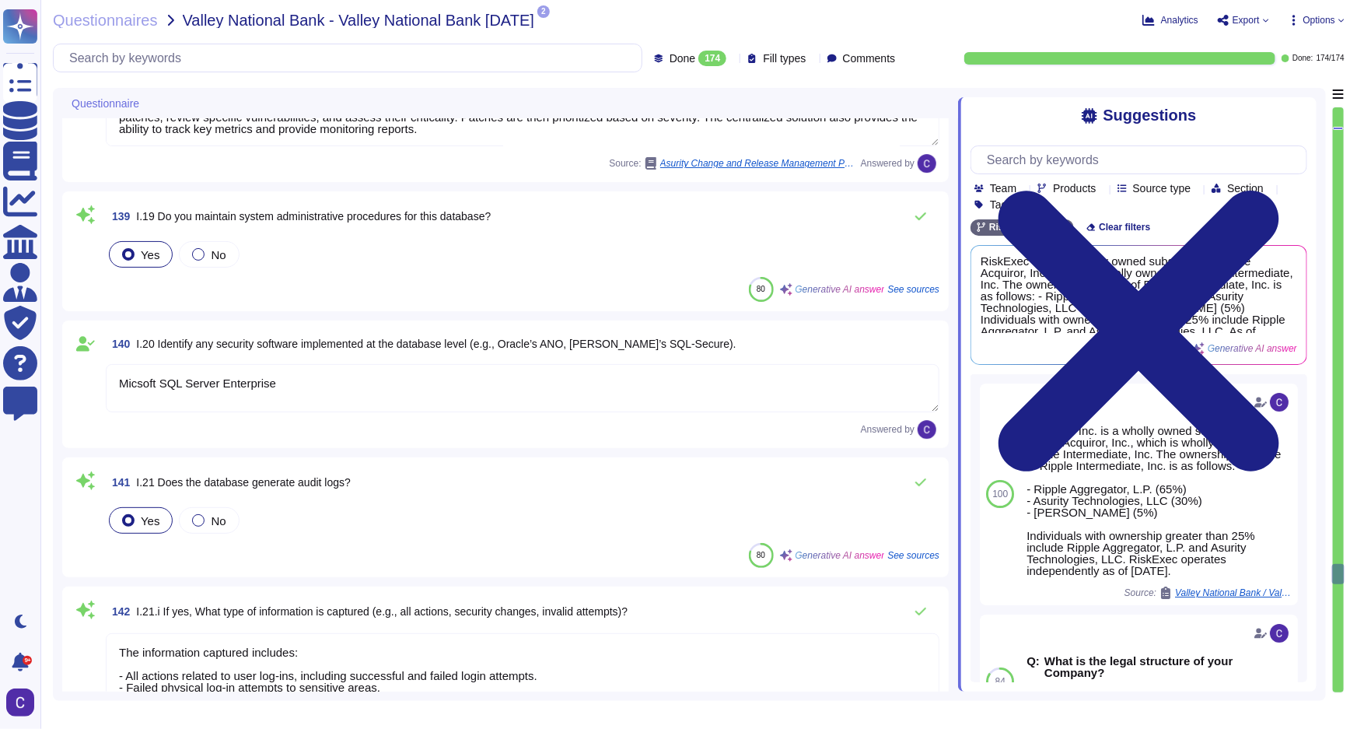
type textarea "The information captured includes operating system, network, and application lo…"
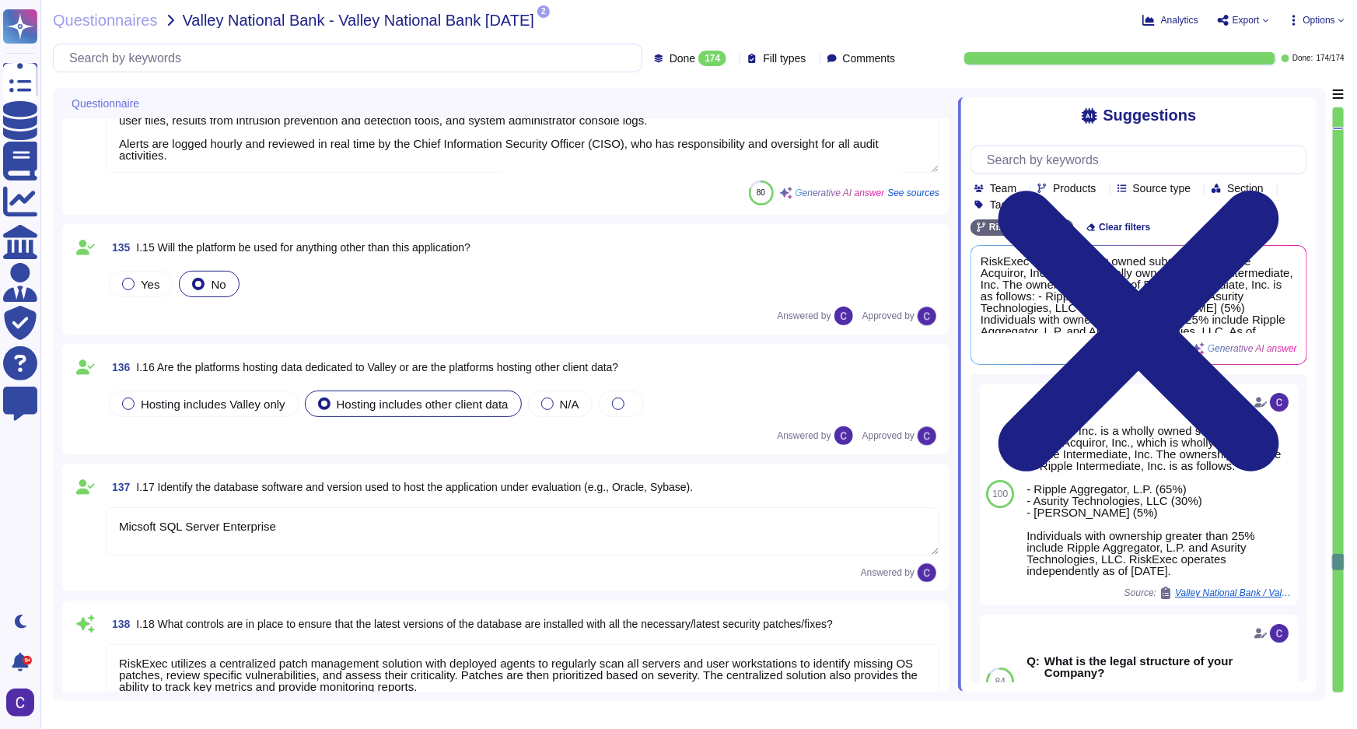
type textarea "RiskExec"
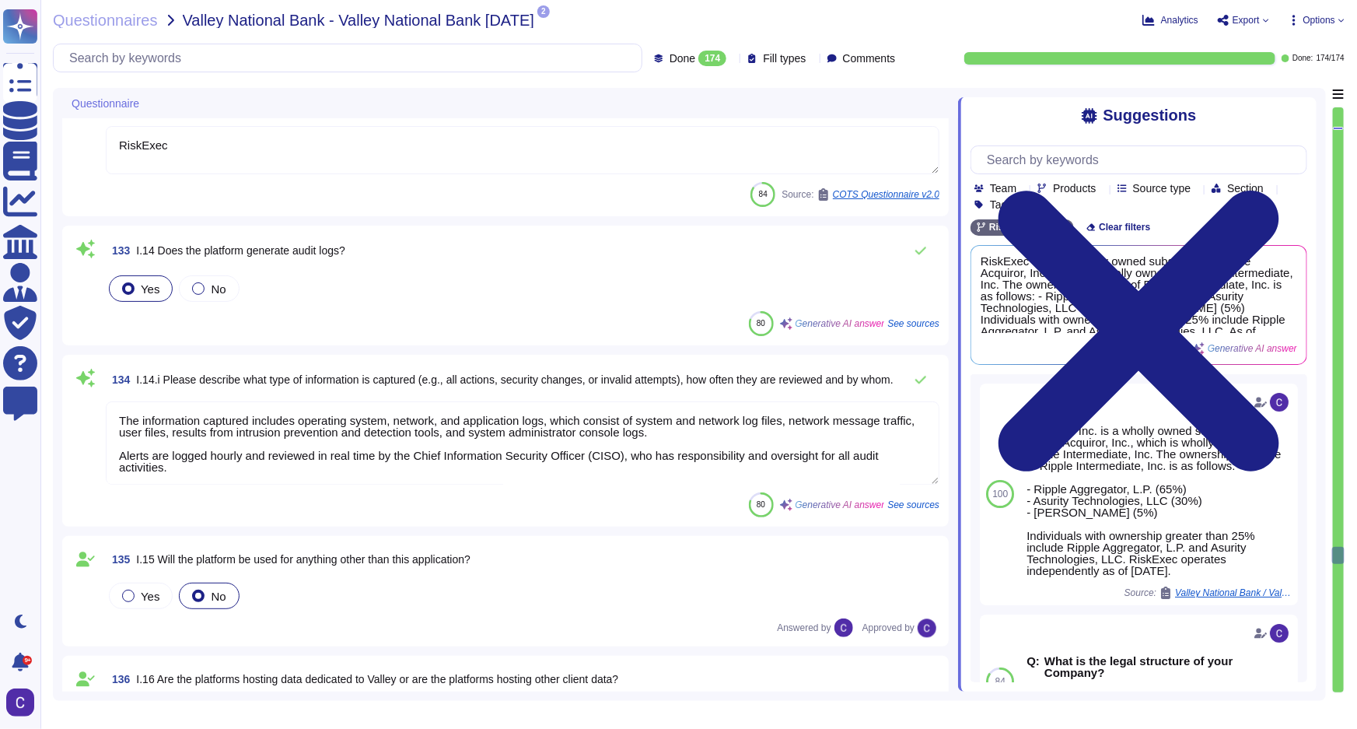
type textarea "- Transport Protocols: TLS 1.2, HTTPS, SSL - Services: Secure data transmission…"
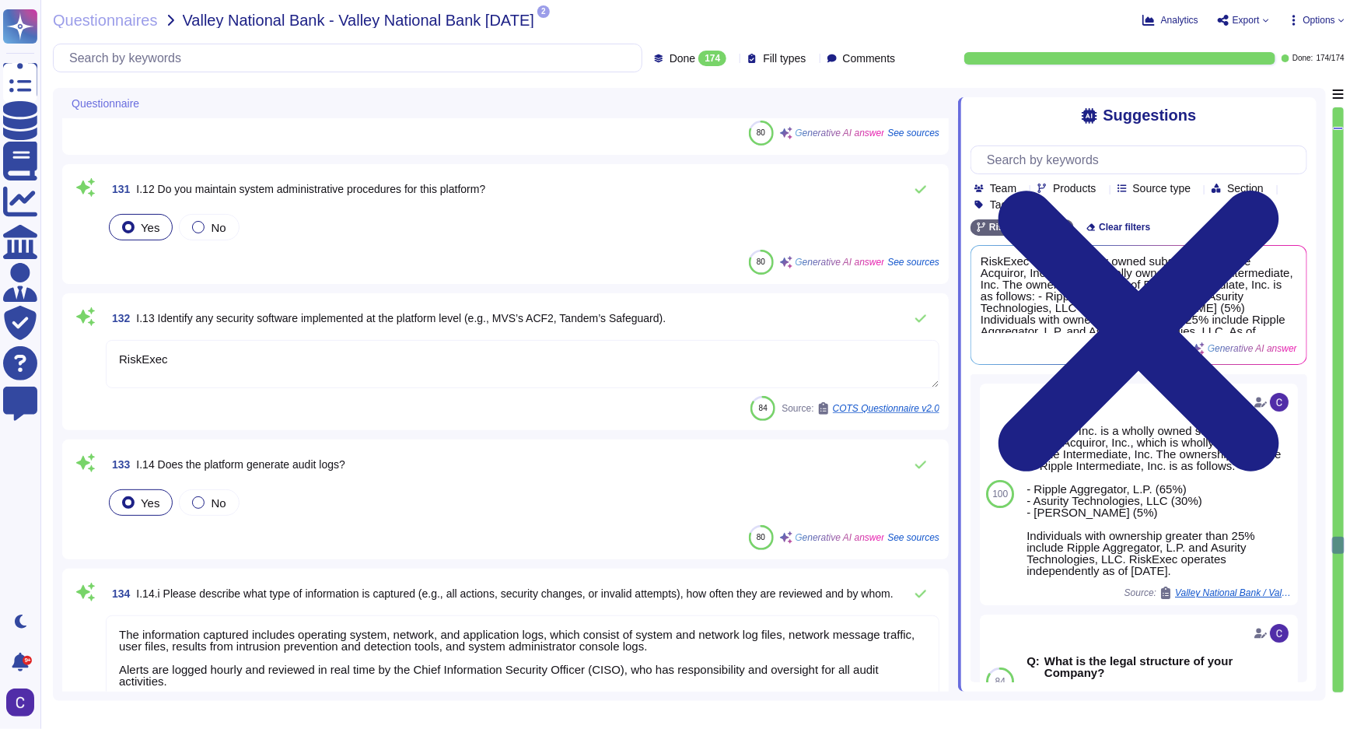
type textarea "System hardening standards are established and maintained for server and workst…"
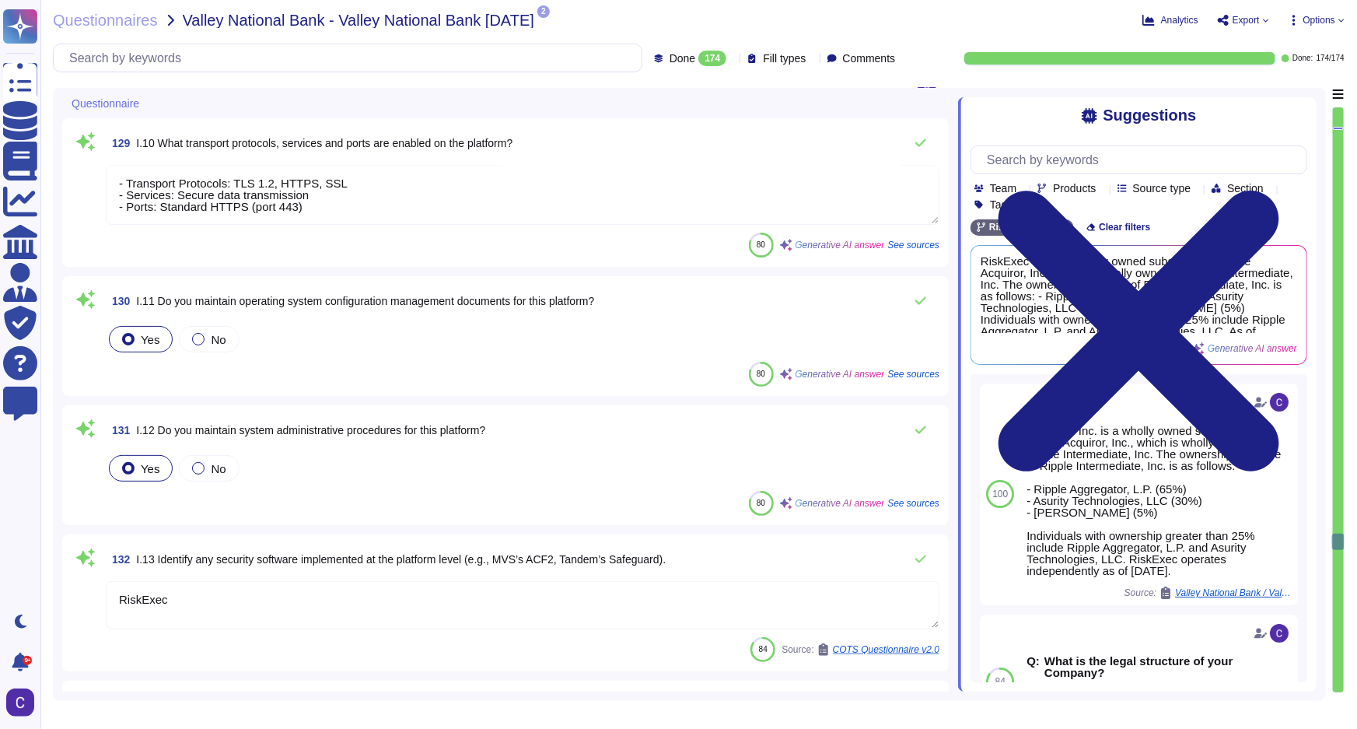
type textarea "To ensure that the latest versions of the operating system are installed with a…"
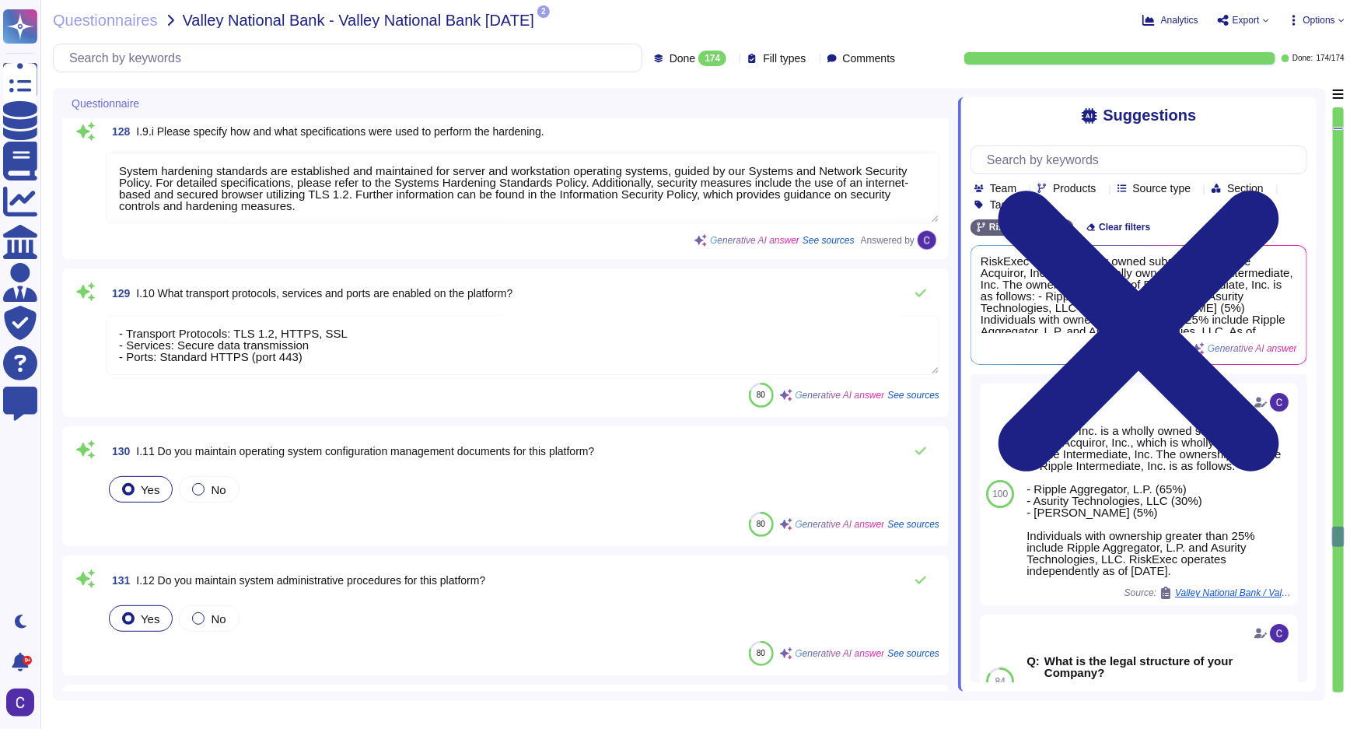
type textarea "RiskExec does not own or operate any physical hardware or equipment required to…"
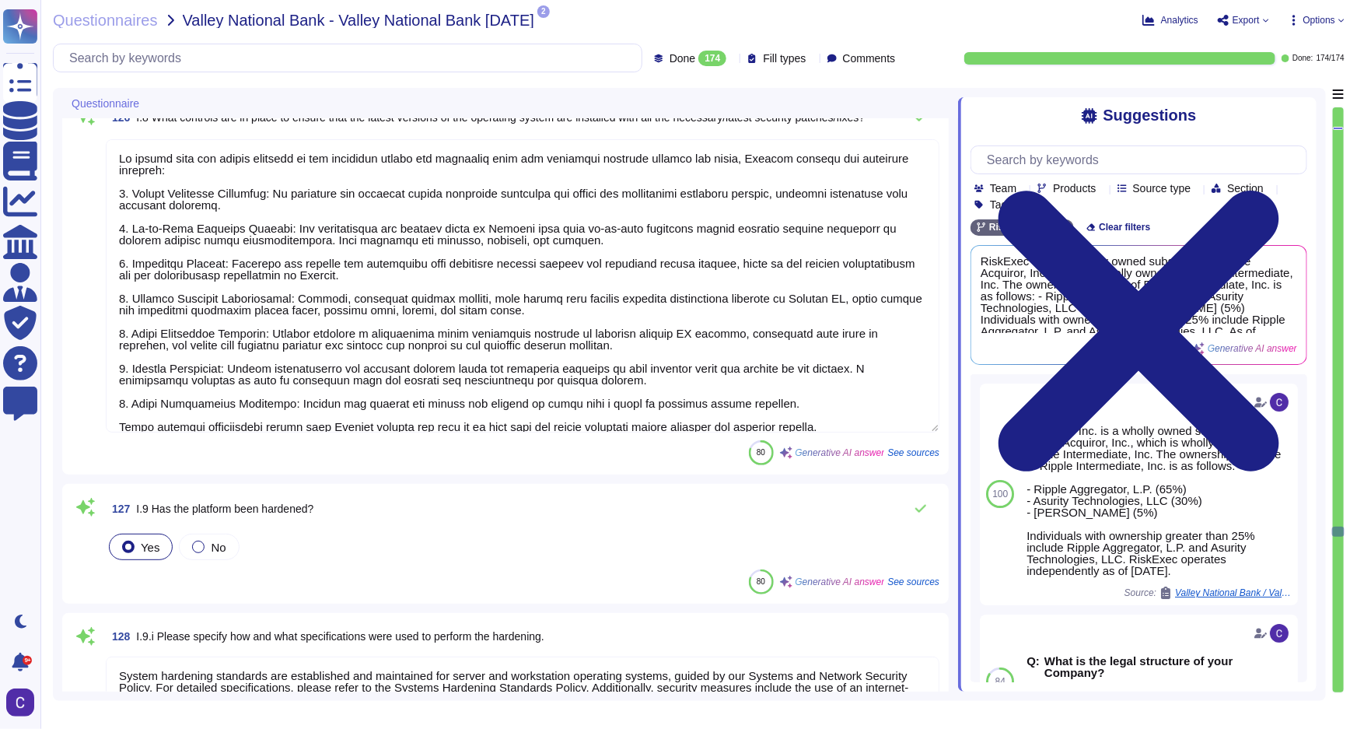
type textarea "Encryption keys are centrally managed and maintained according to the Key Manag…"
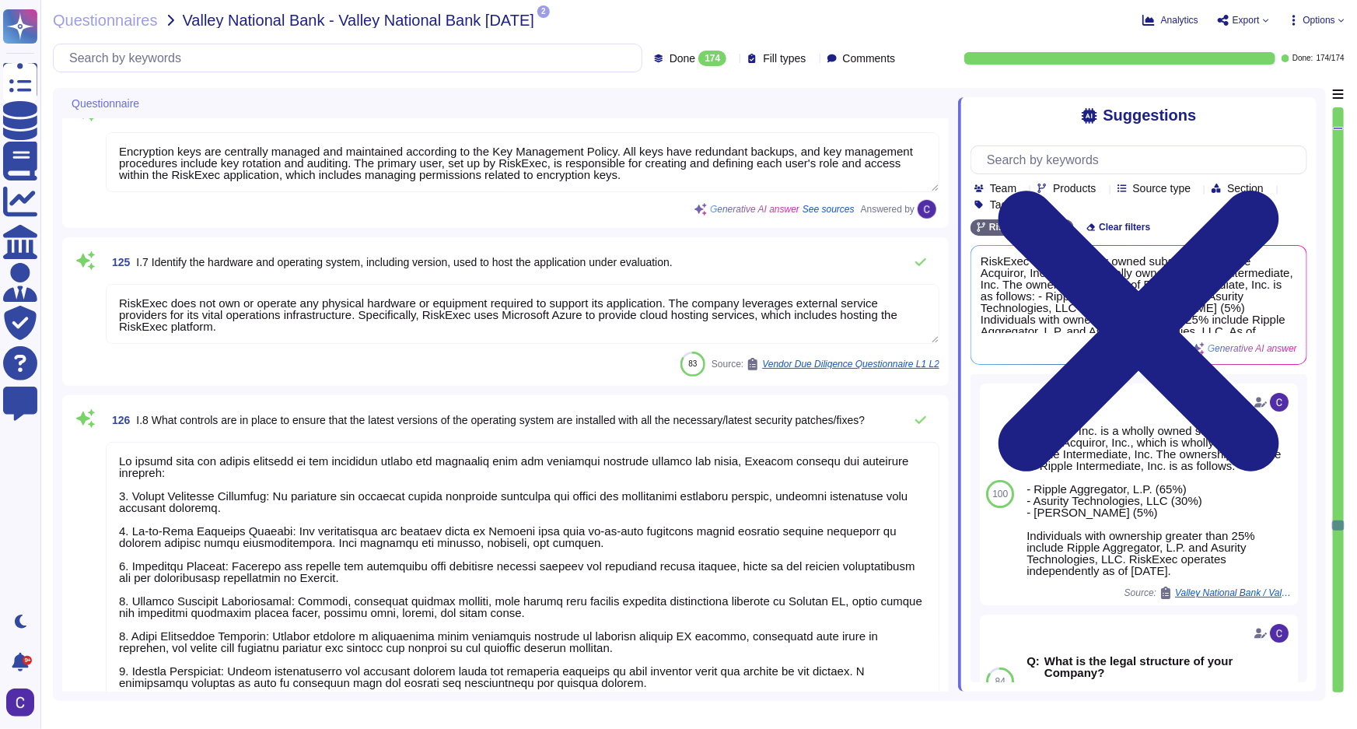
type textarea "a) The algorithm used for encryption is TLS 1.2 and Advanced Encryption Standar…"
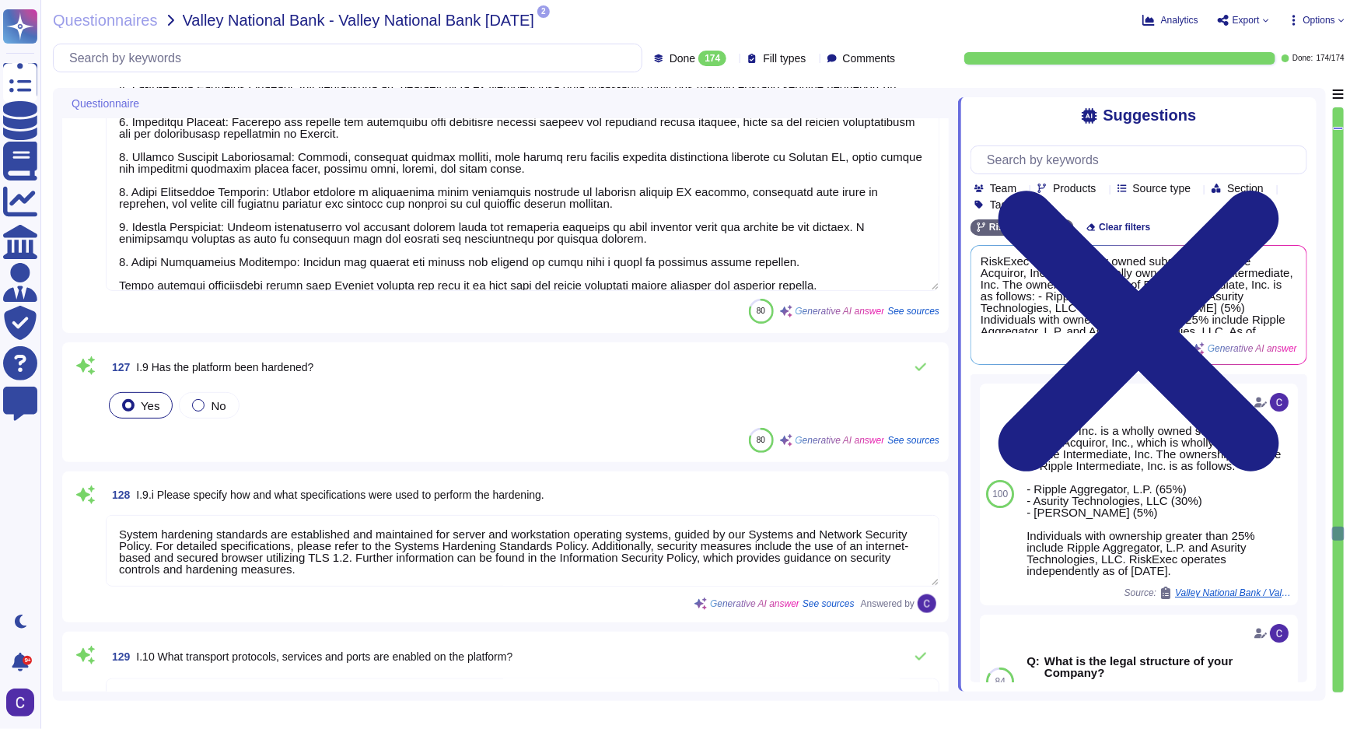
type textarea "RiskExec"
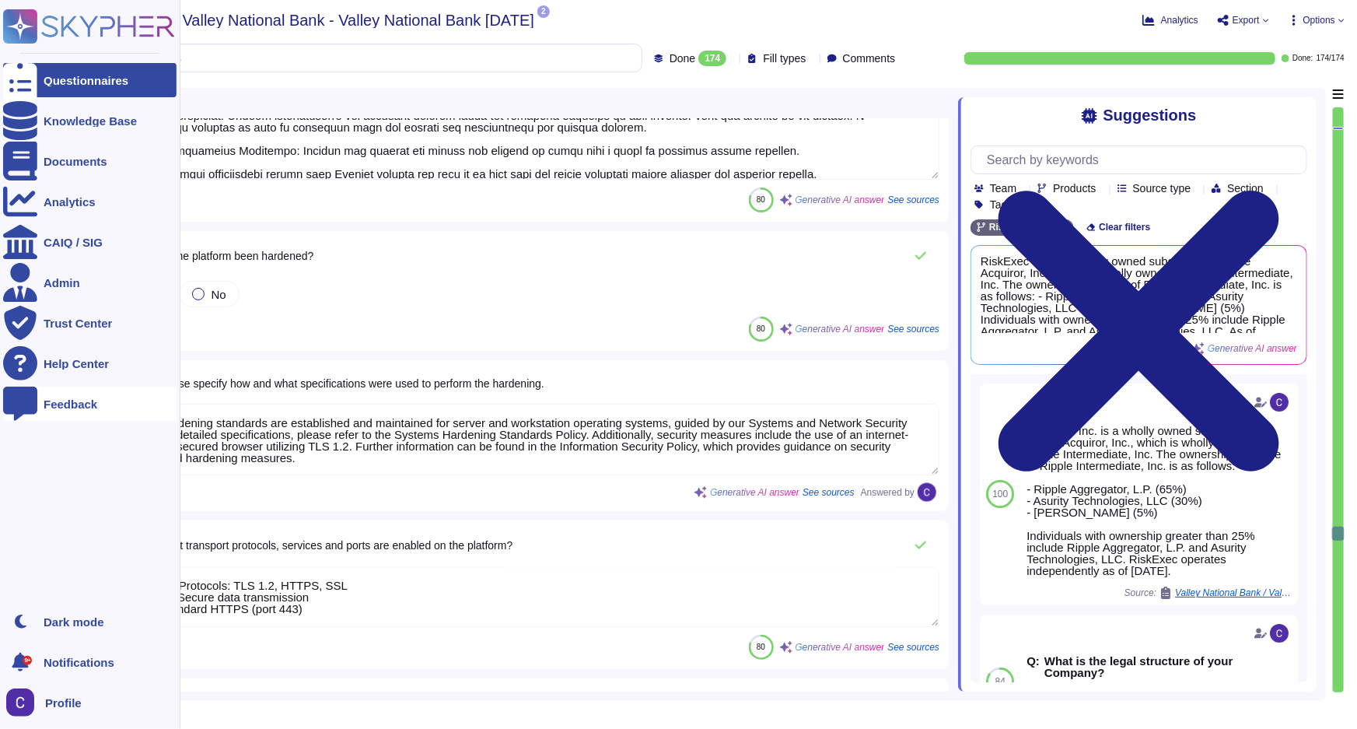
scroll to position [19204, 0]
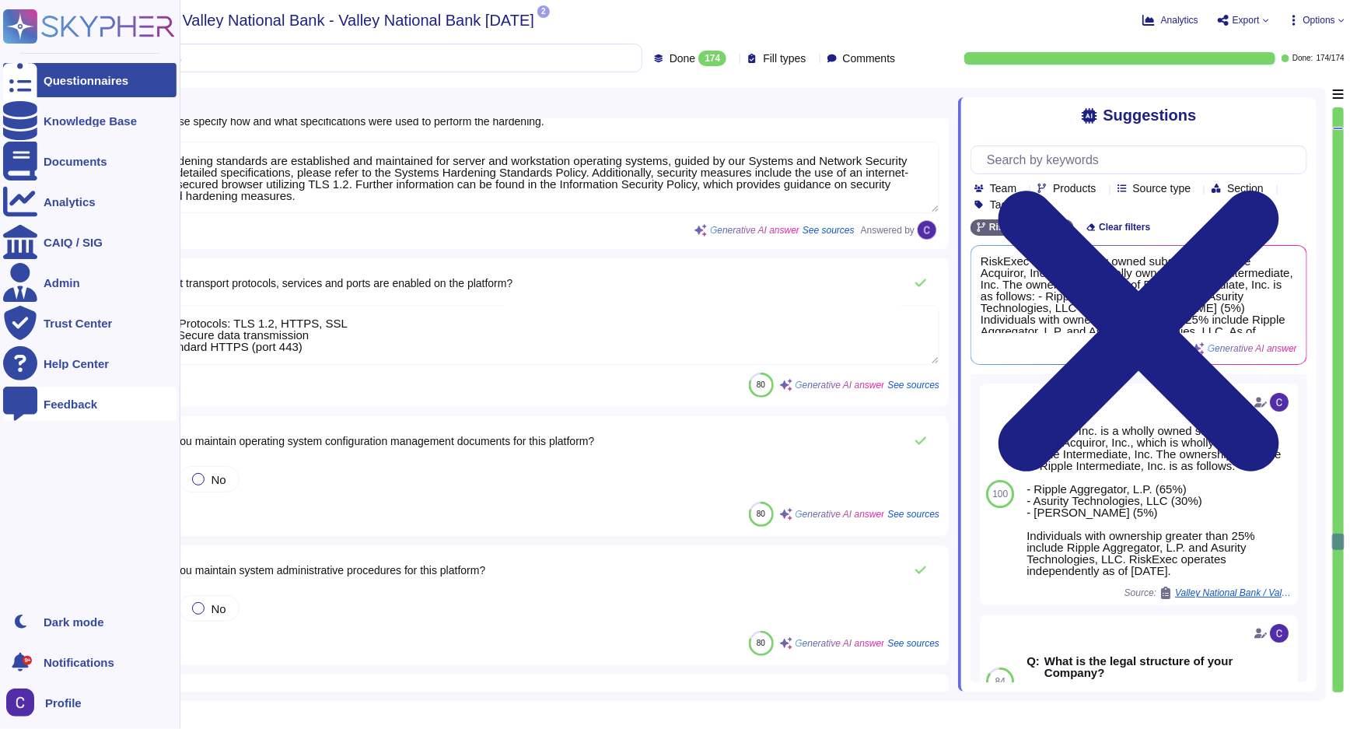
type textarea "The information captured includes operating system, network, and application lo…"
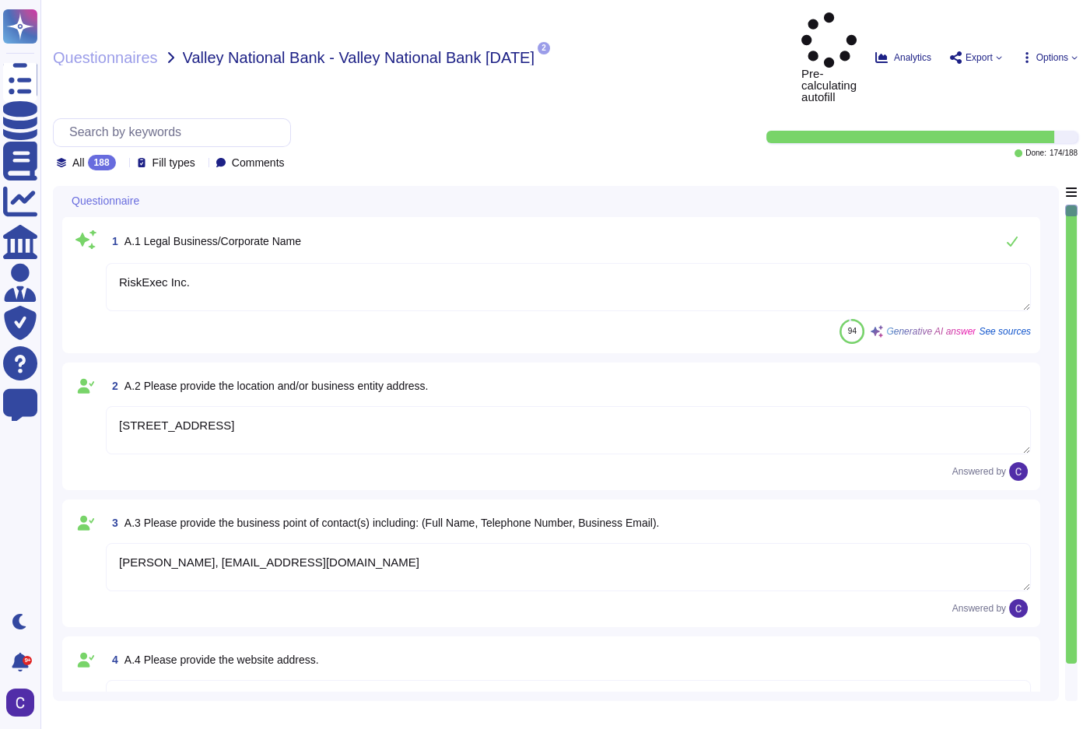
type textarea "RiskExec Inc."
type textarea "[STREET_ADDRESS]"
type textarea "[PERSON_NAME], [EMAIL_ADDRESS][DOMAIN_NAME]"
type textarea "[DOMAIN_NAME]"
type textarea "RiskExec Inc."
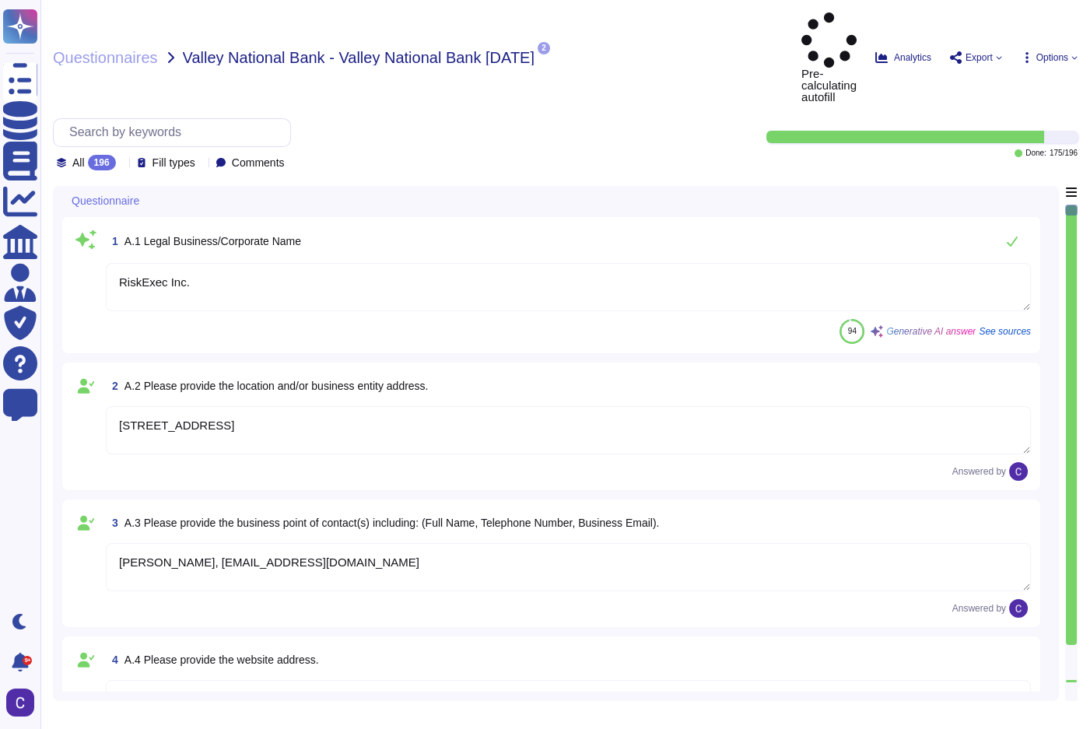
type textarea "9050 Executive Park Dr Suite A-102, Knoxville, TN 37923"
type textarea "Katey McBurney, kmcburney@riskexec.com"
type textarea "[DOMAIN_NAME]"
type textarea "RiskExec Inc."
type textarea "[STREET_ADDRESS]"
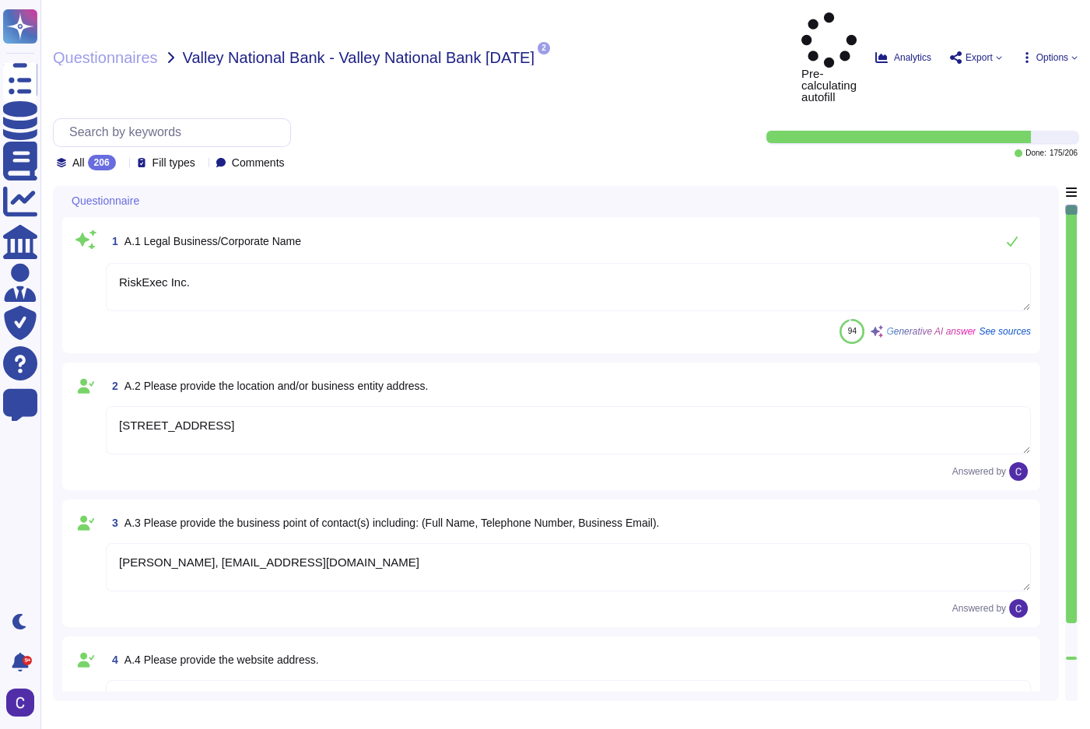
type textarea "[PERSON_NAME], [EMAIL_ADDRESS][DOMAIN_NAME]"
type textarea "[DOMAIN_NAME]"
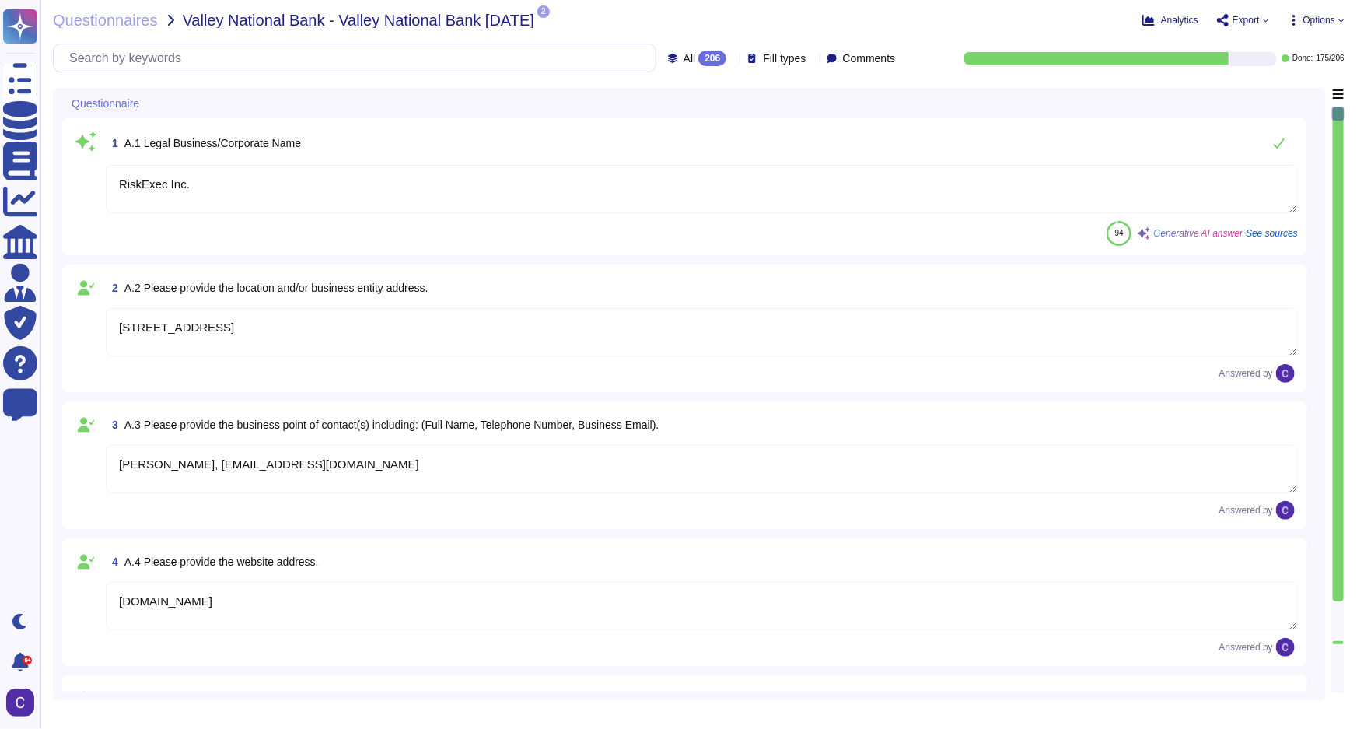
click at [1089, 20] on icon at bounding box center [1341, 20] width 6 height 6
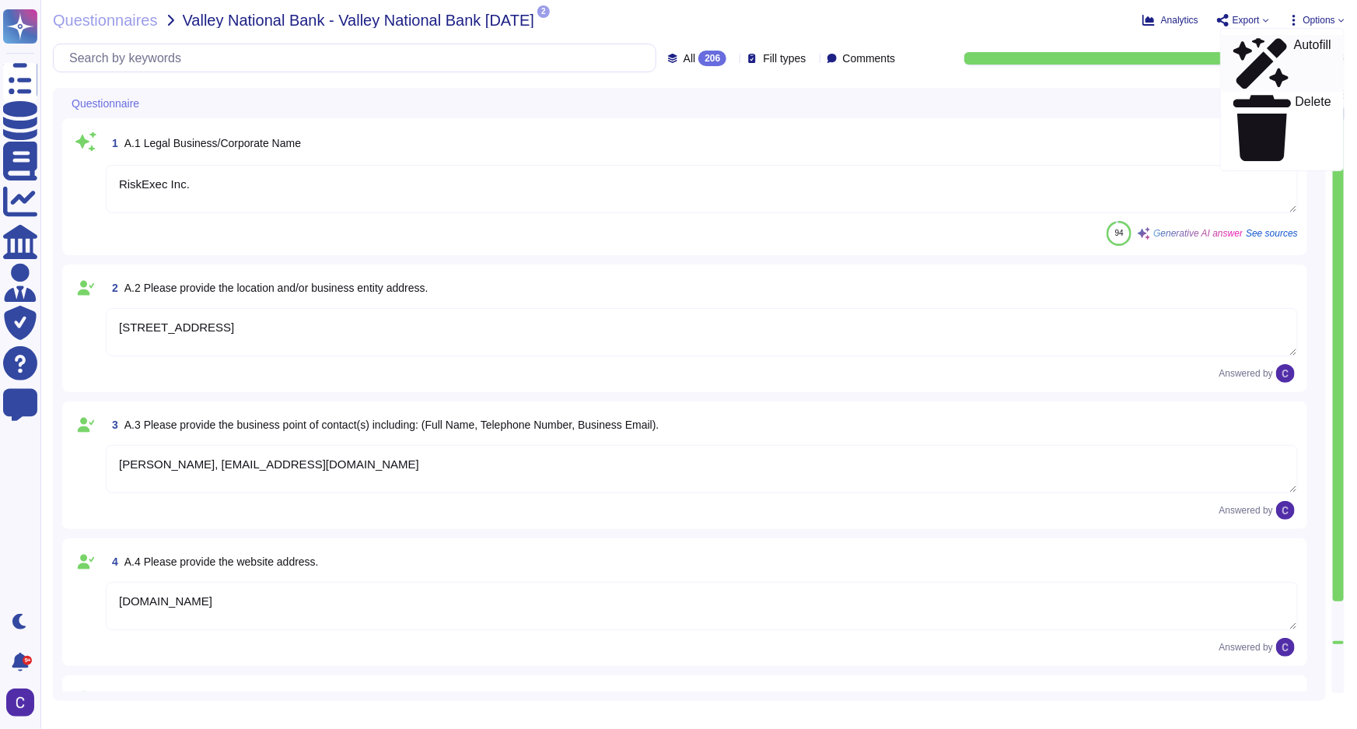
click at [1089, 39] on p "Autofill" at bounding box center [1312, 64] width 37 height 50
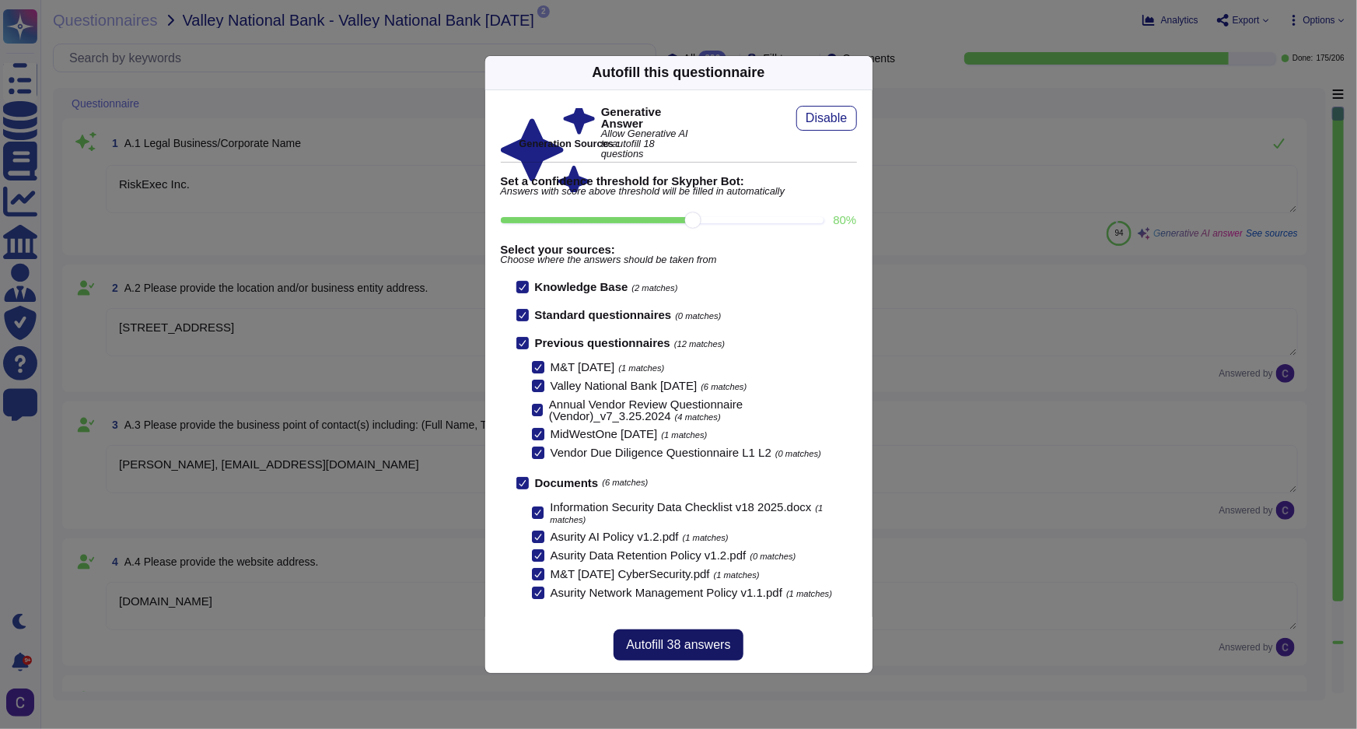
click at [707, 642] on span "Autofill 38 answers" at bounding box center [678, 644] width 104 height 12
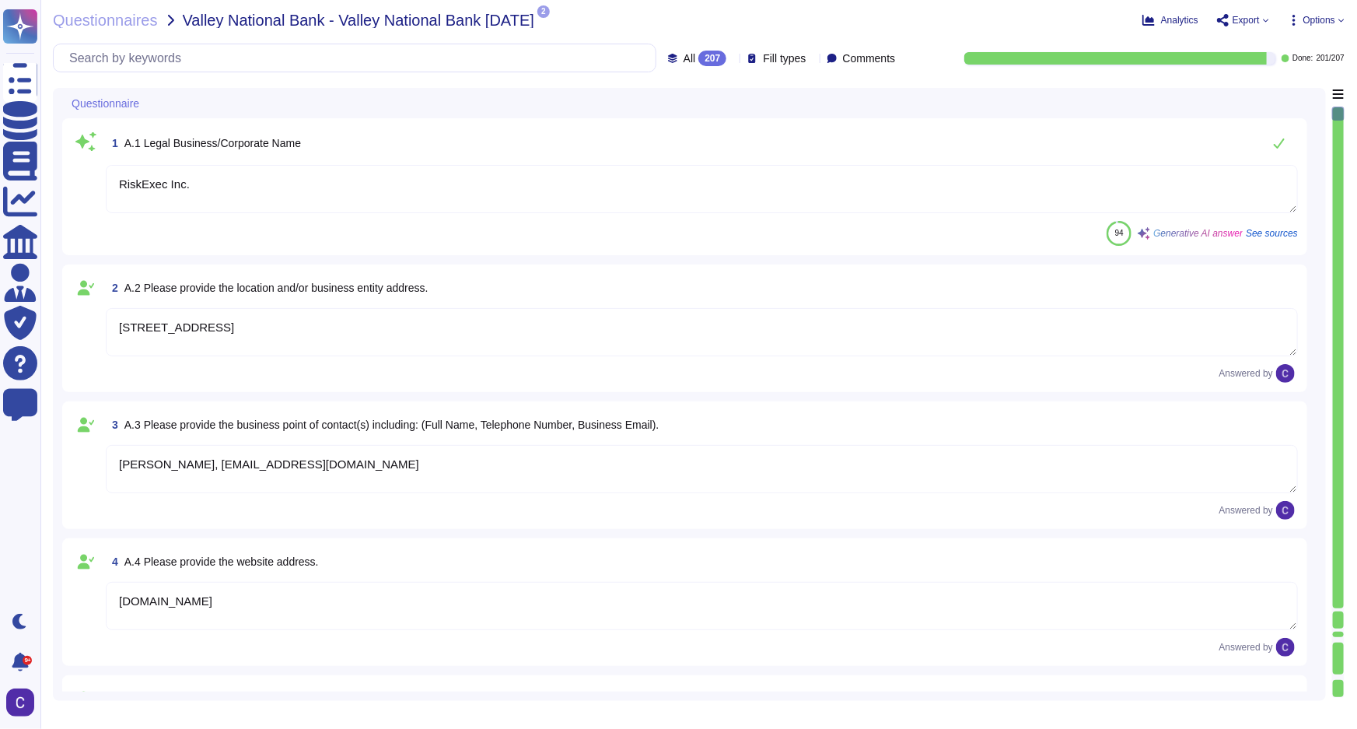
click at [733, 59] on icon at bounding box center [733, 59] width 0 height 0
click at [711, 141] on div "To do 6" at bounding box center [719, 136] width 126 height 17
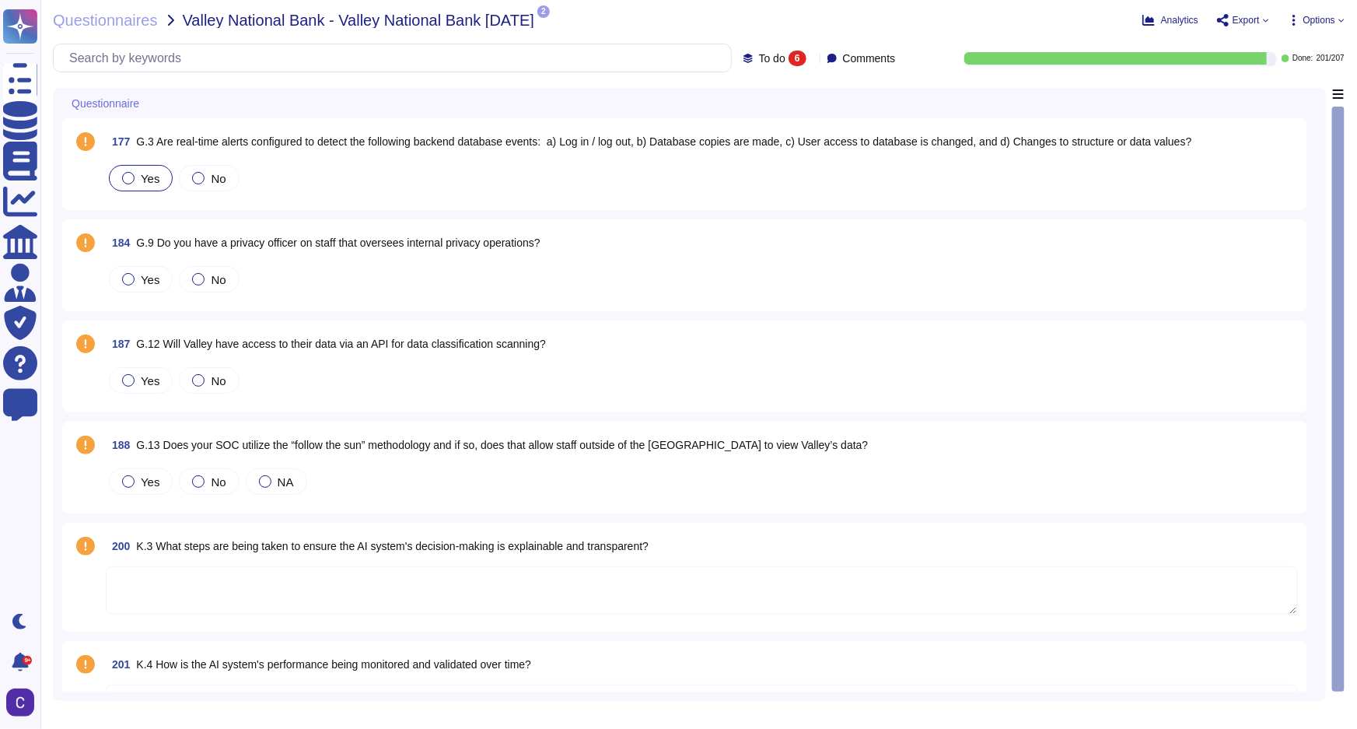
click at [154, 178] on span "Yes" at bounding box center [150, 178] width 19 height 13
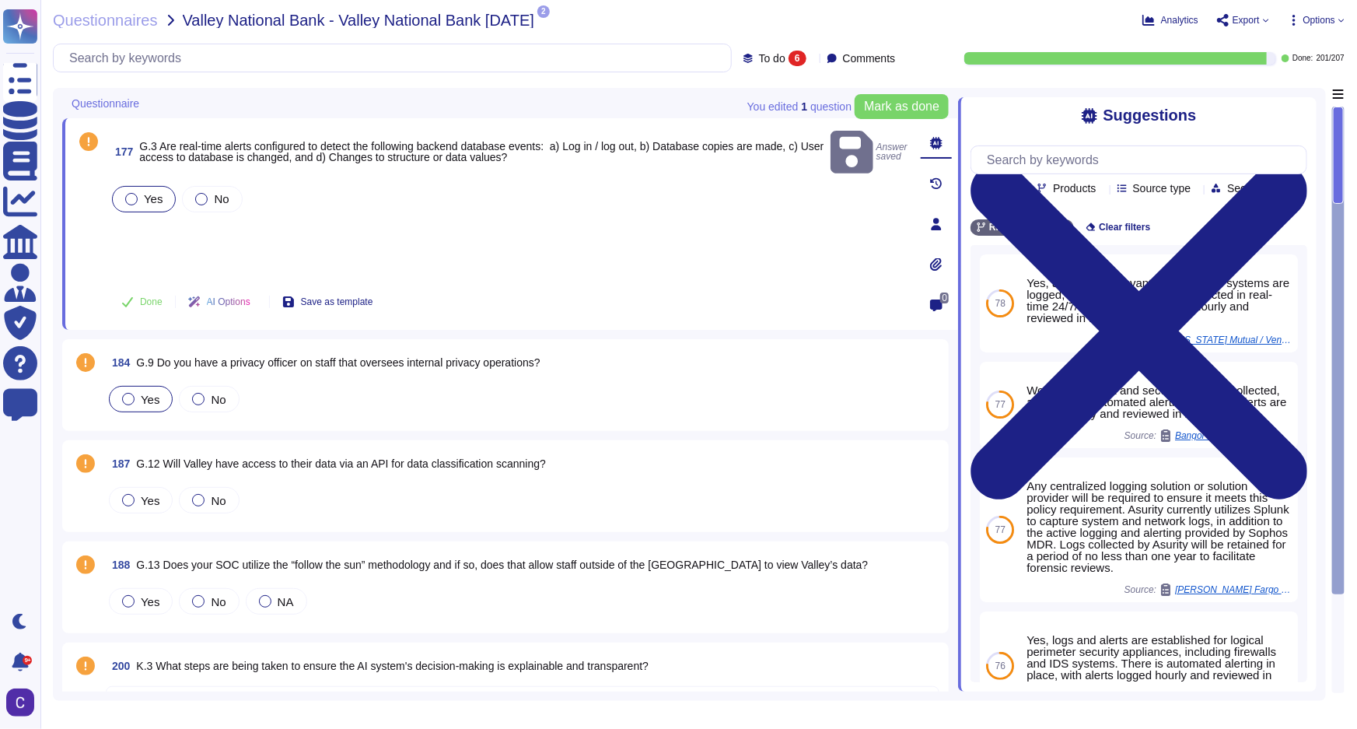
click at [135, 397] on label "Yes" at bounding box center [140, 399] width 37 height 12
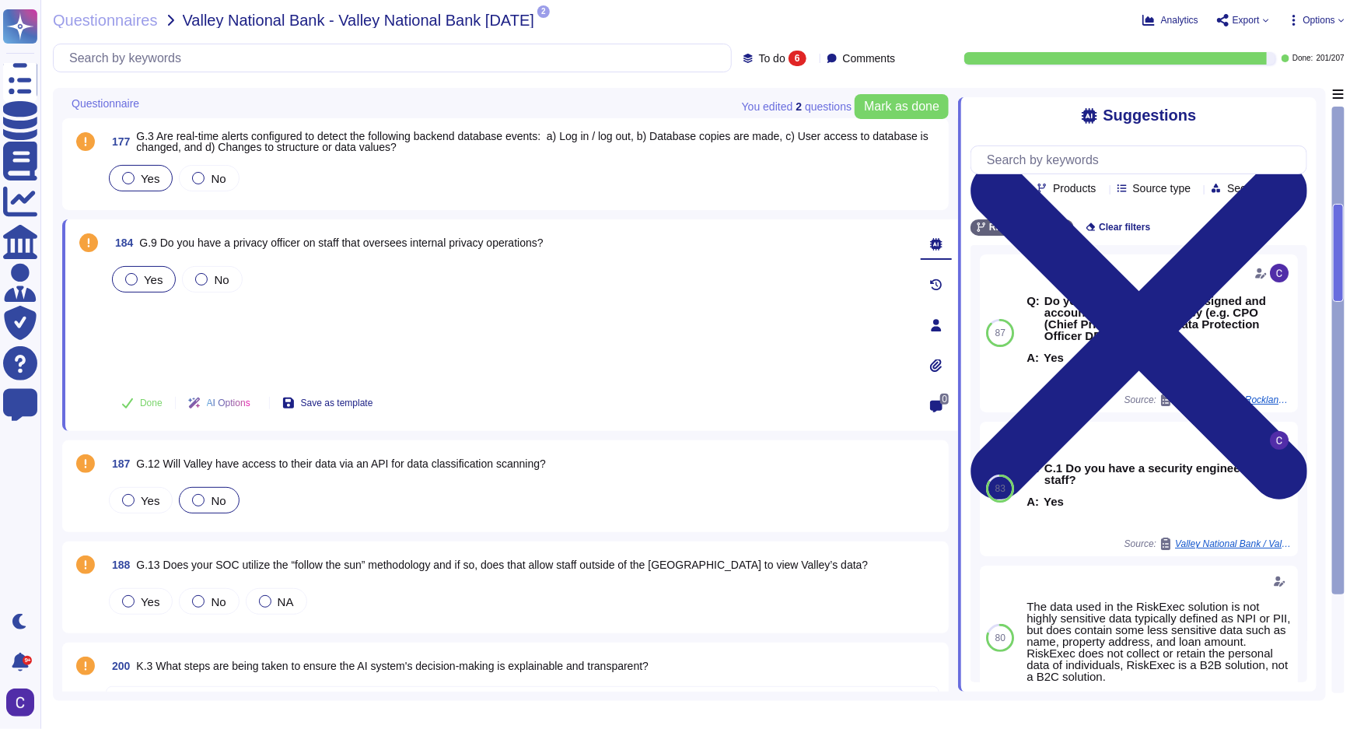
click at [215, 507] on div "No" at bounding box center [209, 500] width 60 height 26
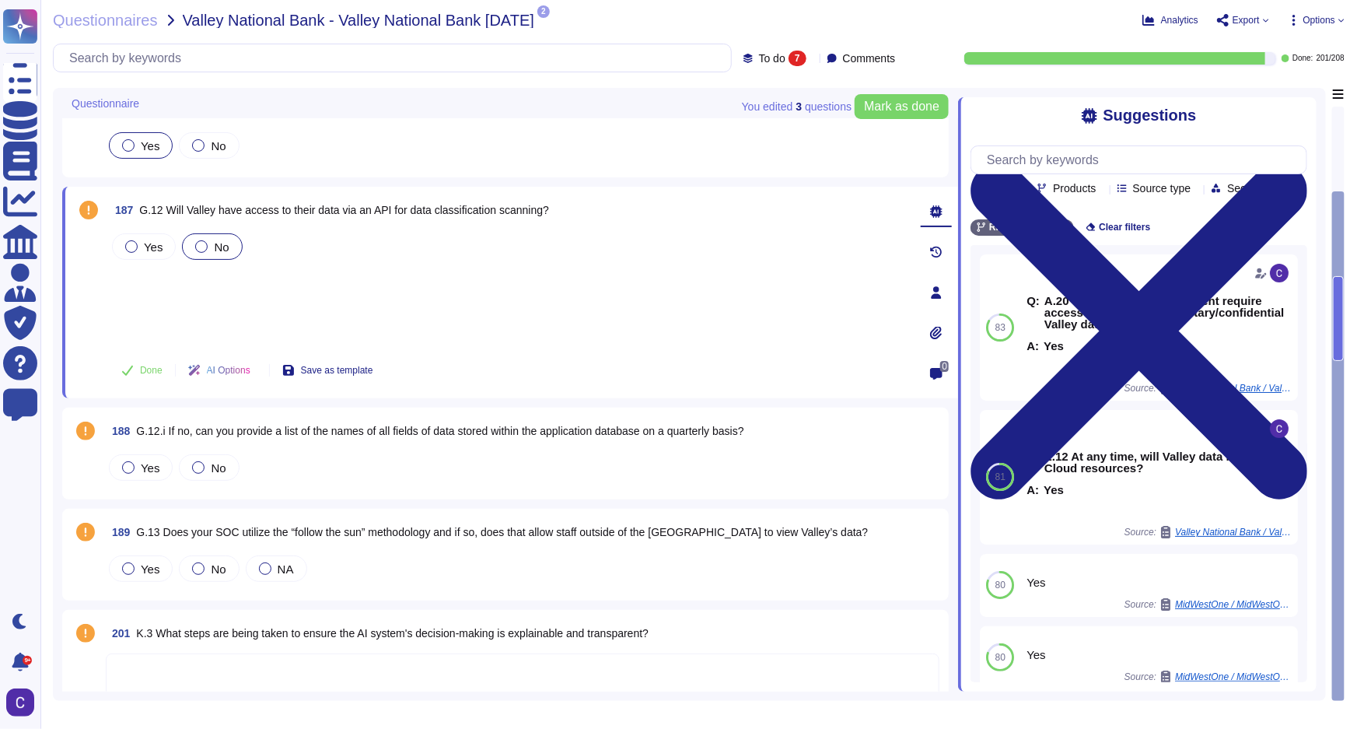
scroll to position [64, 0]
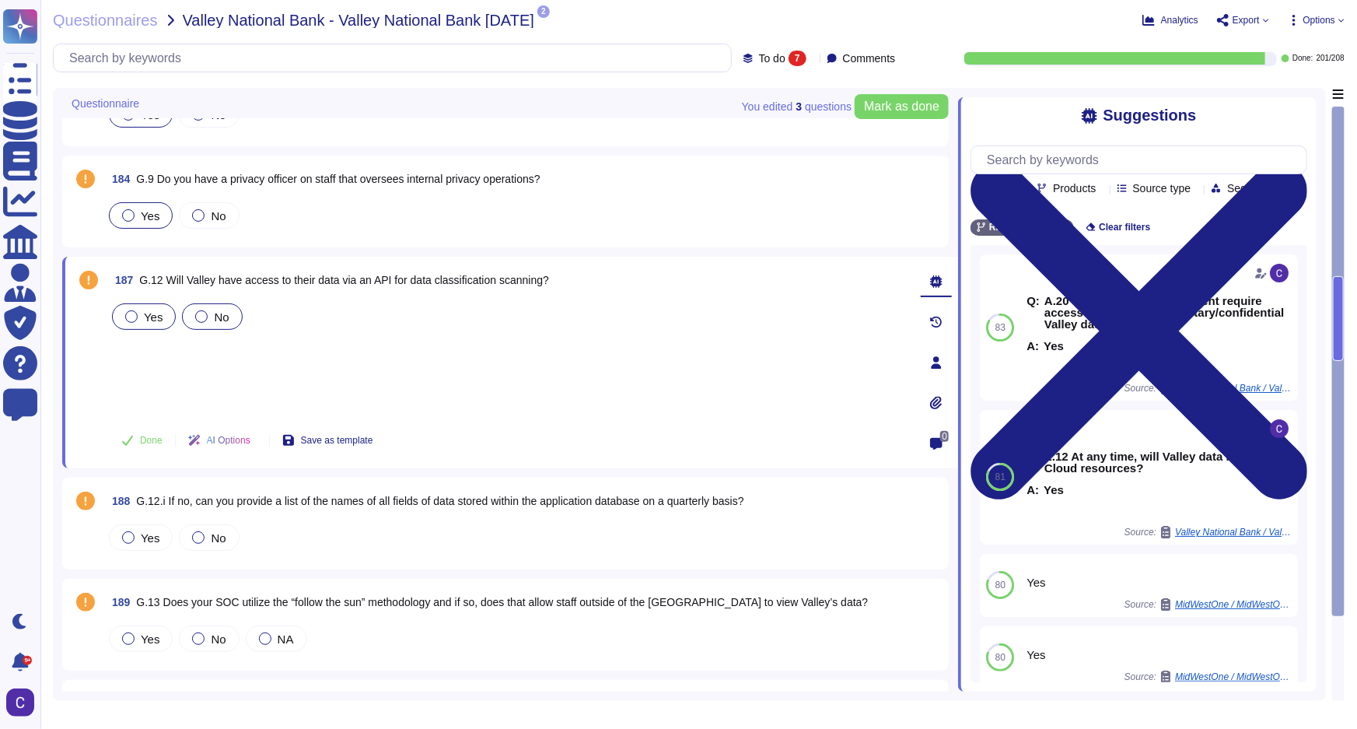
click at [138, 324] on div "Yes" at bounding box center [144, 316] width 64 height 26
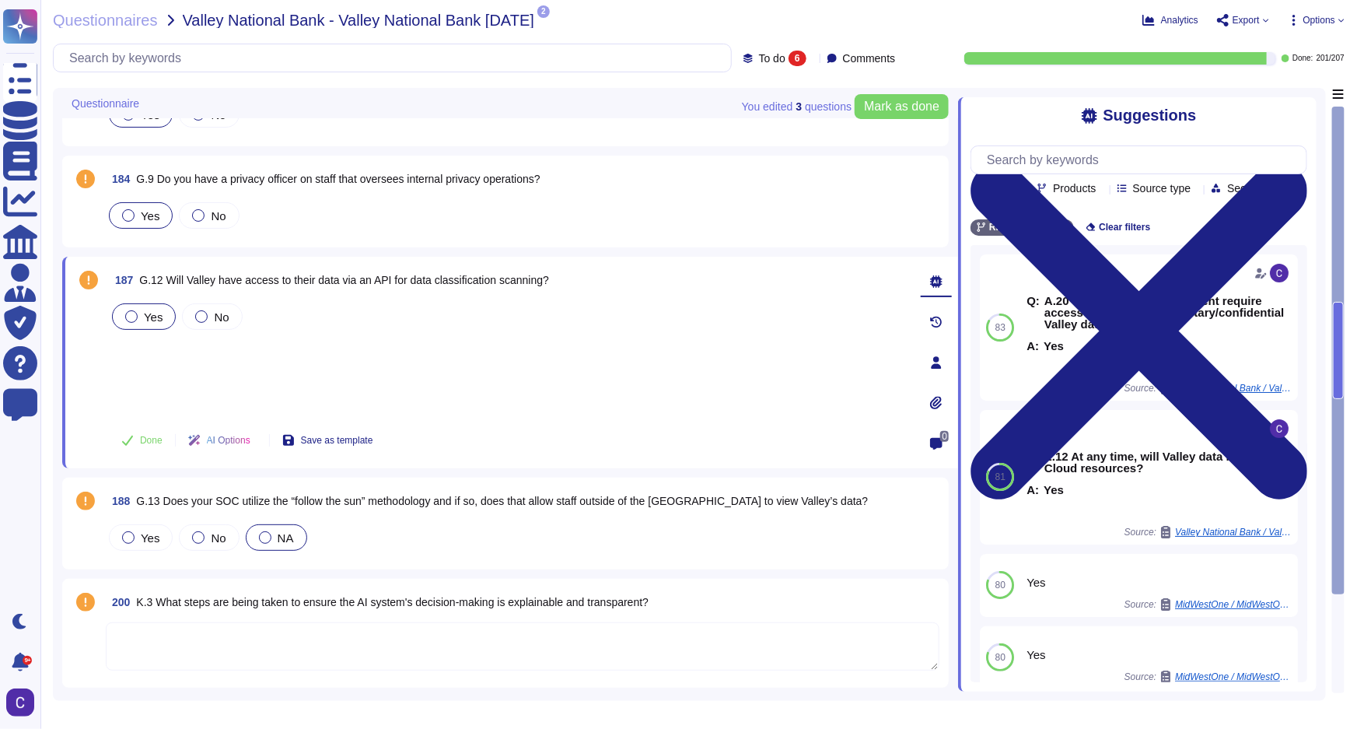
click at [271, 539] on label "NA" at bounding box center [276, 537] width 35 height 12
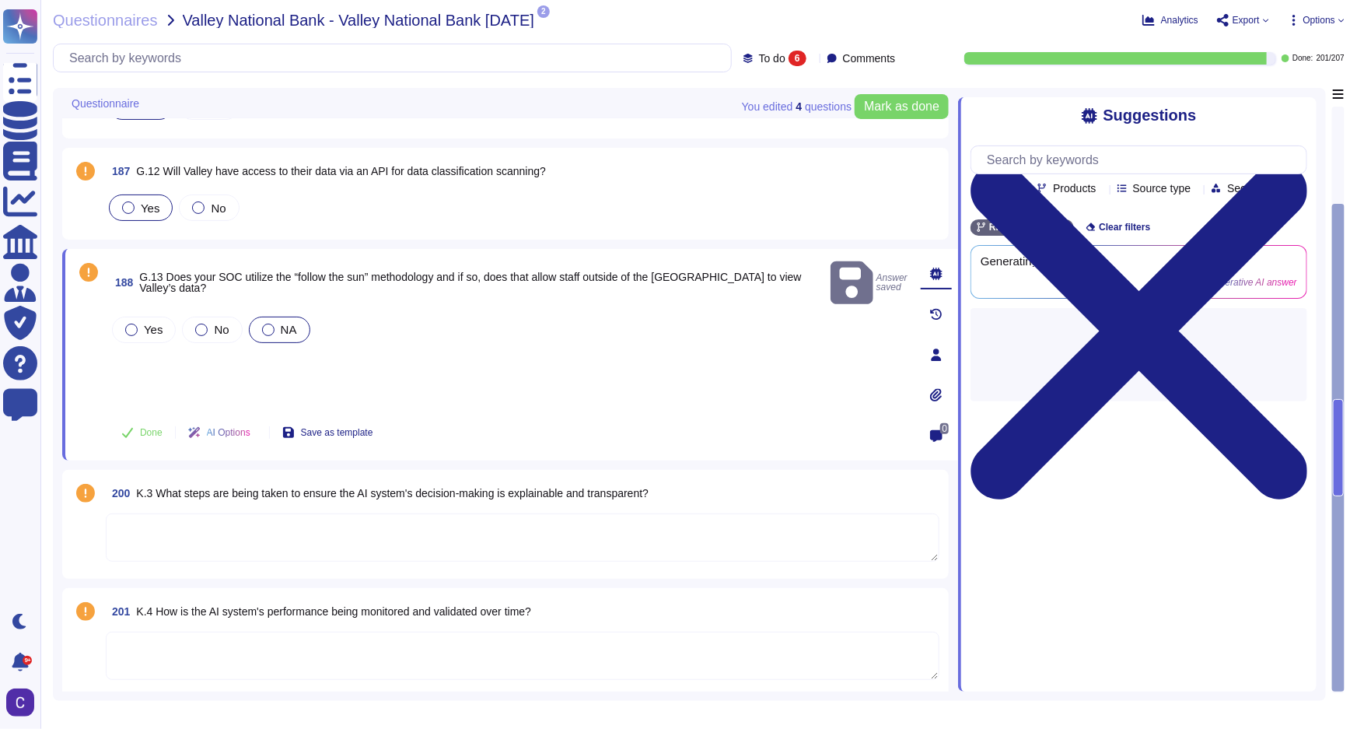
scroll to position [175, 0]
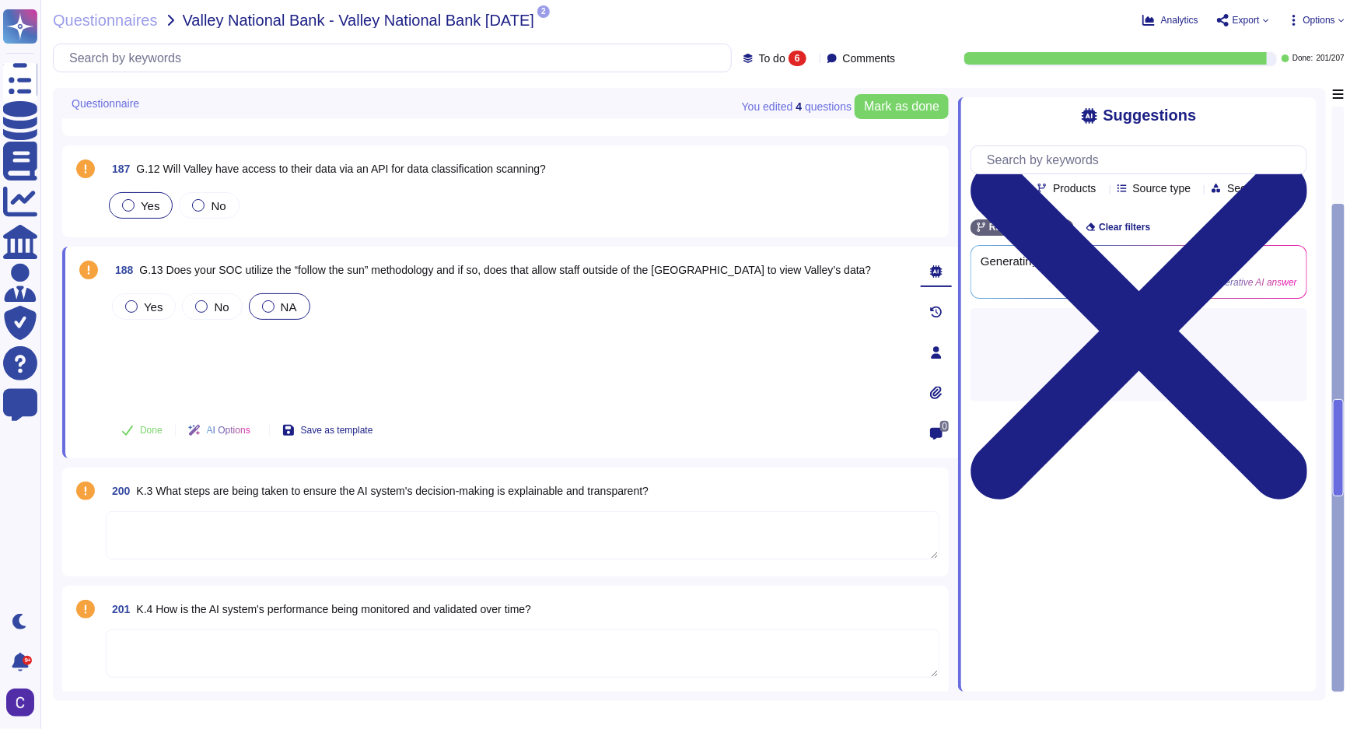
click at [281, 541] on textarea at bounding box center [523, 535] width 834 height 48
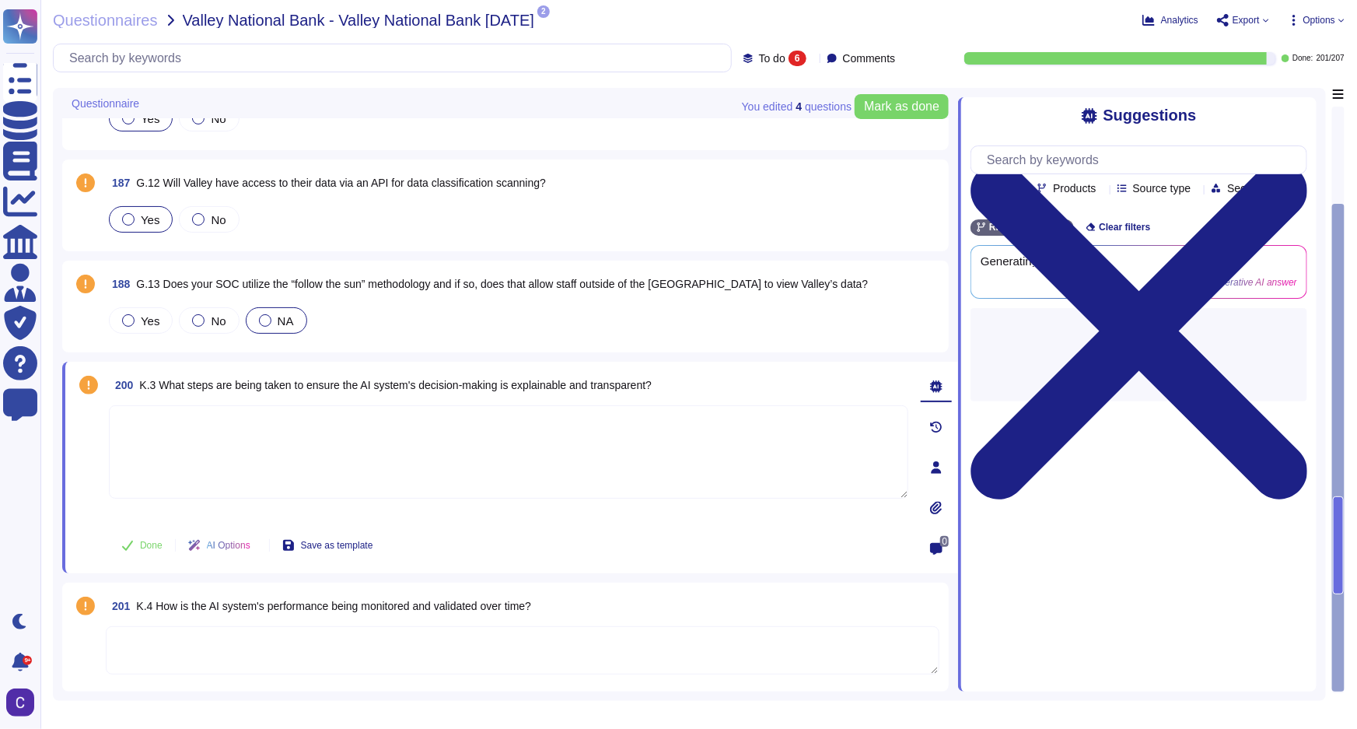
scroll to position [158, 0]
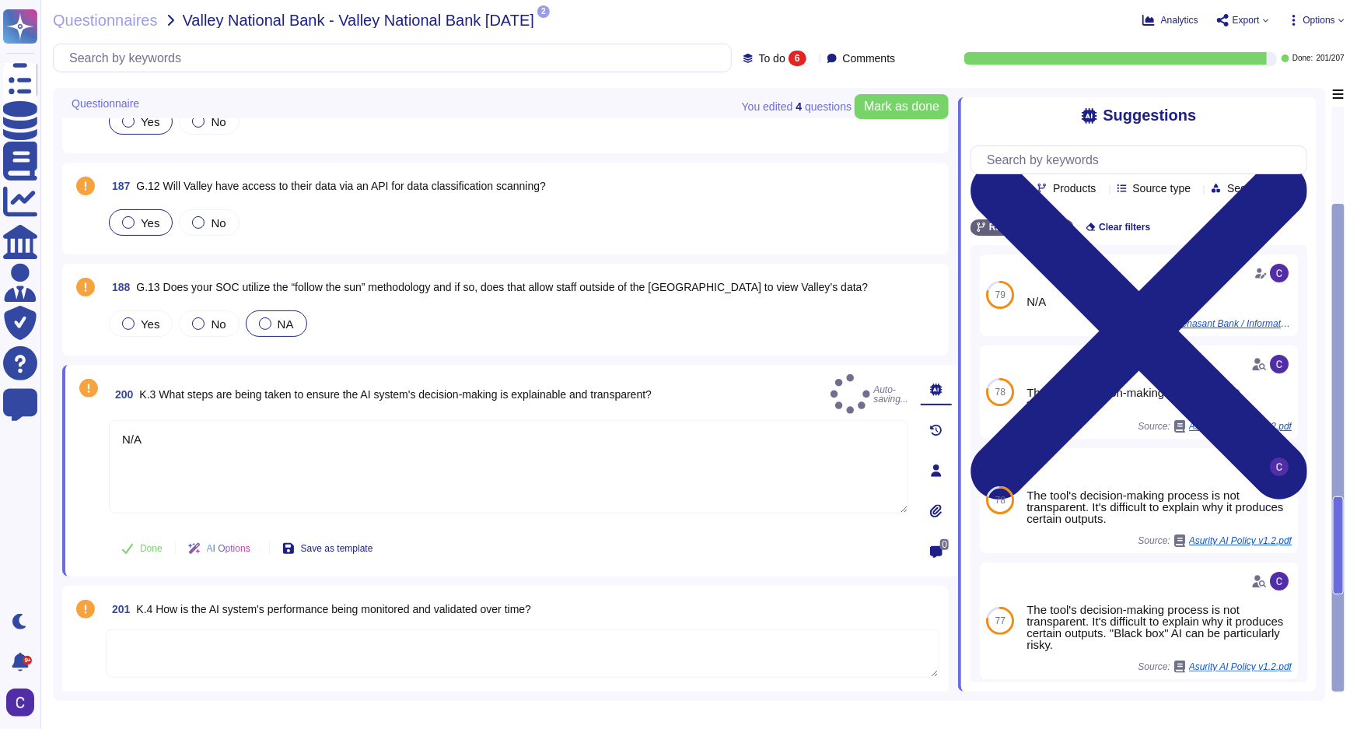
type textarea "N/A"
click at [384, 645] on textarea at bounding box center [523, 653] width 834 height 48
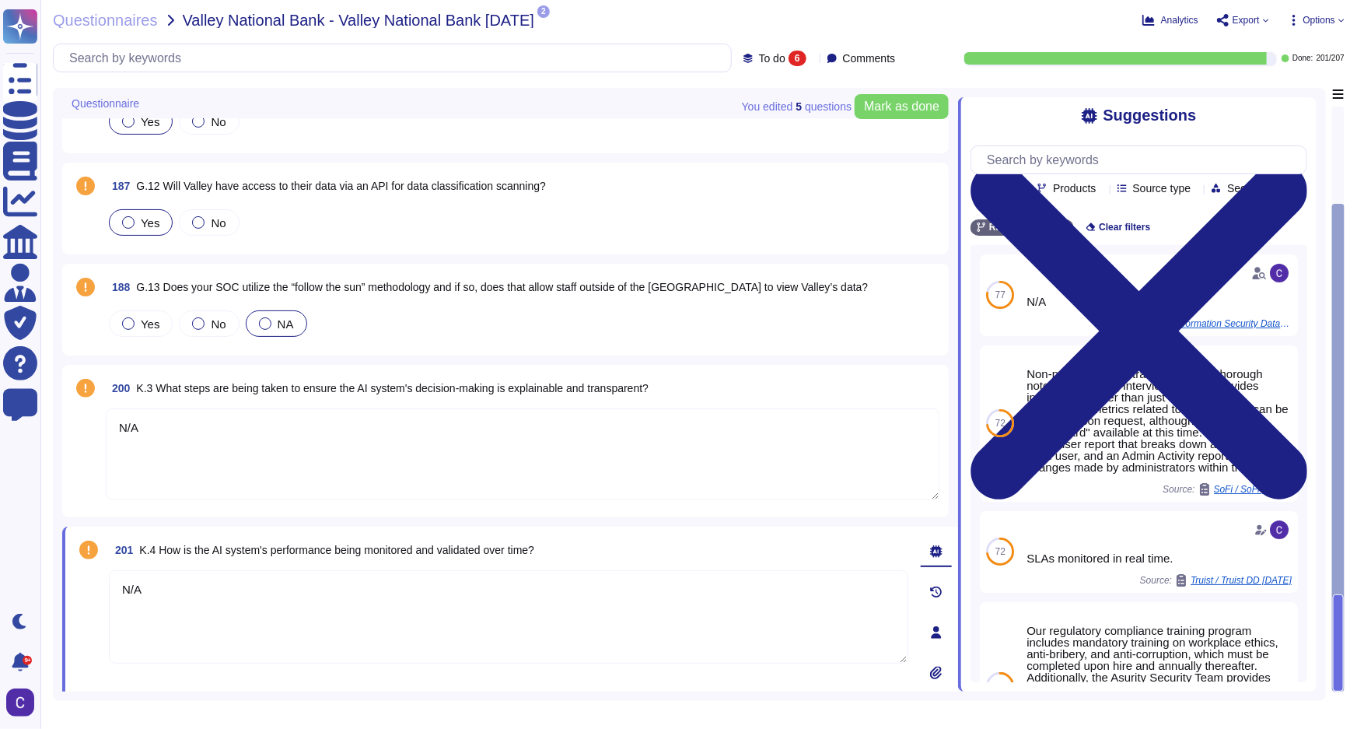
type textarea "N/A"
click at [790, 60] on div "To do 6" at bounding box center [777, 59] width 69 height 16
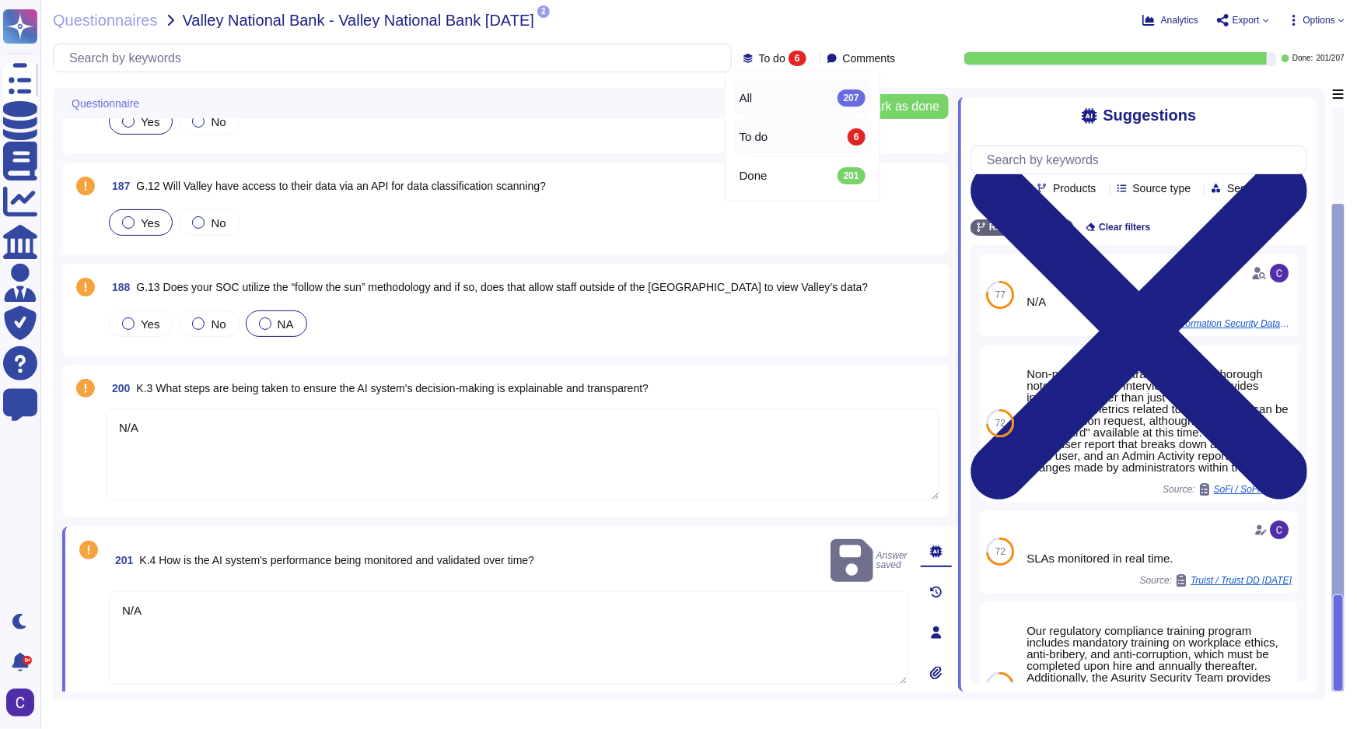
click at [792, 98] on div "All 207" at bounding box center [803, 97] width 126 height 17
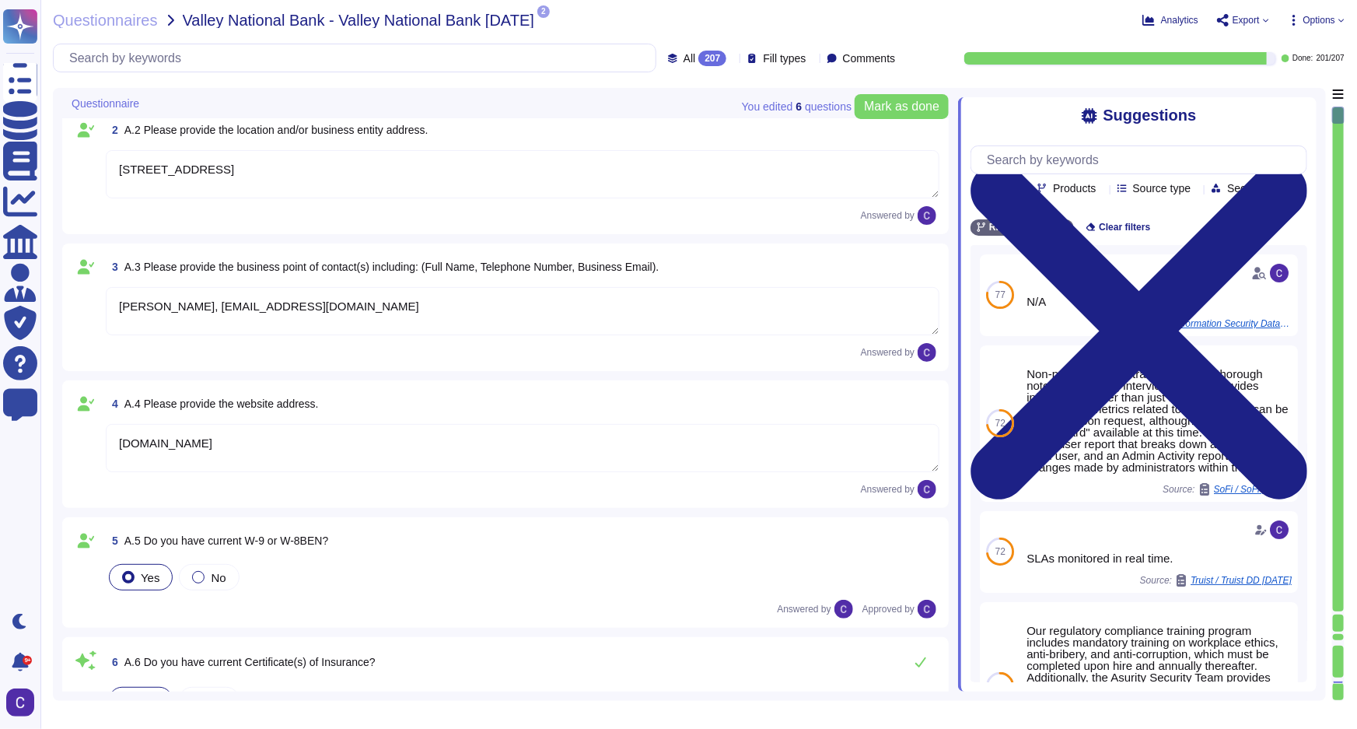
type textarea "RiskExec went through a carveout from Asurity in January 2025."
type textarea "RiskExec Inc."
type textarea "[STREET_ADDRESS]"
type textarea "[PERSON_NAME], [EMAIL_ADDRESS][DOMAIN_NAME]"
type textarea "[DOMAIN_NAME]"
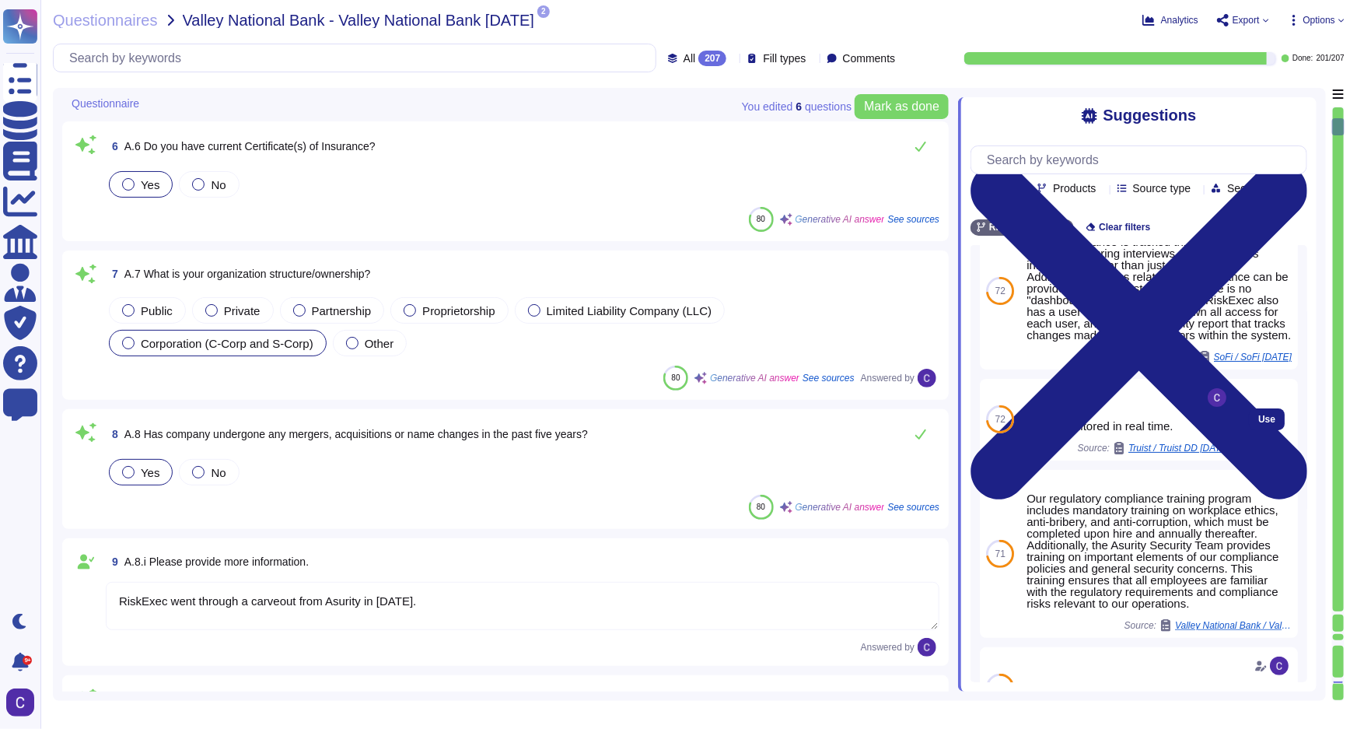
scroll to position [245, 0]
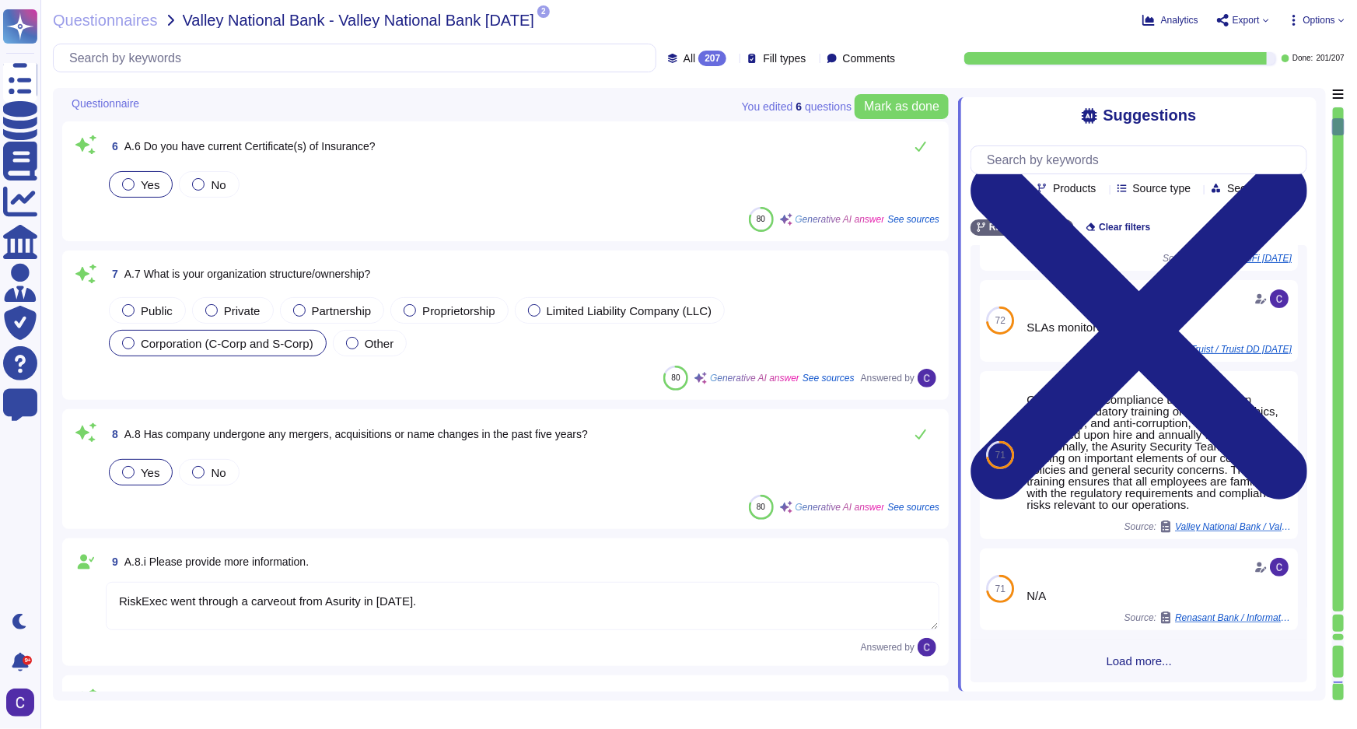
click at [1089, 612] on div at bounding box center [1338, 612] width 11 height 3
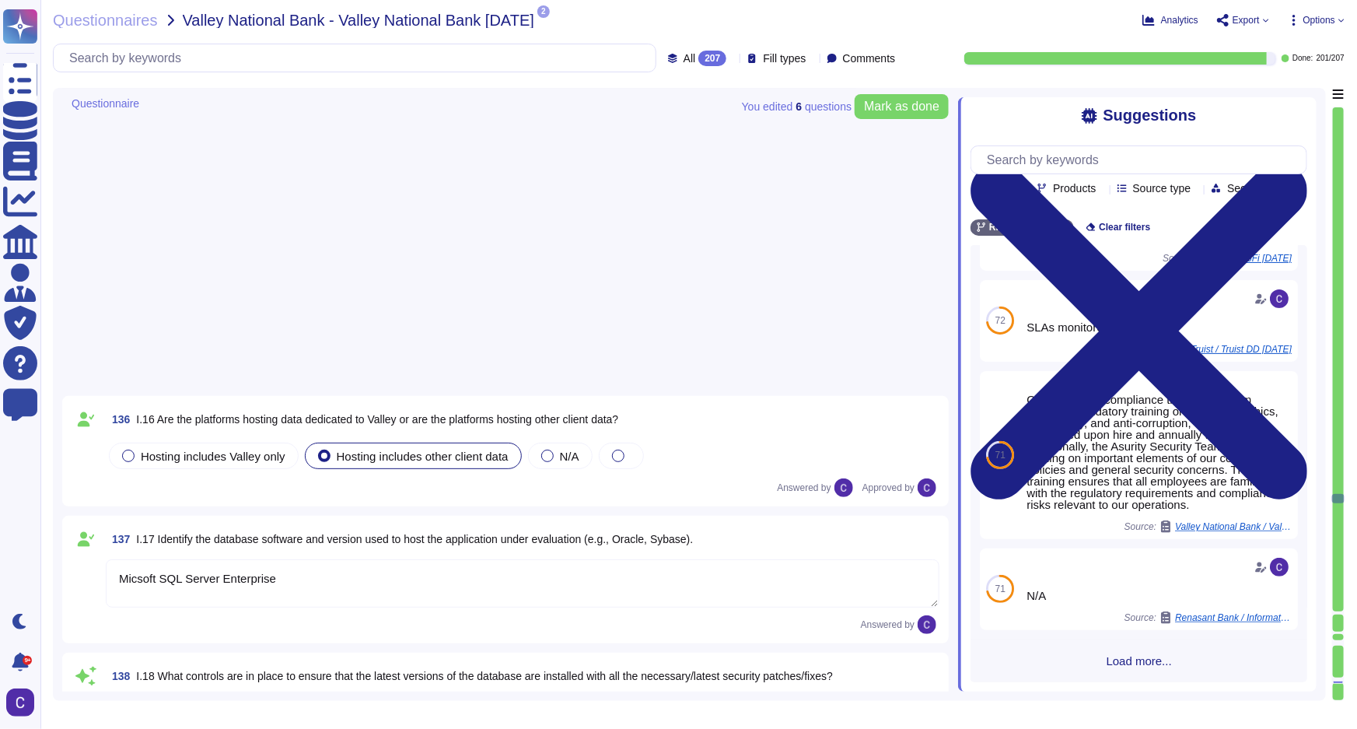
type textarea "Micsoft SQL Server Enterprise"
type textarea "The information captured includes: - All actions related to user log-ins, inclu…"
type textarea "Quarterly, by Scott Sykes, CISO"
type textarea "Our process for securing the database includes the following measures: 1. Data …"
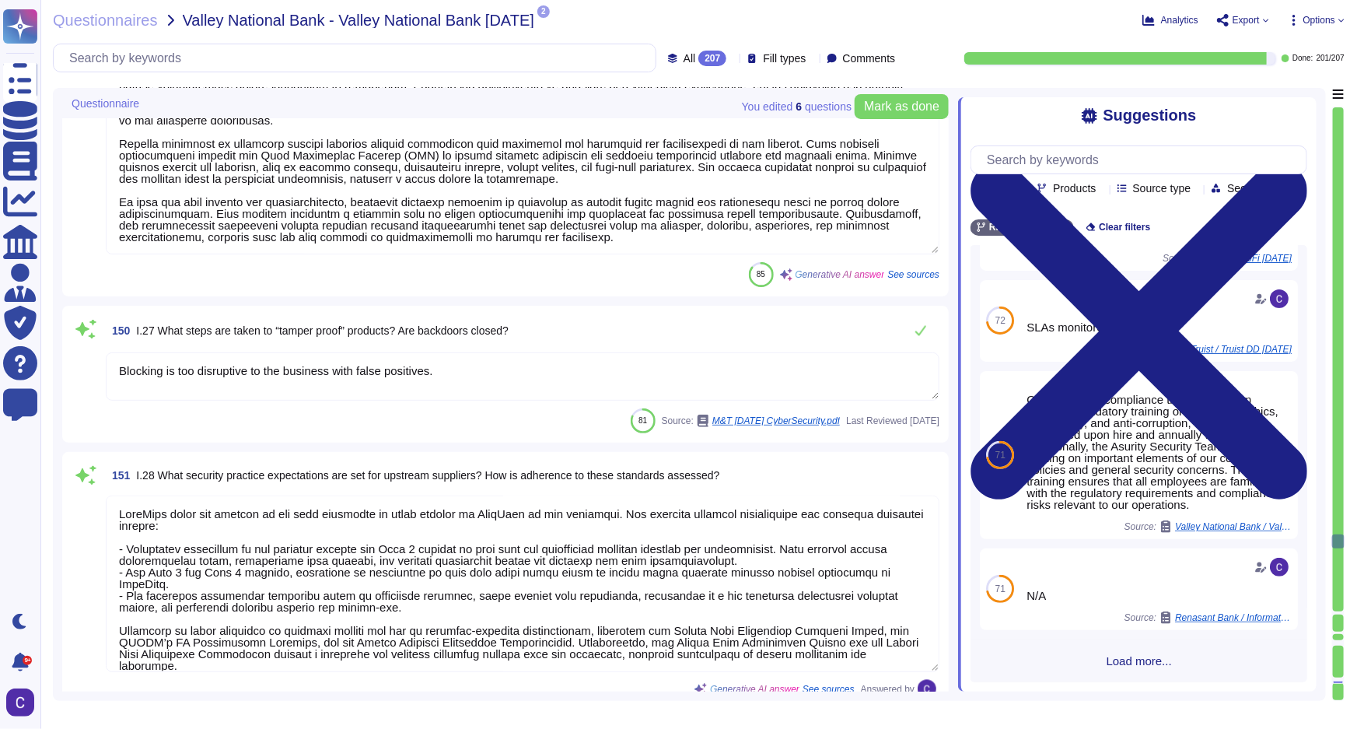
type textarea "Configuration management is performed through a structured process that include…"
type textarea "Blocking is too disruptive to the business with false positives."
type textarea "RiskExec holds its vendors to the same standards as those applied to RiskExec b…"
type textarea "The distribution process is designed to minimize the risk of unauthorized discl…"
type textarea "The Compliance program is overseen by a compliance and risk committee establish…"
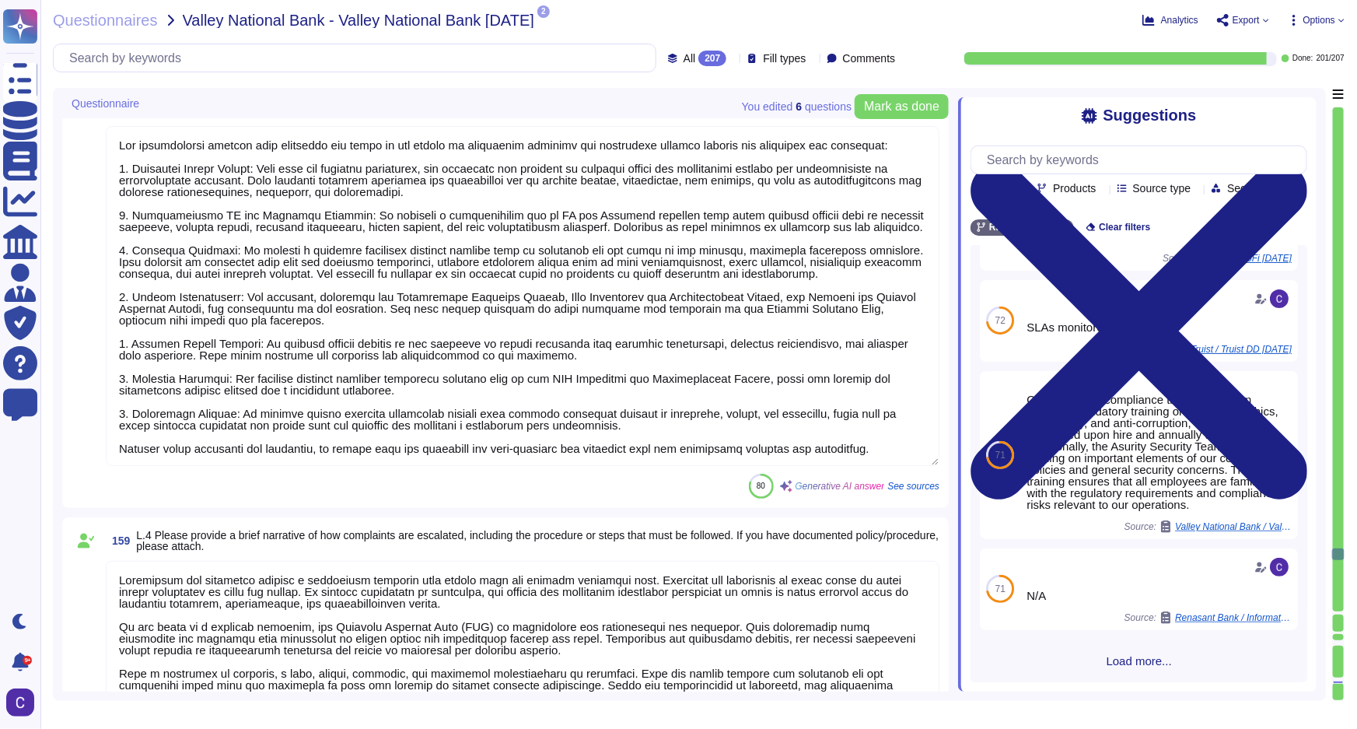
type textarea "Our organization ensures that employees are aware of and adhere to applicable p…"
type textarea "Complaints are escalated through a structured approach that begins with the ini…"
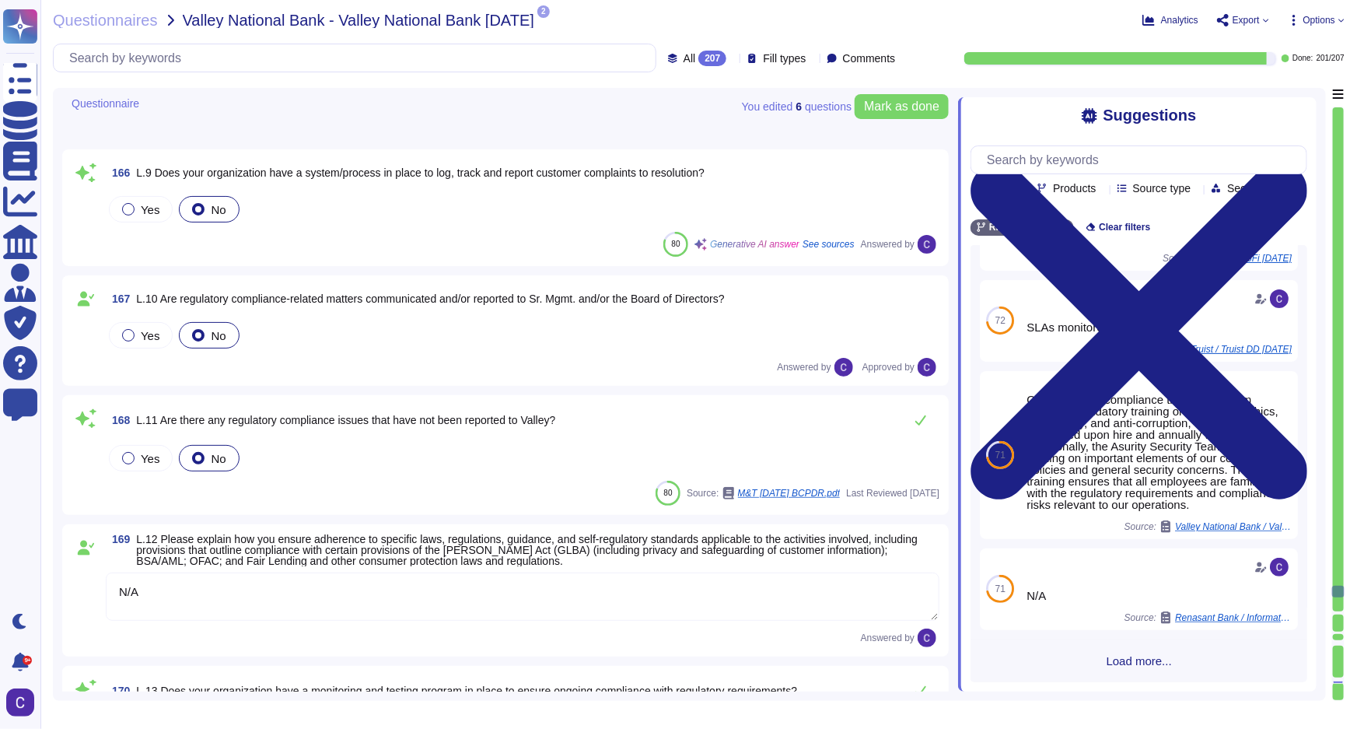
type textarea "N/A"
type textarea "The monitoring and testing program at RiskExec is structured around several key…"
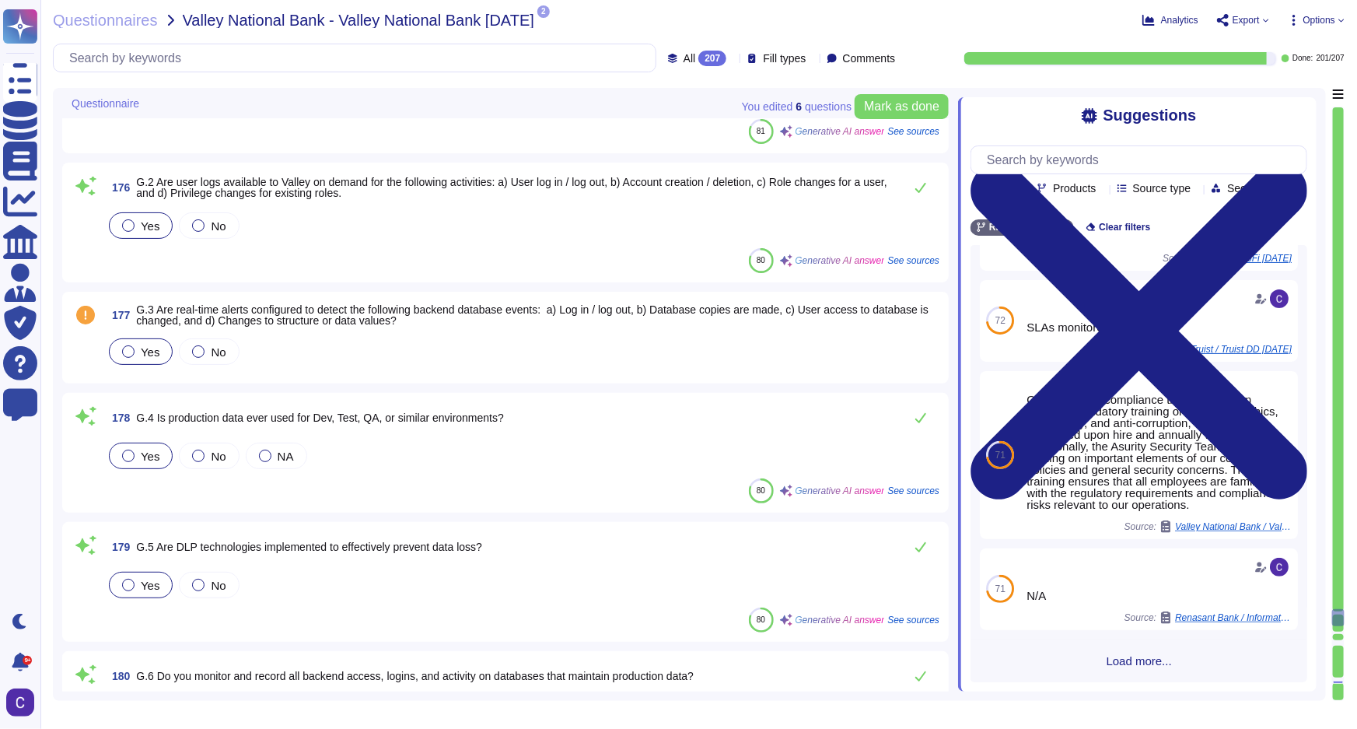
type textarea "RiskExec uses Microsoft Azure to host the RiskExec platform."
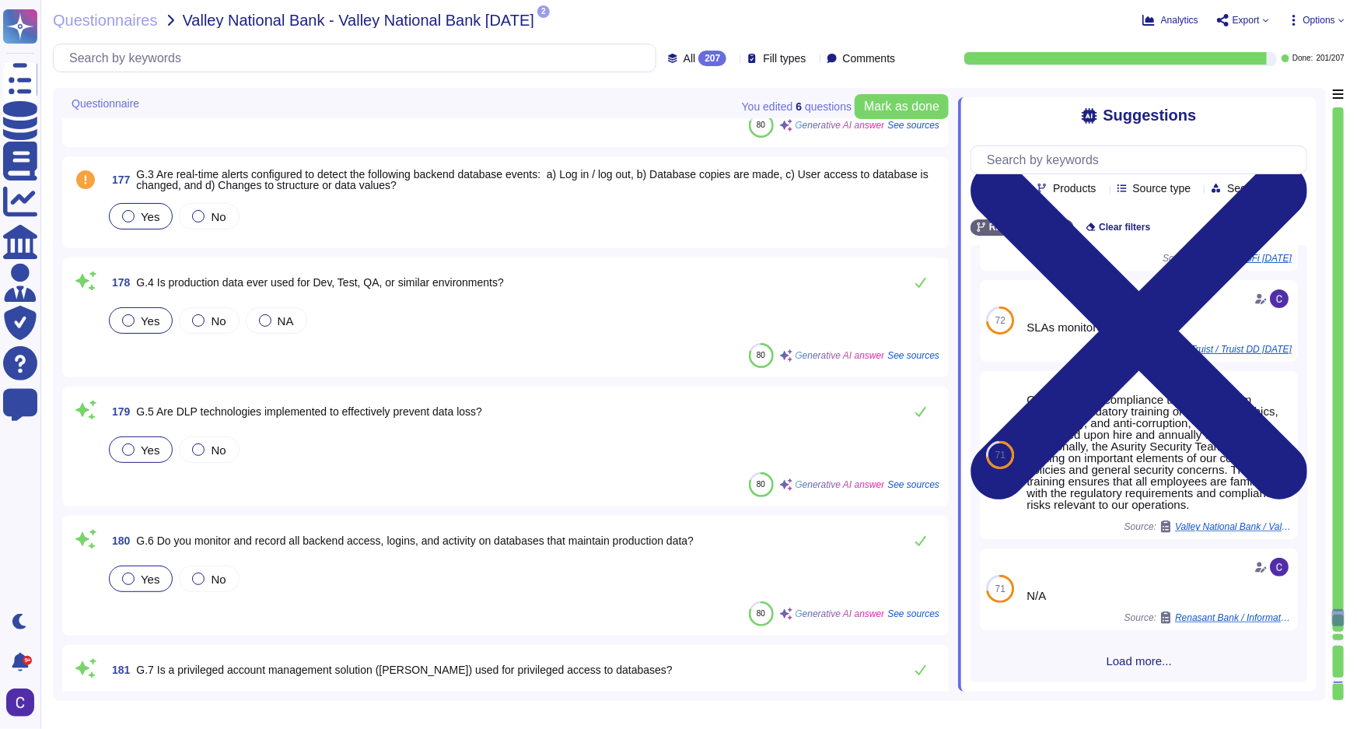
scroll to position [26590, 0]
click at [1089, 644] on div at bounding box center [1338, 642] width 11 height 5
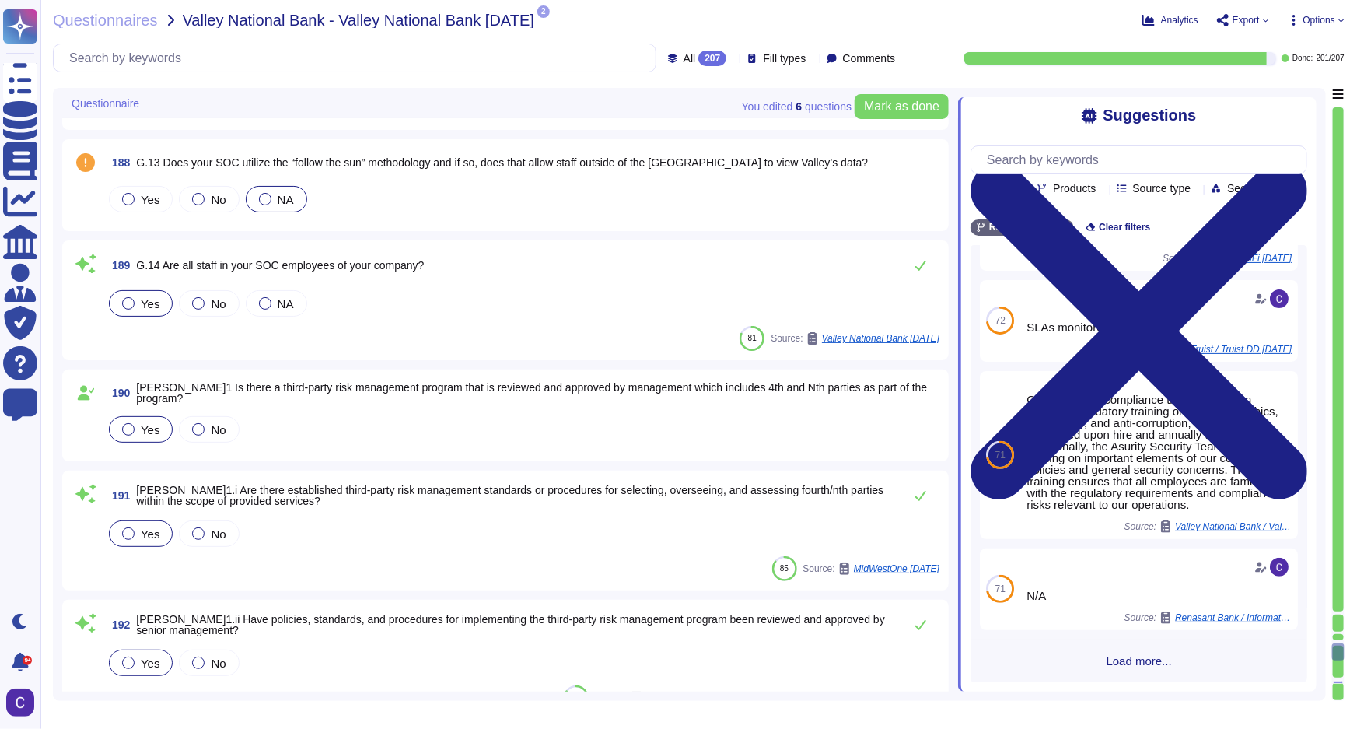
scroll to position [27840, 0]
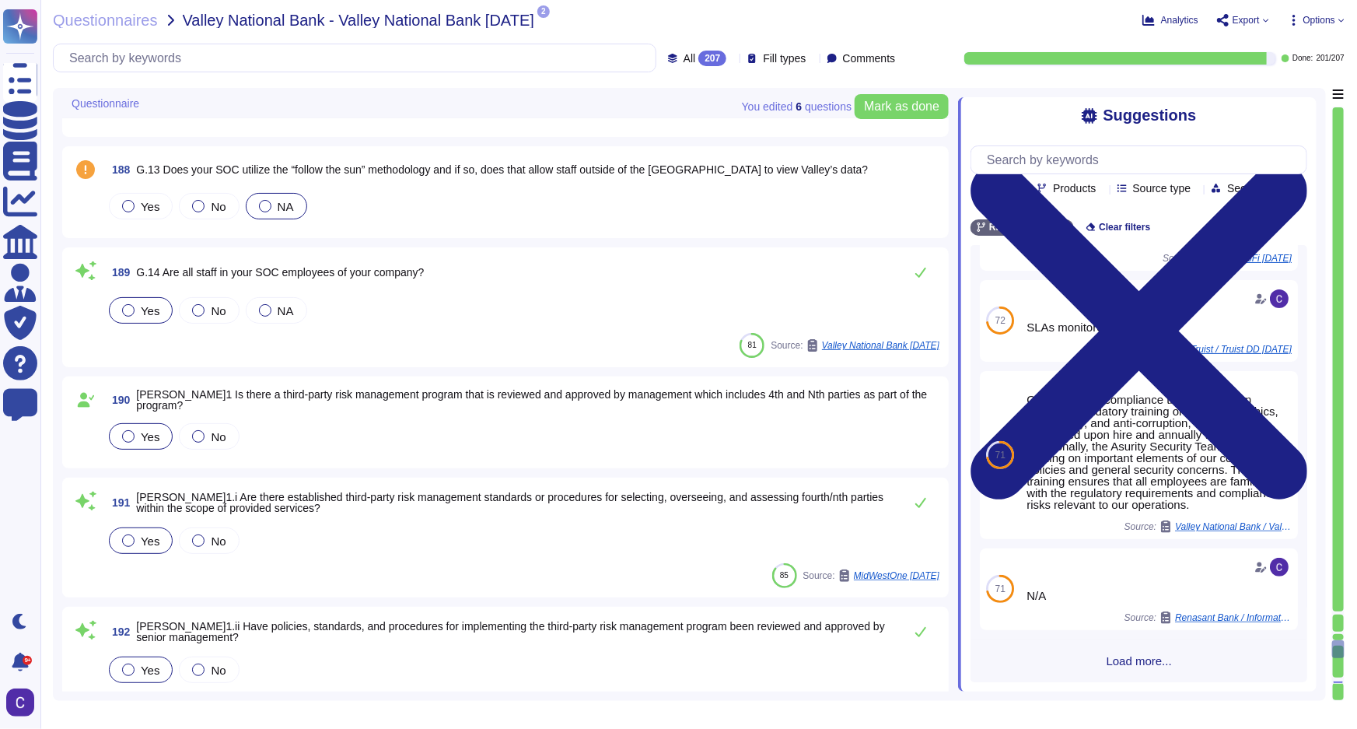
click at [1089, 676] on div at bounding box center [1338, 660] width 11 height 31
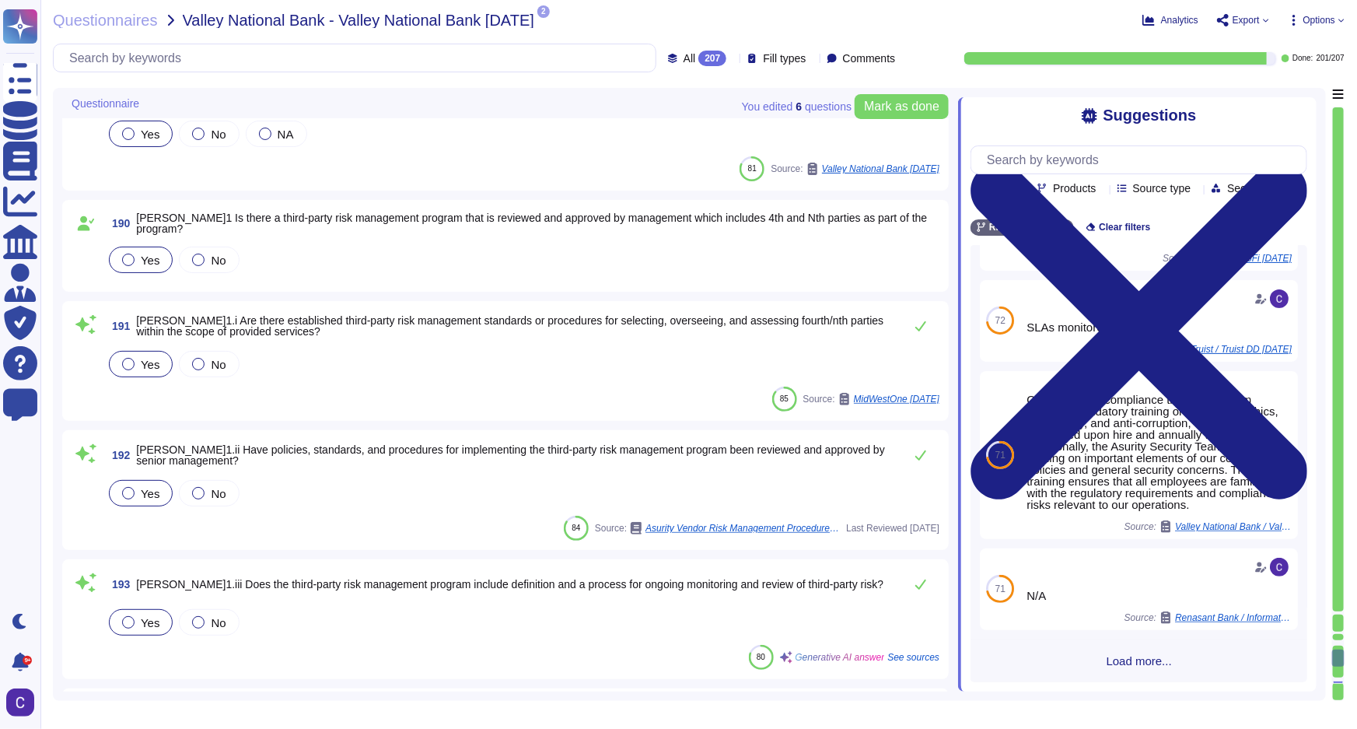
type textarea "N/A"
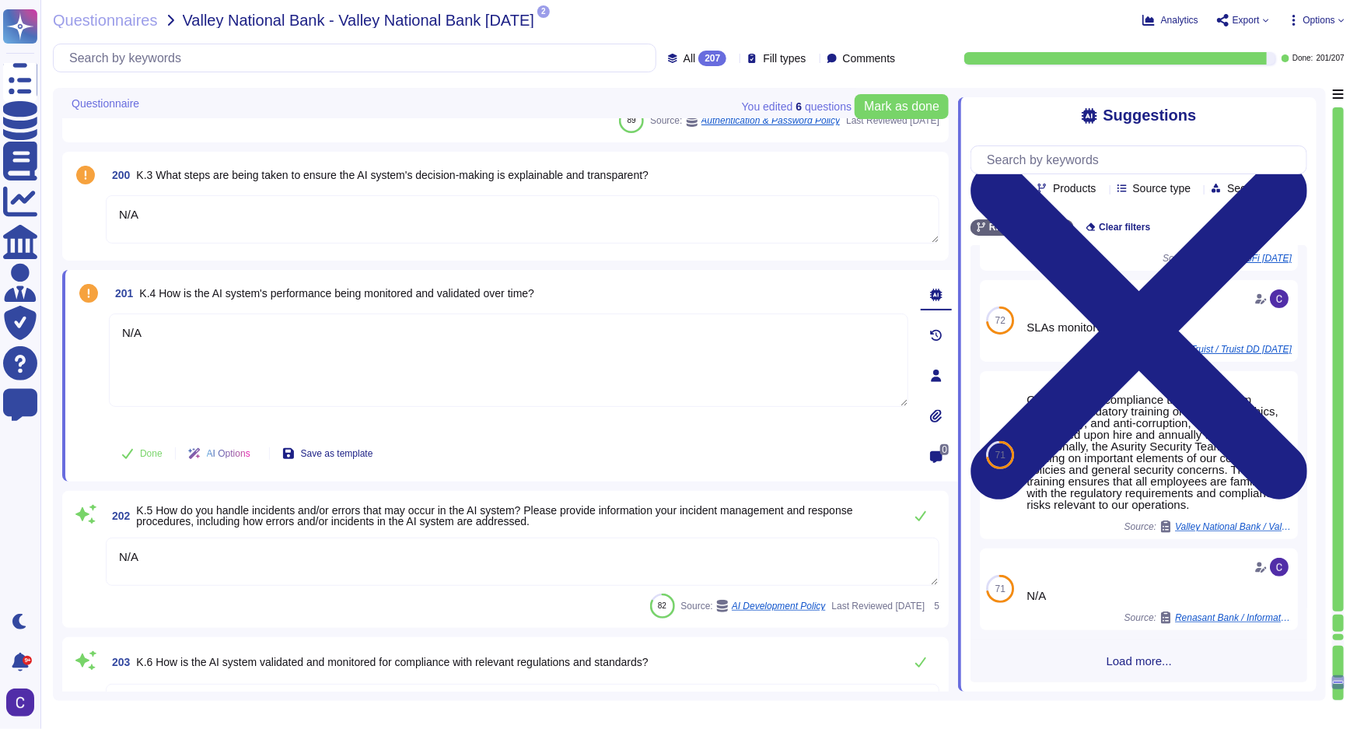
type textarea "N/A"
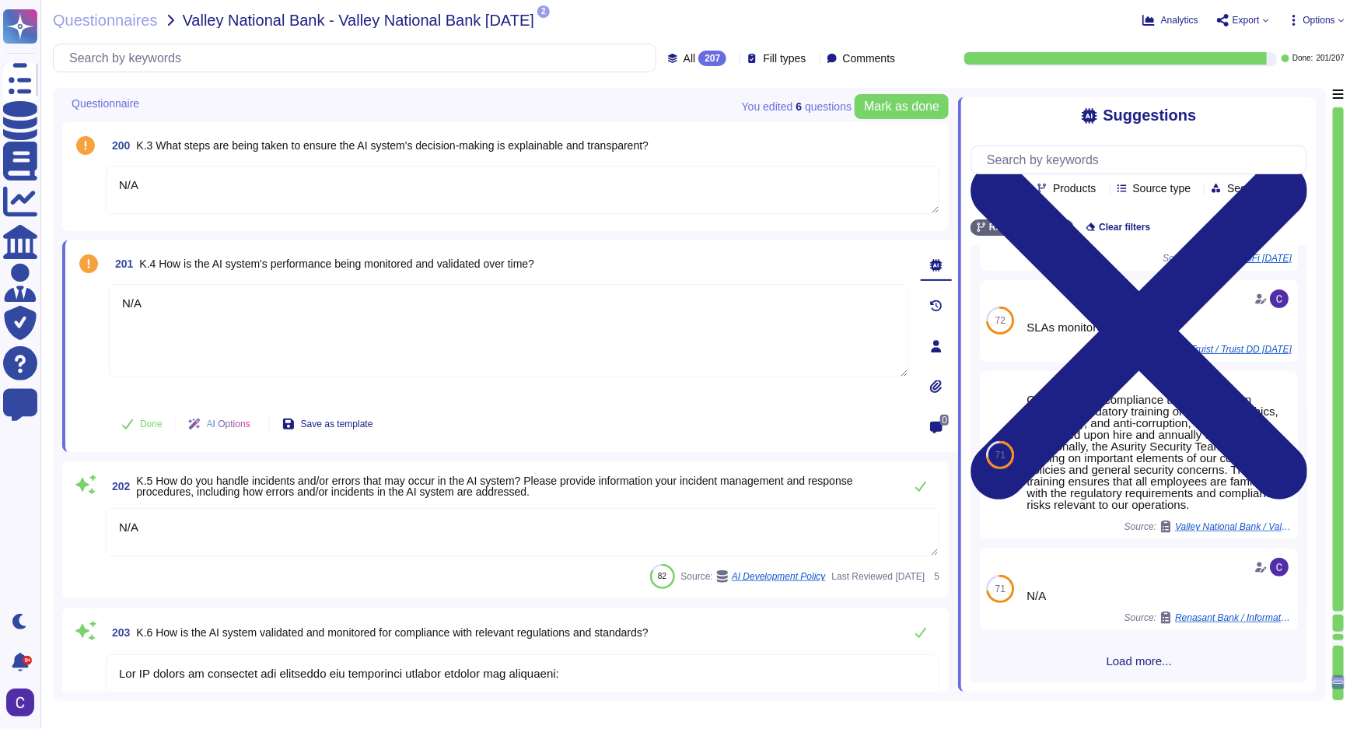
type textarea "The AI system is validated and monitored for compliance through several key pro…"
type textarea "Asurity has implemented several data privacy and security controls to protect s…"
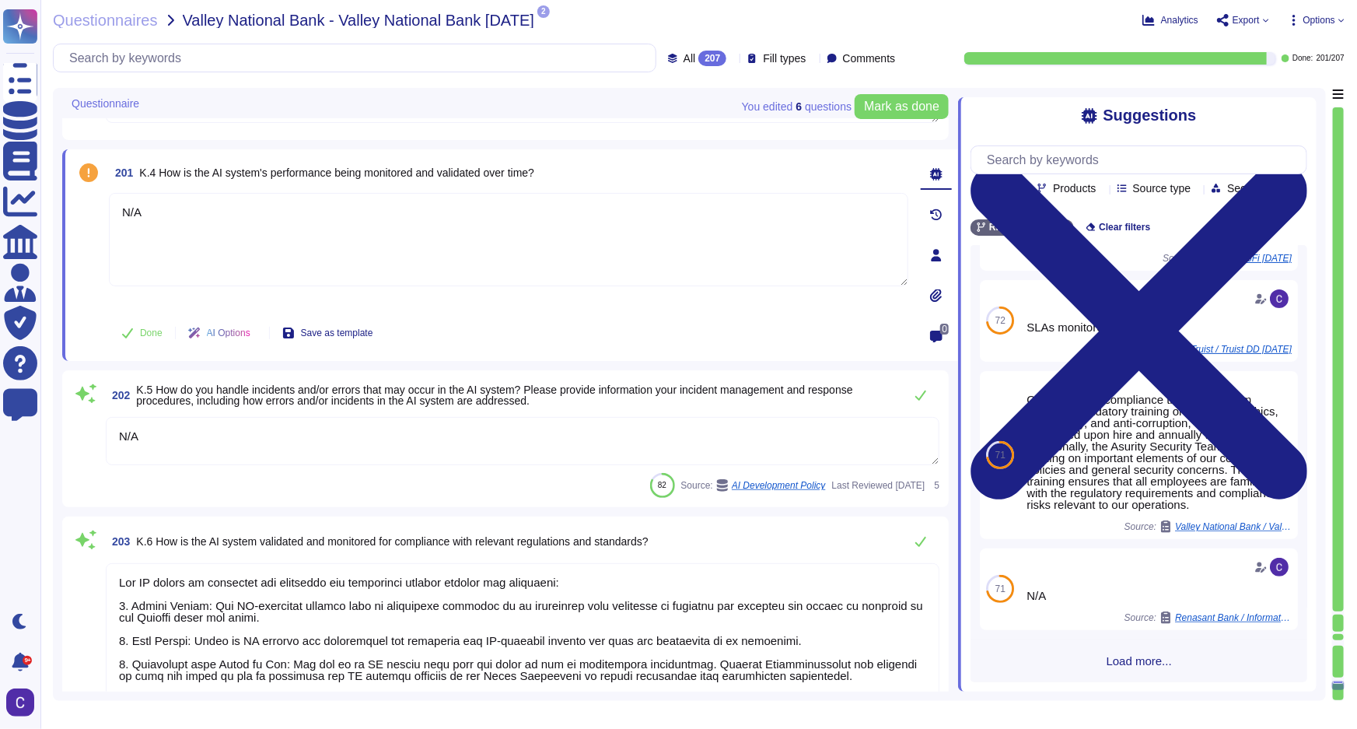
scroll to position [29459, 0]
type textarea "The AI system is validated and monitored for compliance through several key pro…"
type textarea "Asurity has implemented several data privacy and security controls to protect s…"
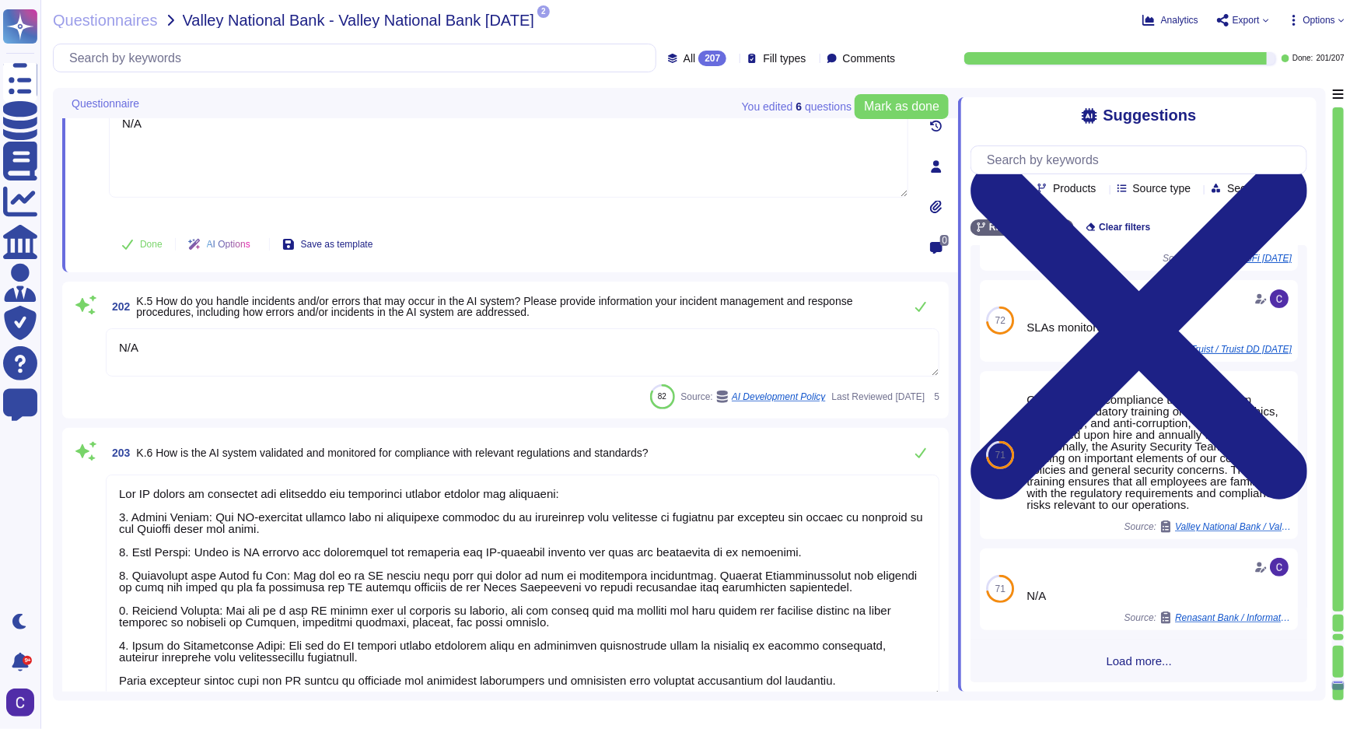
scroll to position [1, 0]
click at [510, 597] on textarea at bounding box center [523, 585] width 834 height 223
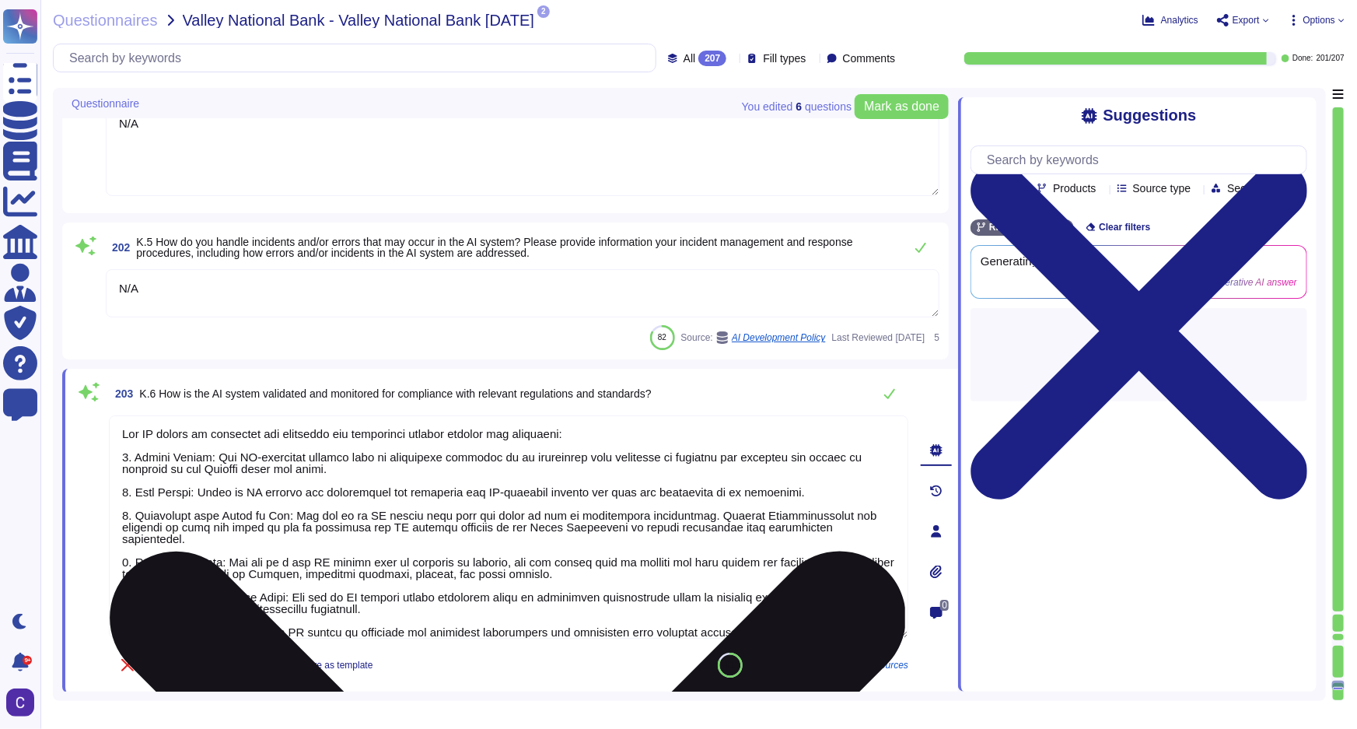
click at [510, 597] on textarea at bounding box center [508, 526] width 799 height 223
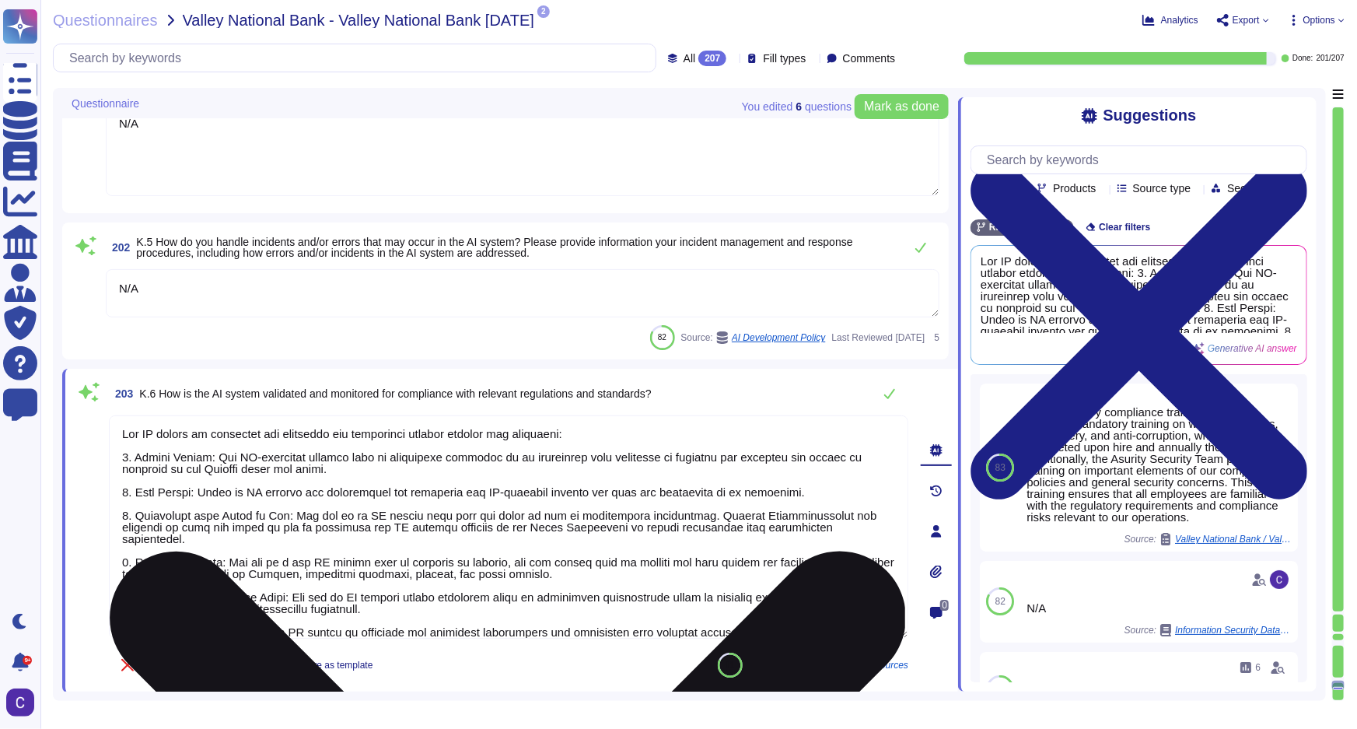
click at [511, 597] on textarea at bounding box center [508, 526] width 799 height 223
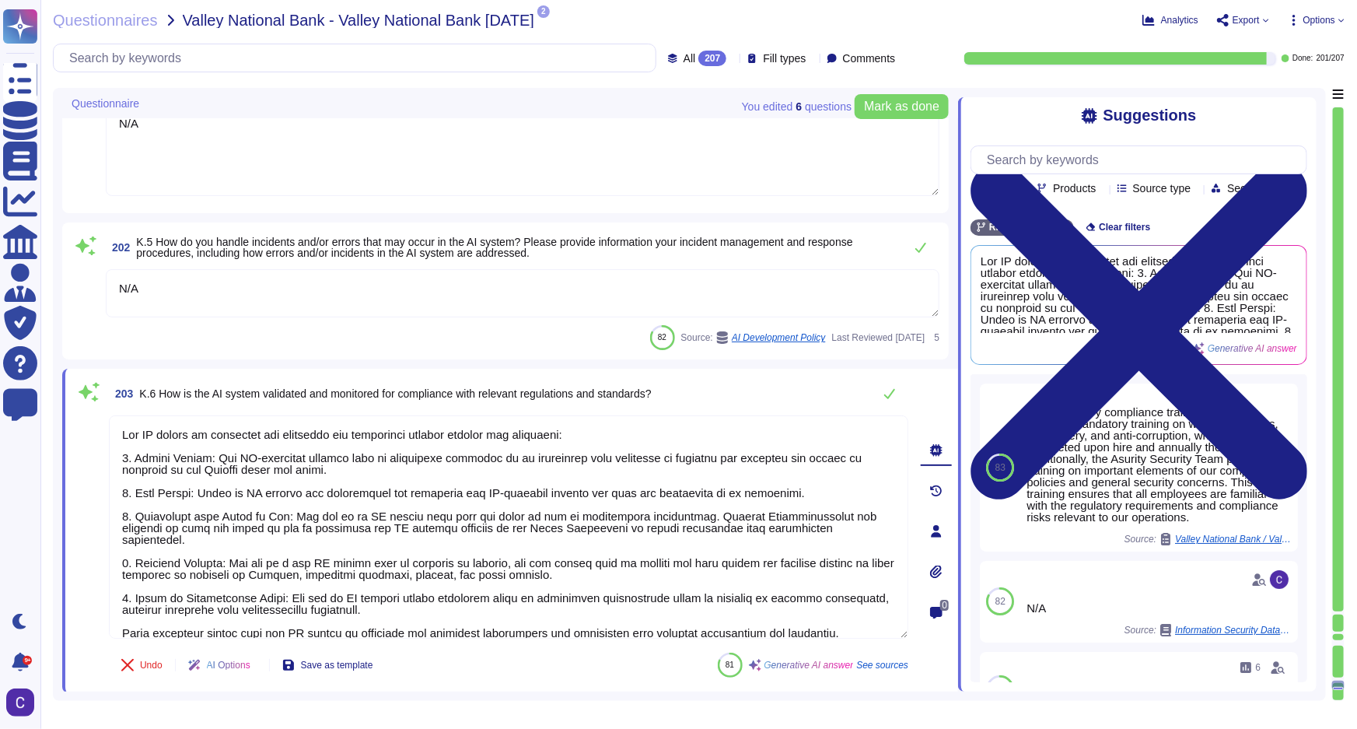
drag, startPoint x: 852, startPoint y: 622, endPoint x: 58, endPoint y: 304, distance: 856.1
click at [58, 304] on div "You edited 6 question s Mark as done Questionnaire 197 J.1.vii Does the third-p…" at bounding box center [689, 394] width 1273 height 613
type textarea "N"
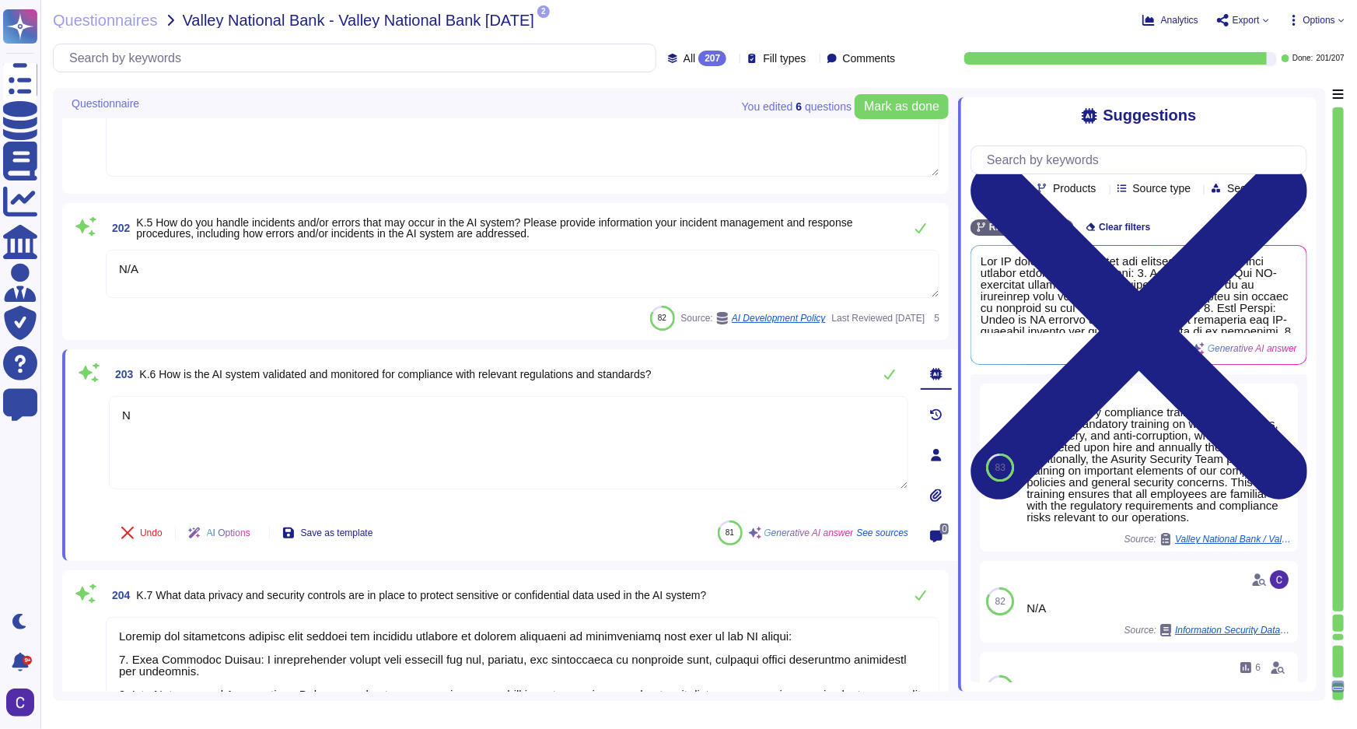
type textarea "AI systems are developed on data sets that might contain built-in biases. Users…"
type textarea "N/A"
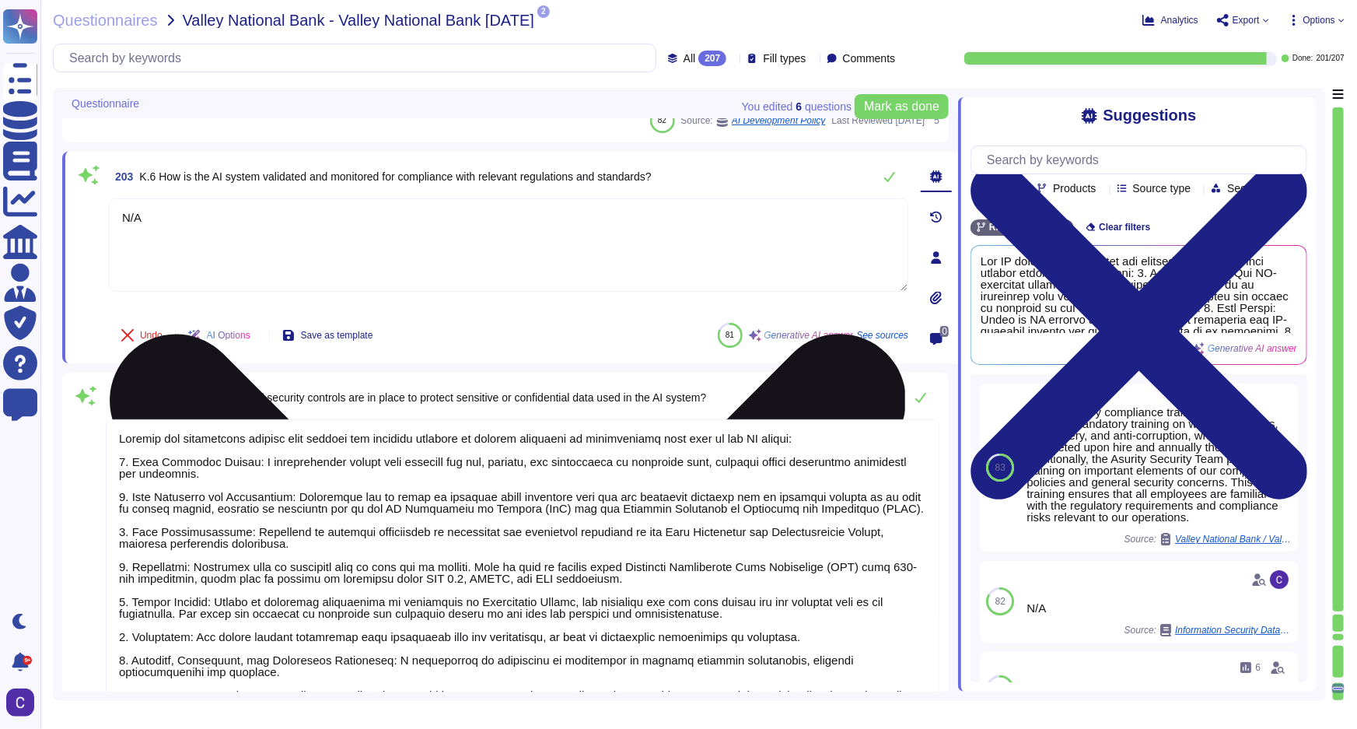
scroll to position [29670, 0]
type textarea "Annually"
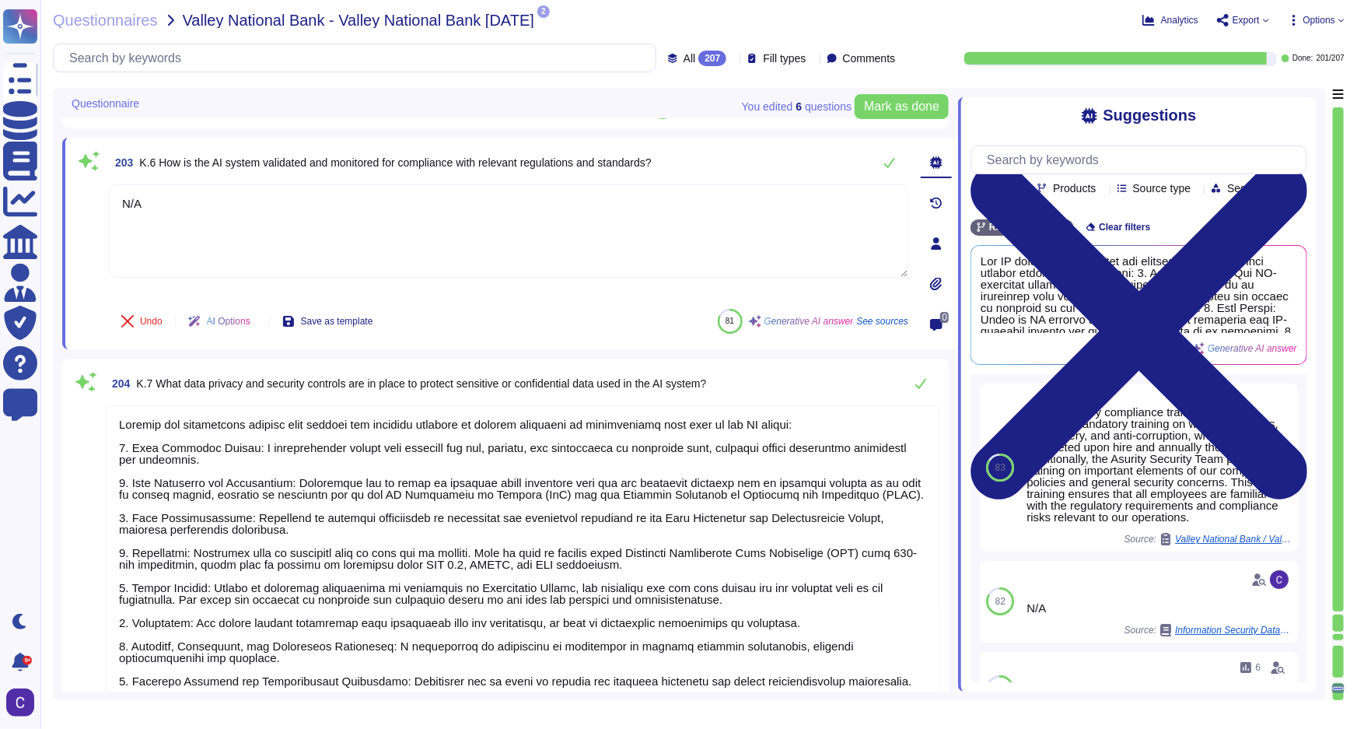
scroll to position [1, 0]
type textarea "N/A"
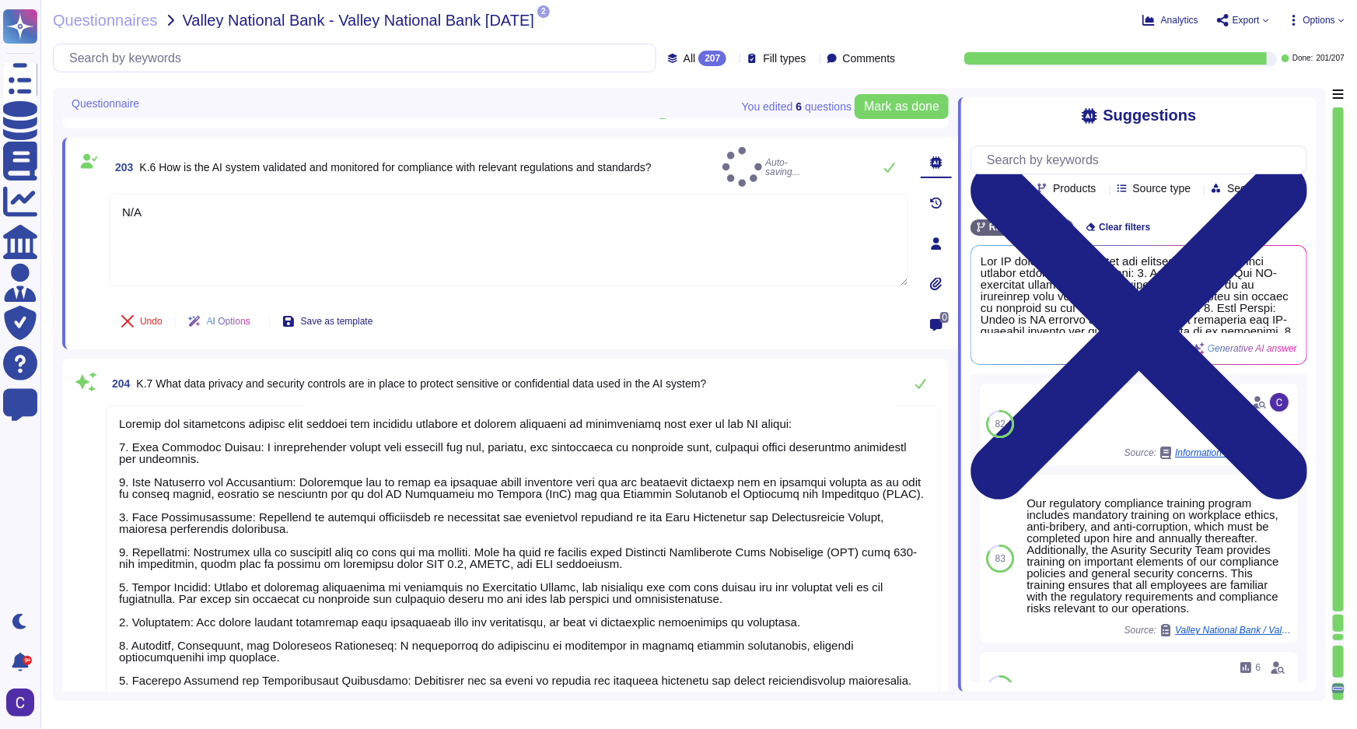
click at [466, 558] on textarea at bounding box center [523, 569] width 834 height 328
click at [466, 557] on textarea at bounding box center [523, 569] width 834 height 328
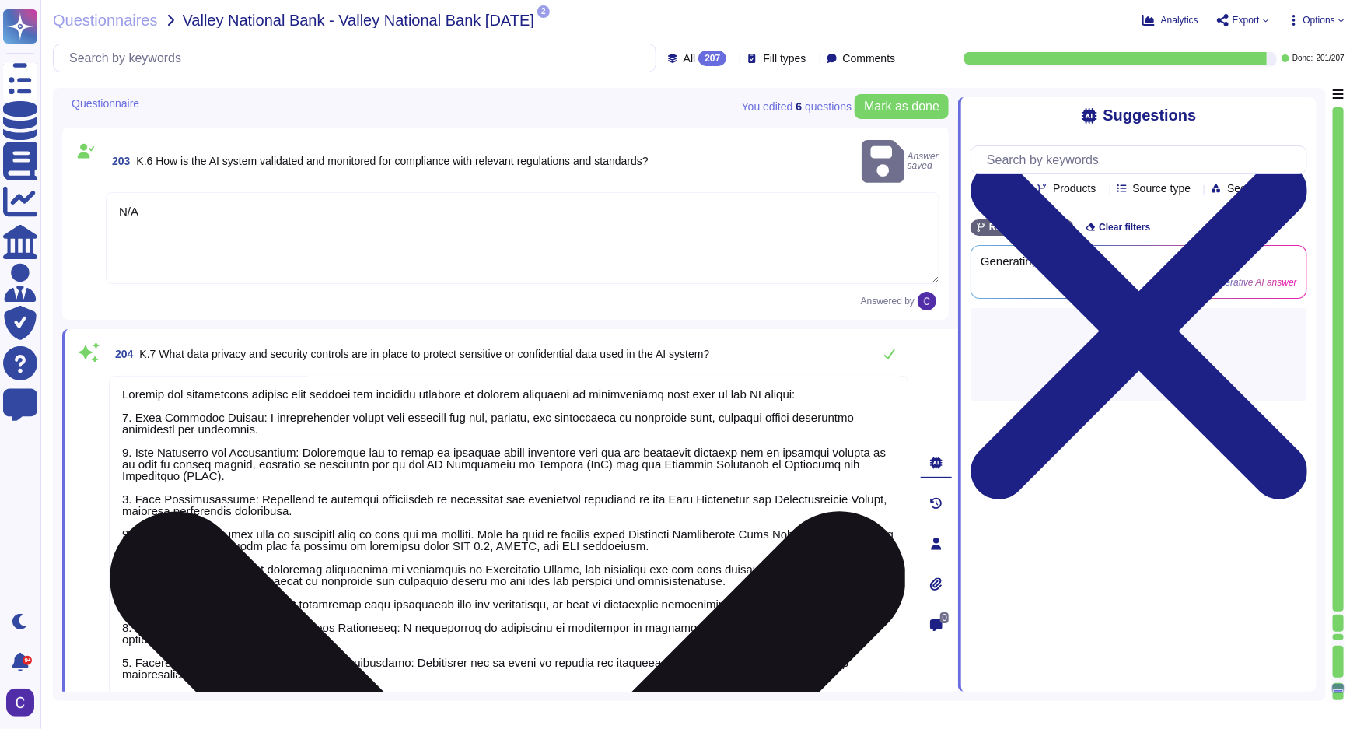
click at [466, 557] on textarea at bounding box center [508, 540] width 799 height 328
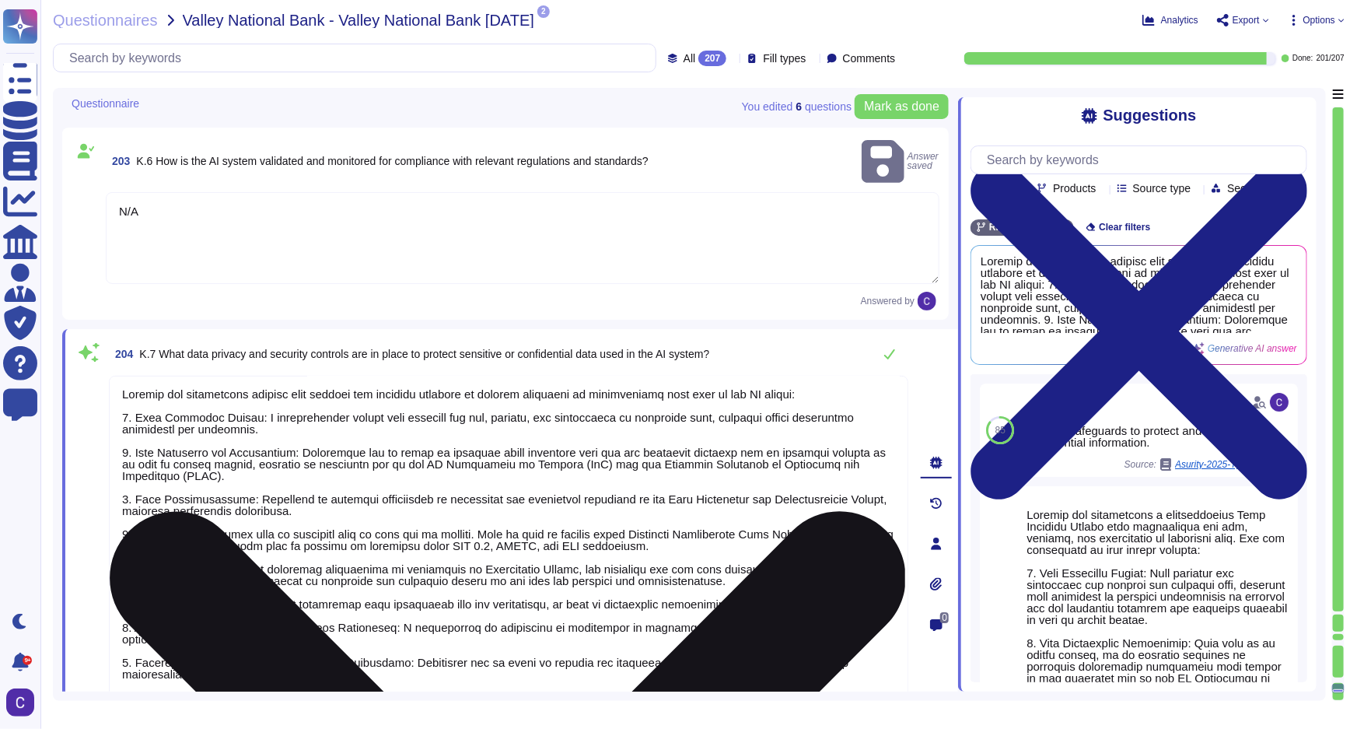
click at [191, 384] on textarea at bounding box center [508, 540] width 799 height 328
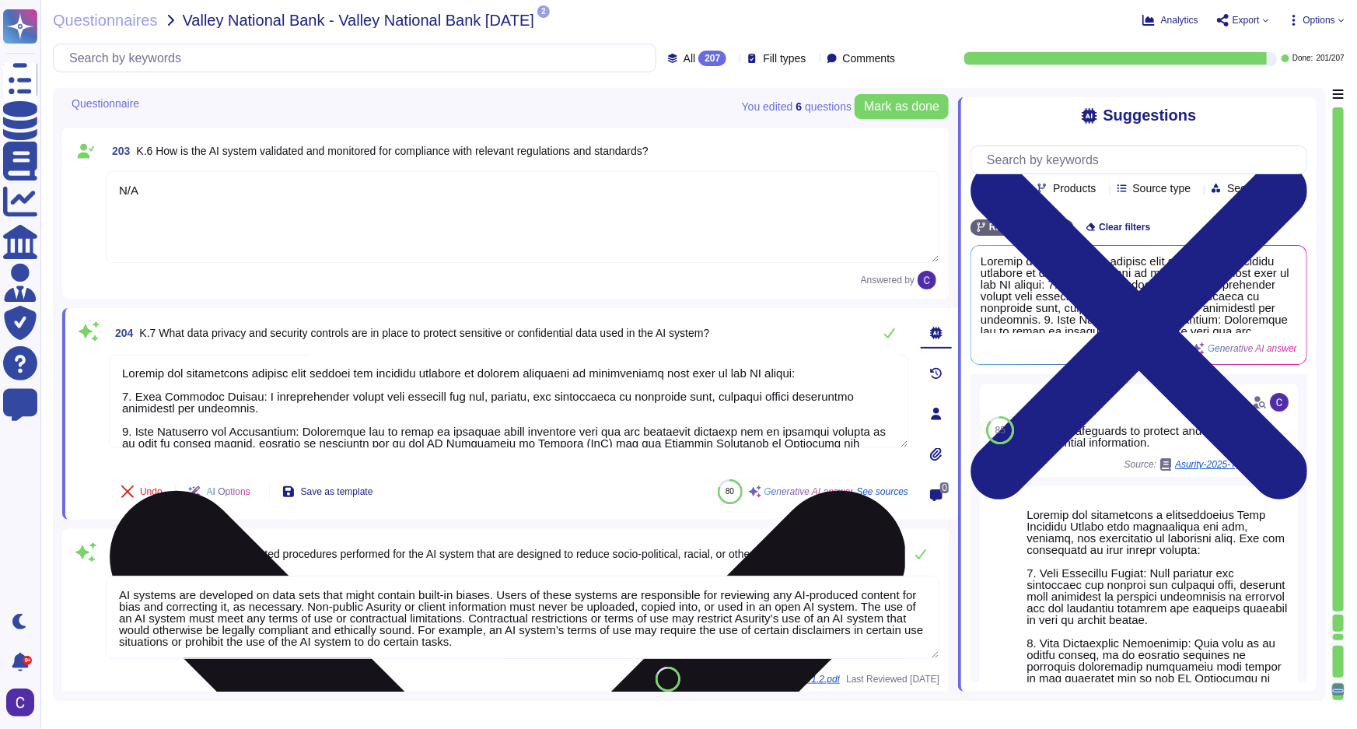
scroll to position [0, 0]
type textarea "N"
type textarea "RiskExec manages third-party risk within its supply chain through a comprehensi…"
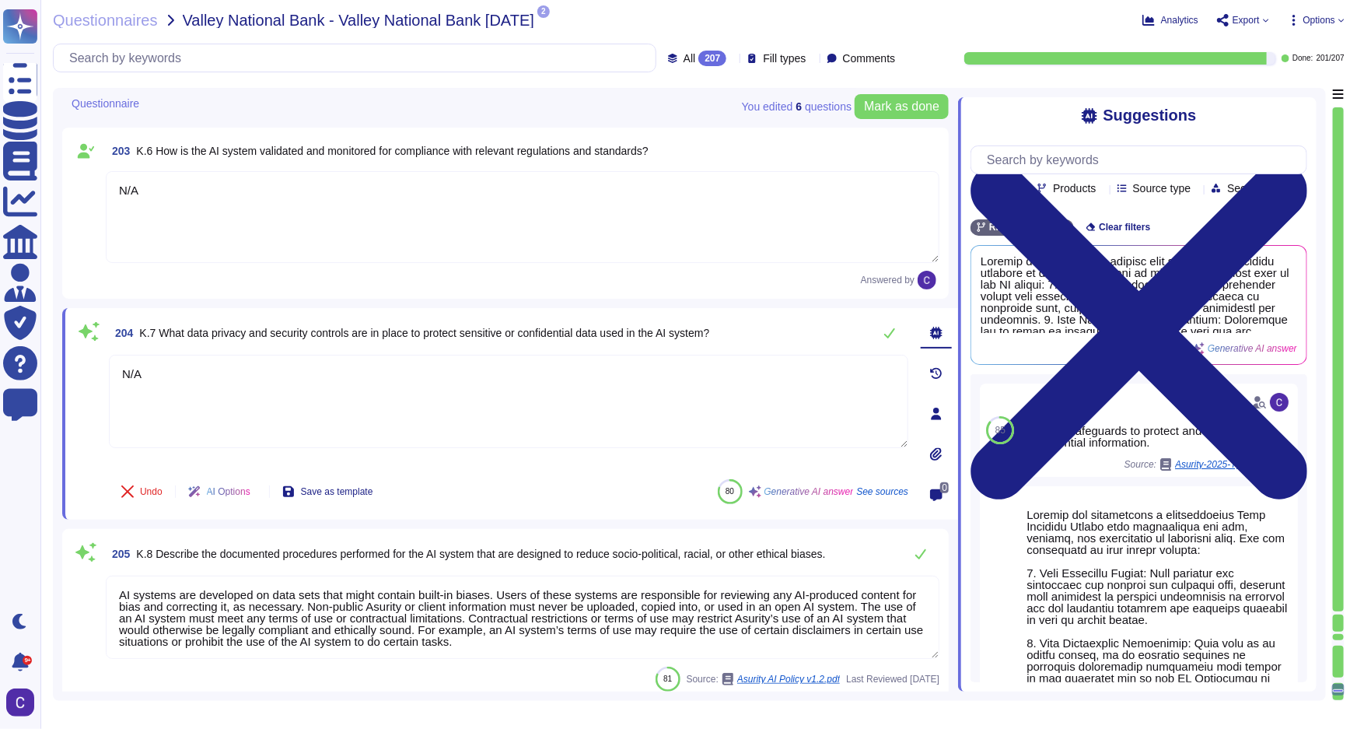
type textarea "N/A"
click at [389, 601] on textarea "AI systems are developed on data sets that might contain built-in biases. Users…" at bounding box center [523, 617] width 834 height 83
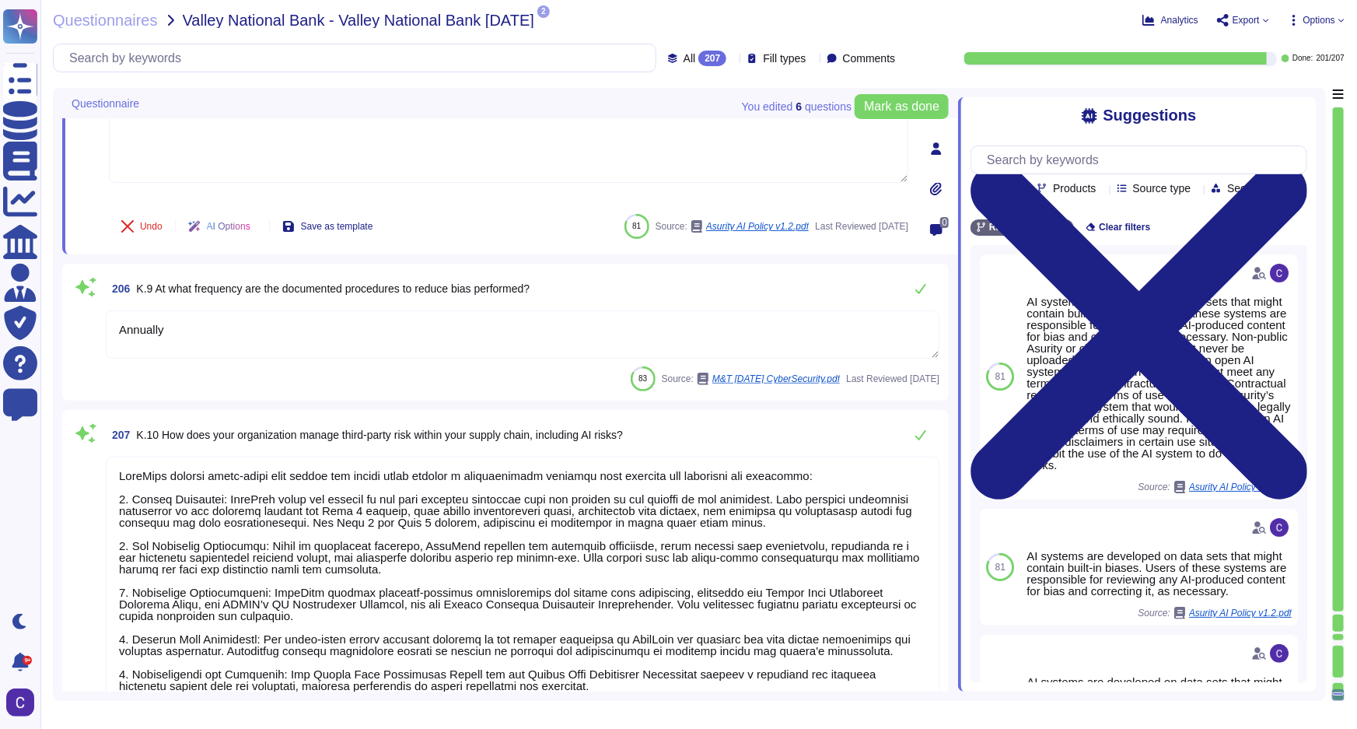
scroll to position [30095, 0]
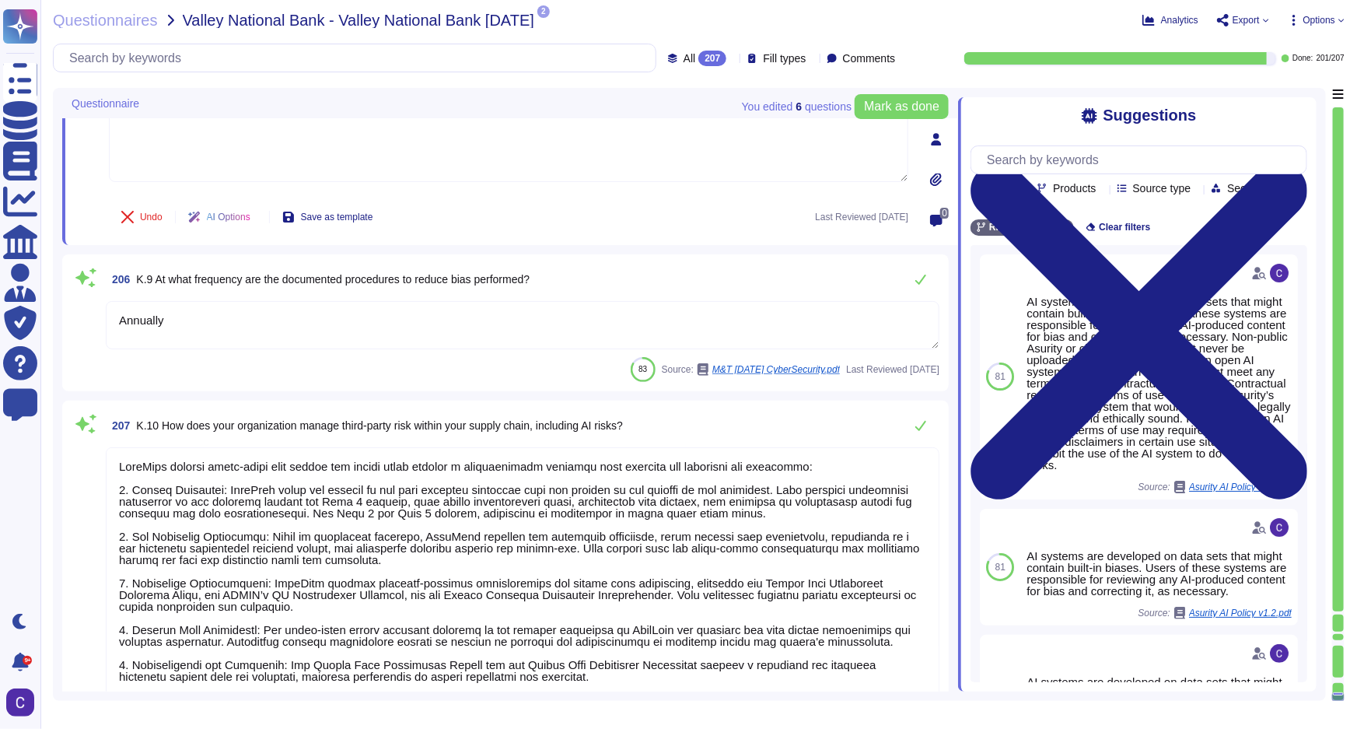
type textarea "N/A"
click at [369, 536] on textarea at bounding box center [523, 582] width 834 height 270
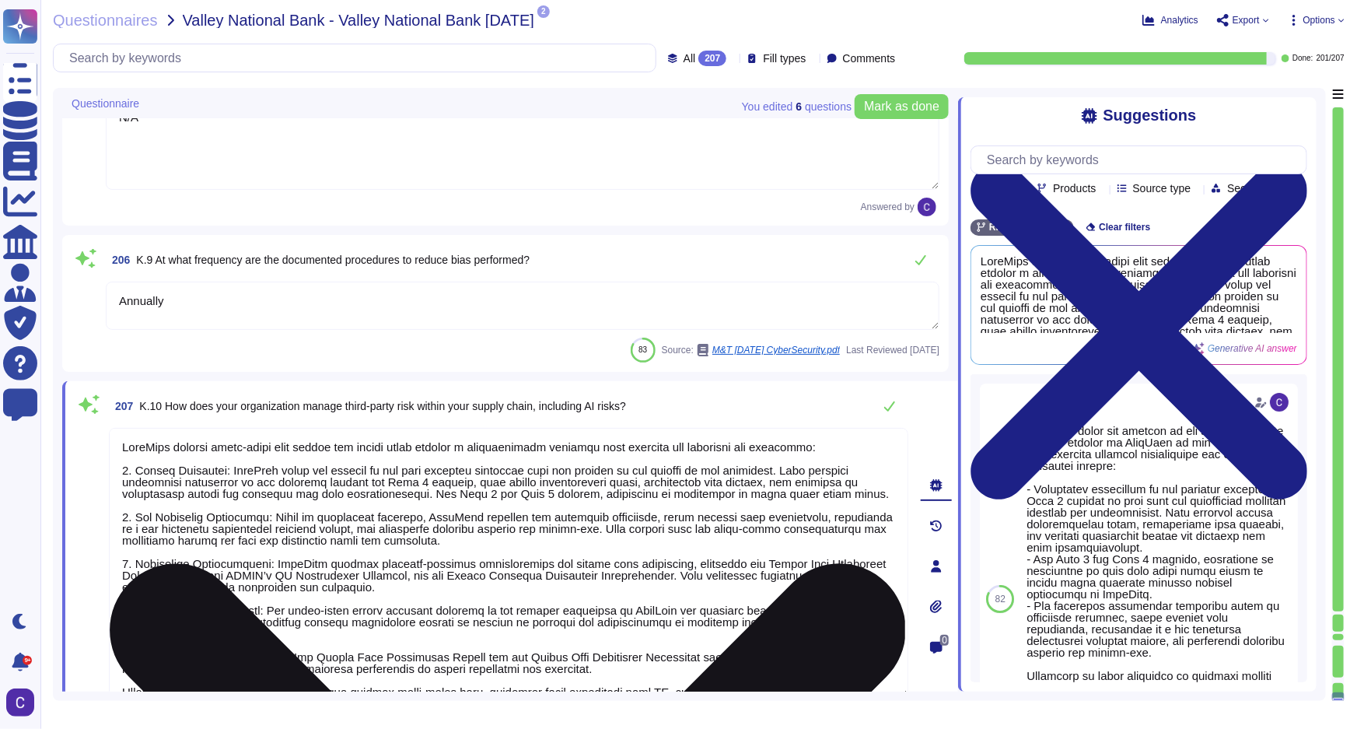
type textarea "N"
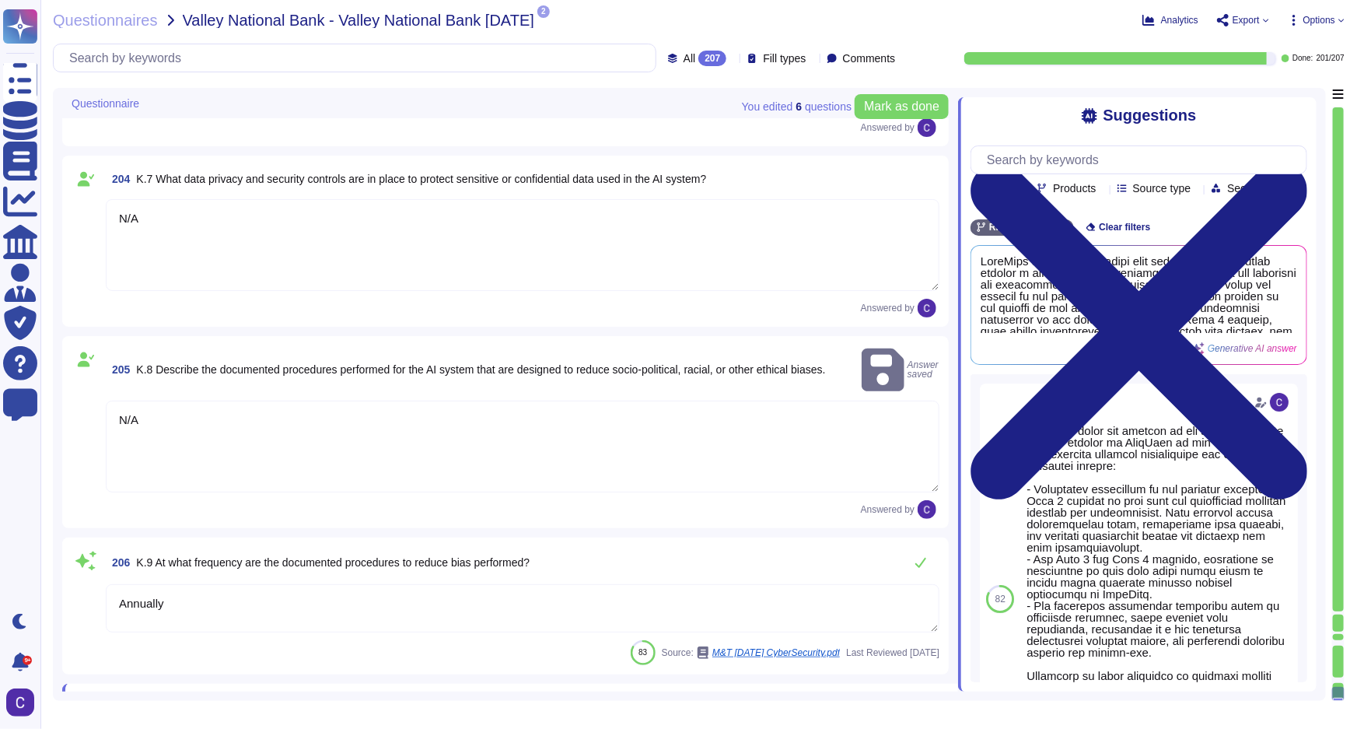
type textarea "N/A"
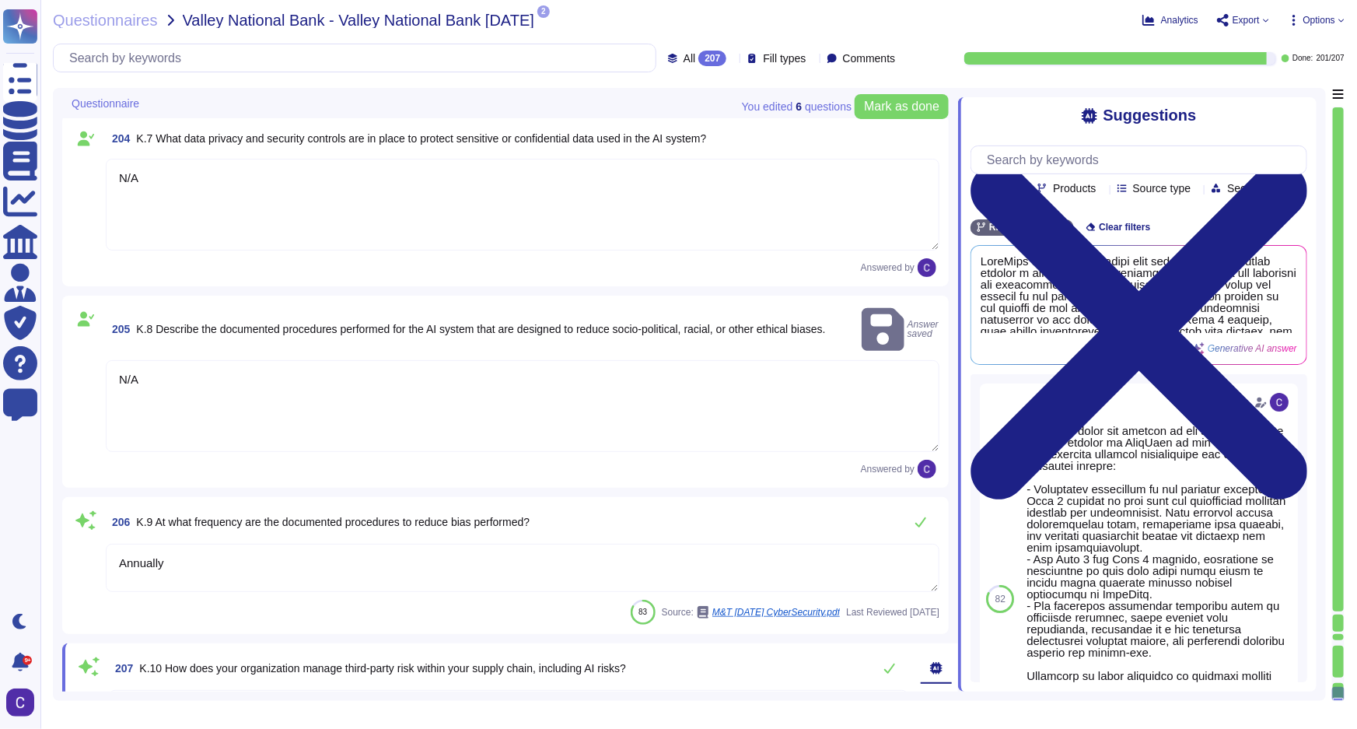
click at [369, 544] on textarea "Annually" at bounding box center [523, 568] width 834 height 48
type textarea "N/A"
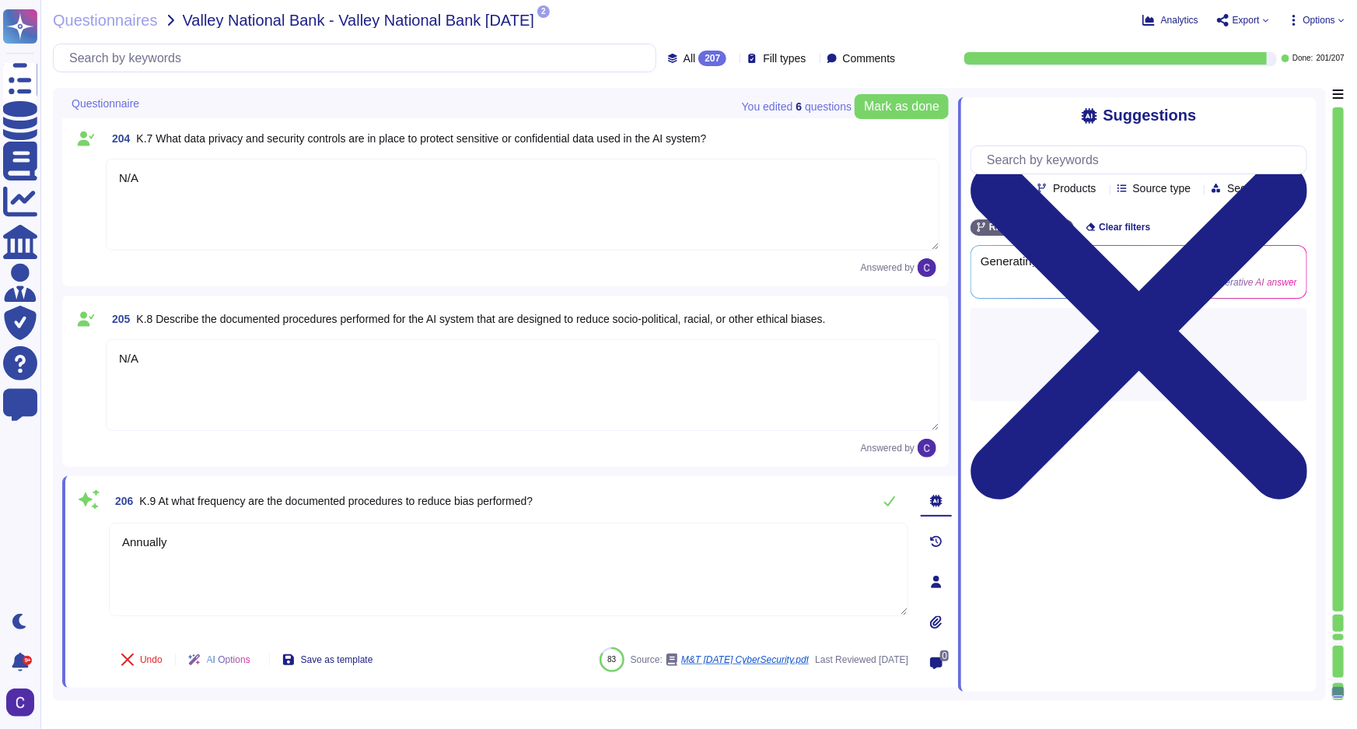
click at [369, 536] on textarea "Annually" at bounding box center [508, 569] width 799 height 93
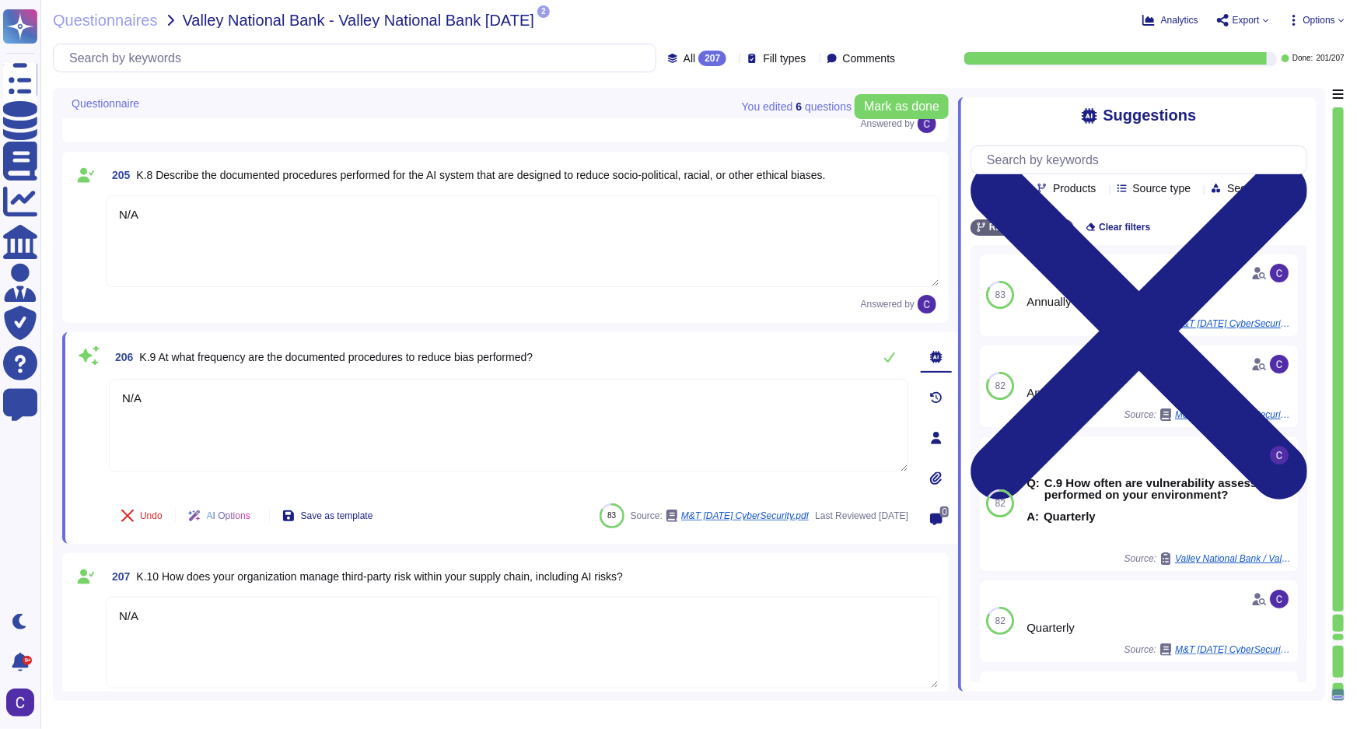
scroll to position [29962, 0]
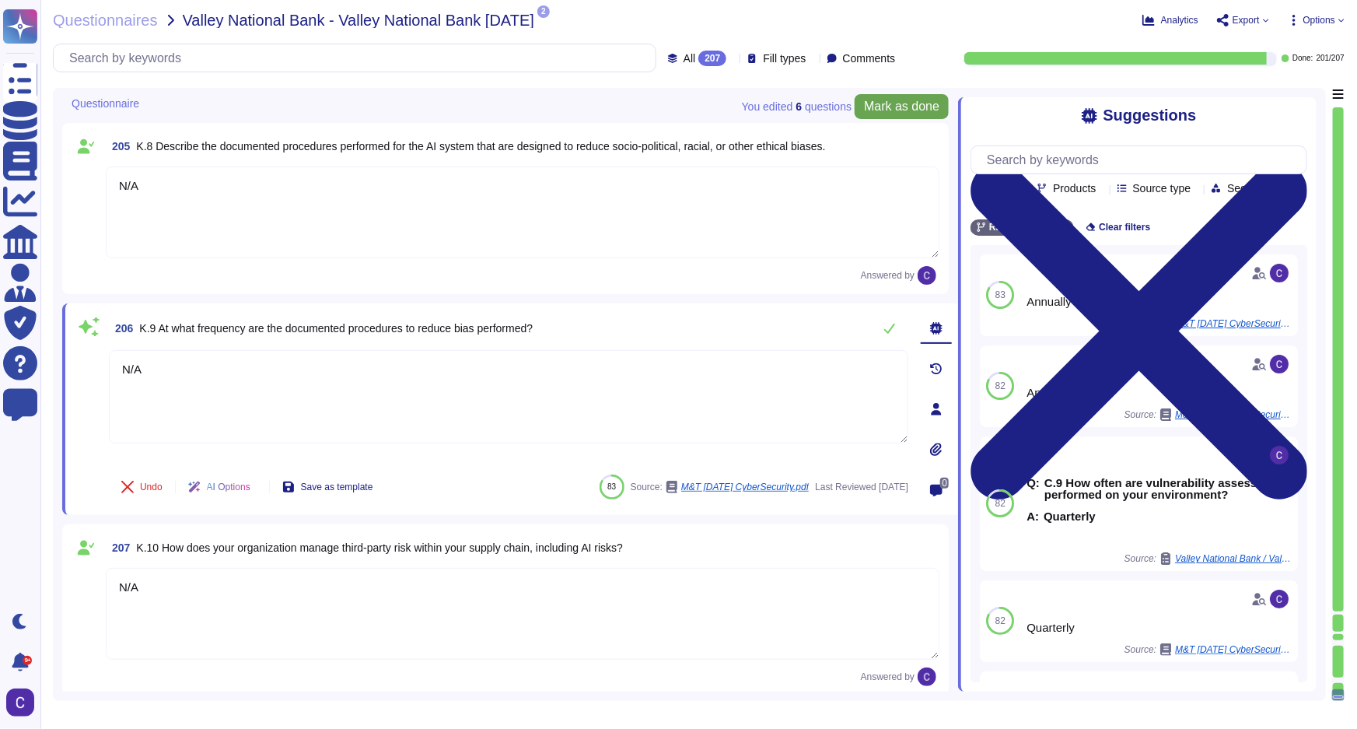
type textarea "N/A"
click at [925, 109] on span "Mark as done" at bounding box center [901, 106] width 75 height 12
